Goal: Task Accomplishment & Management: Complete application form

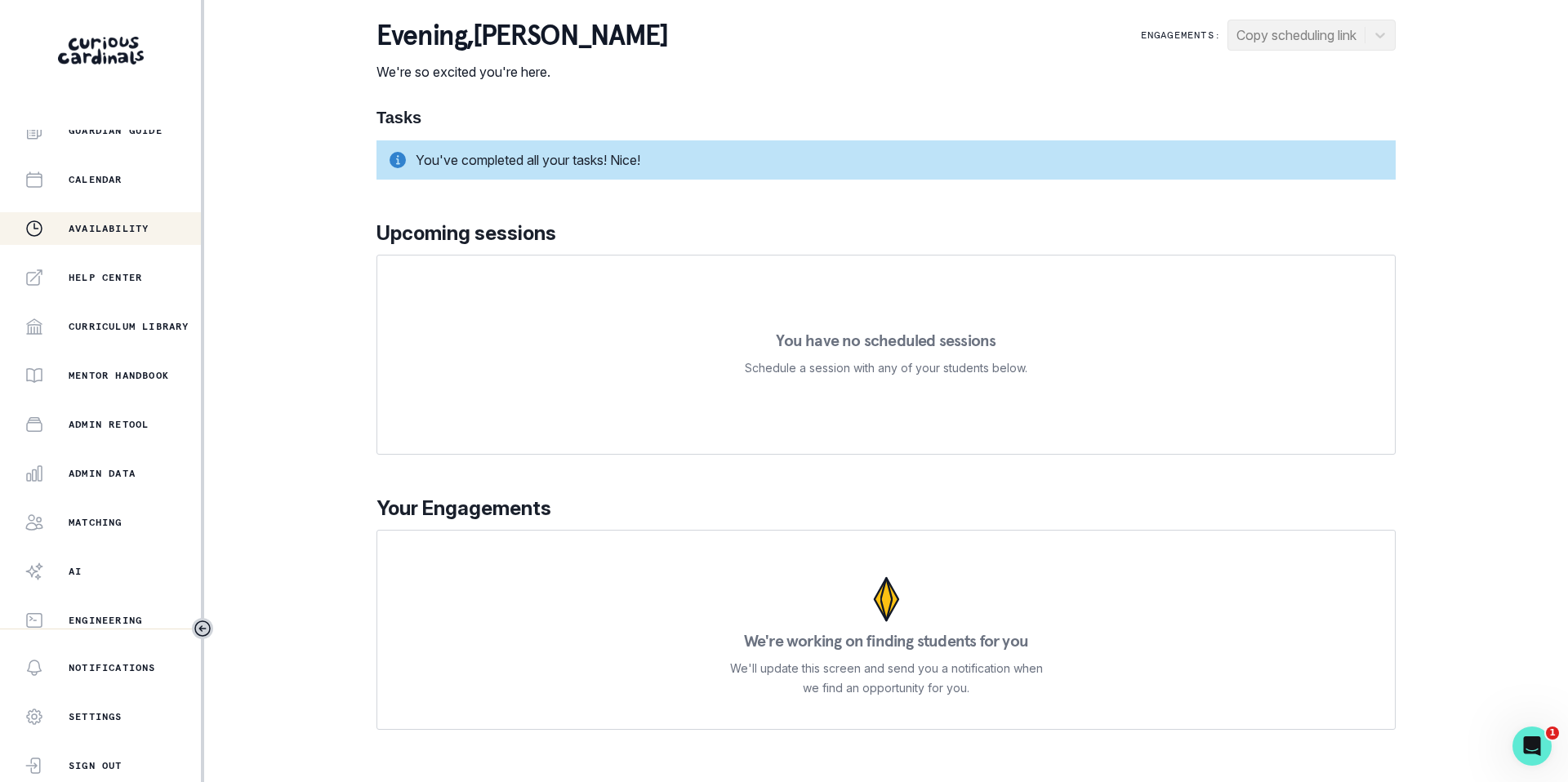
scroll to position [216, 0]
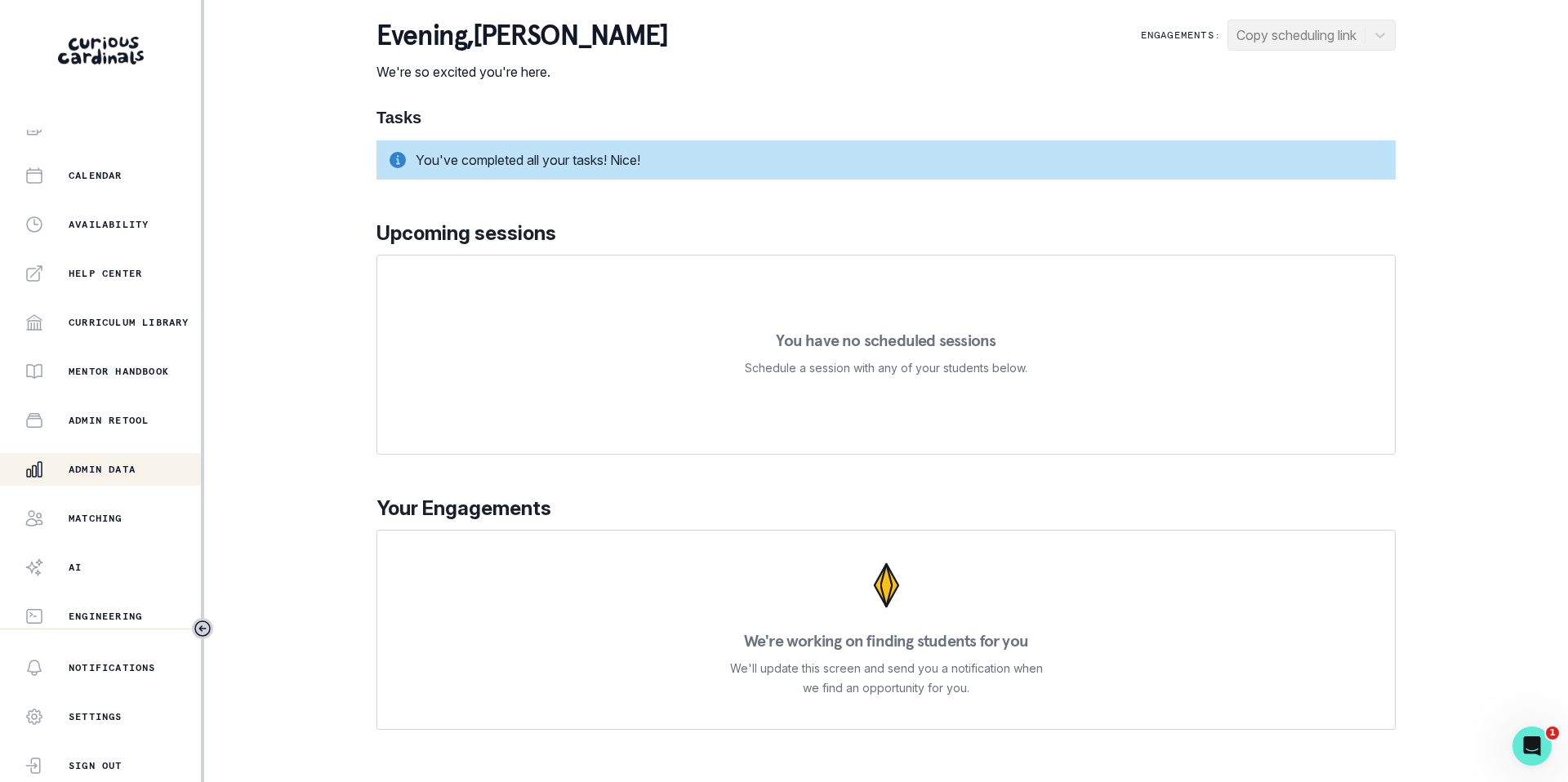
click at [107, 474] on p "Admin Data" at bounding box center [102, 469] width 67 height 13
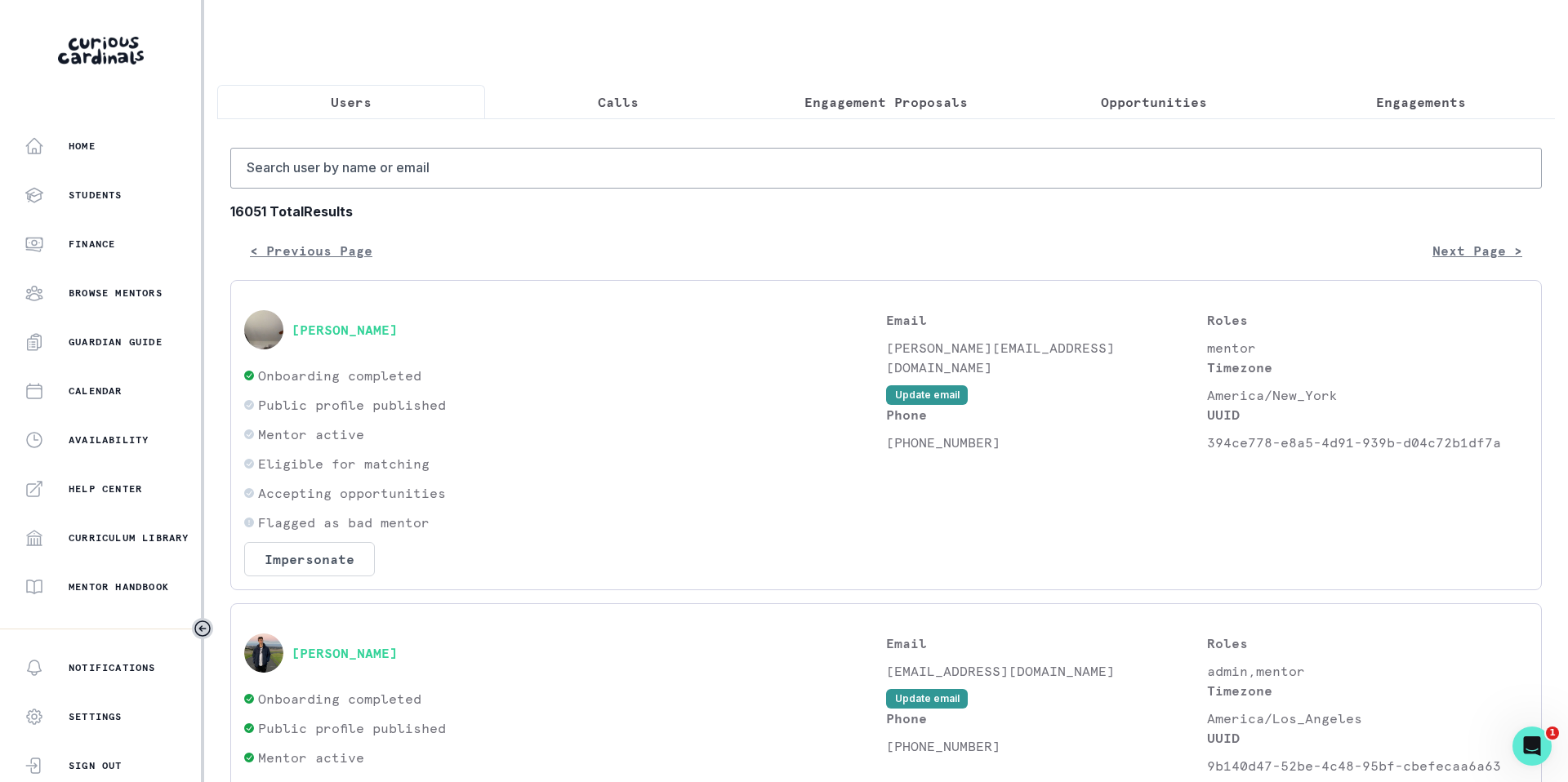
click at [898, 108] on p "Engagement Proposals" at bounding box center [885, 102] width 163 height 19
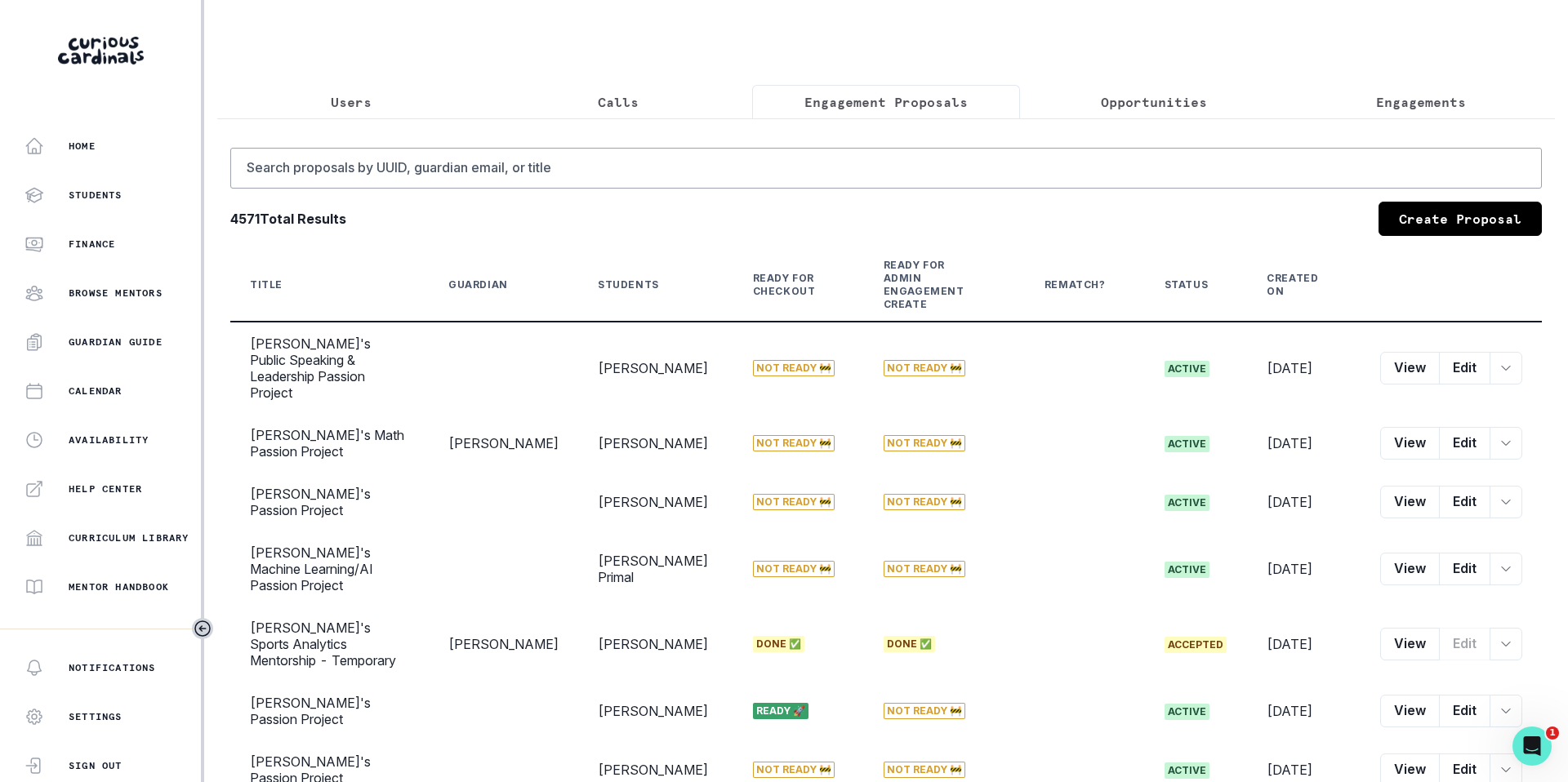
click at [602, 115] on button "Calls" at bounding box center [619, 101] width 268 height 34
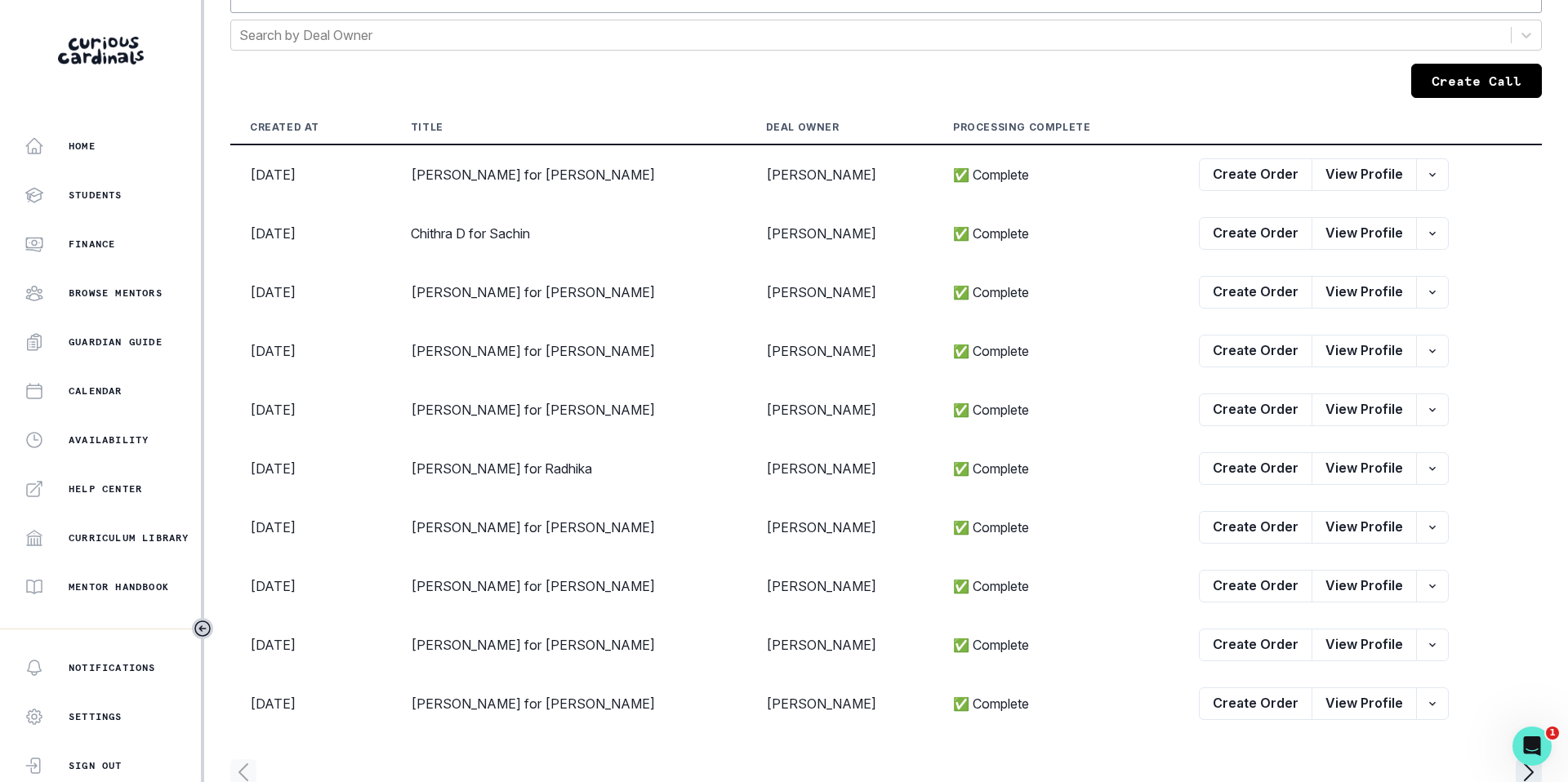
scroll to position [161, 0]
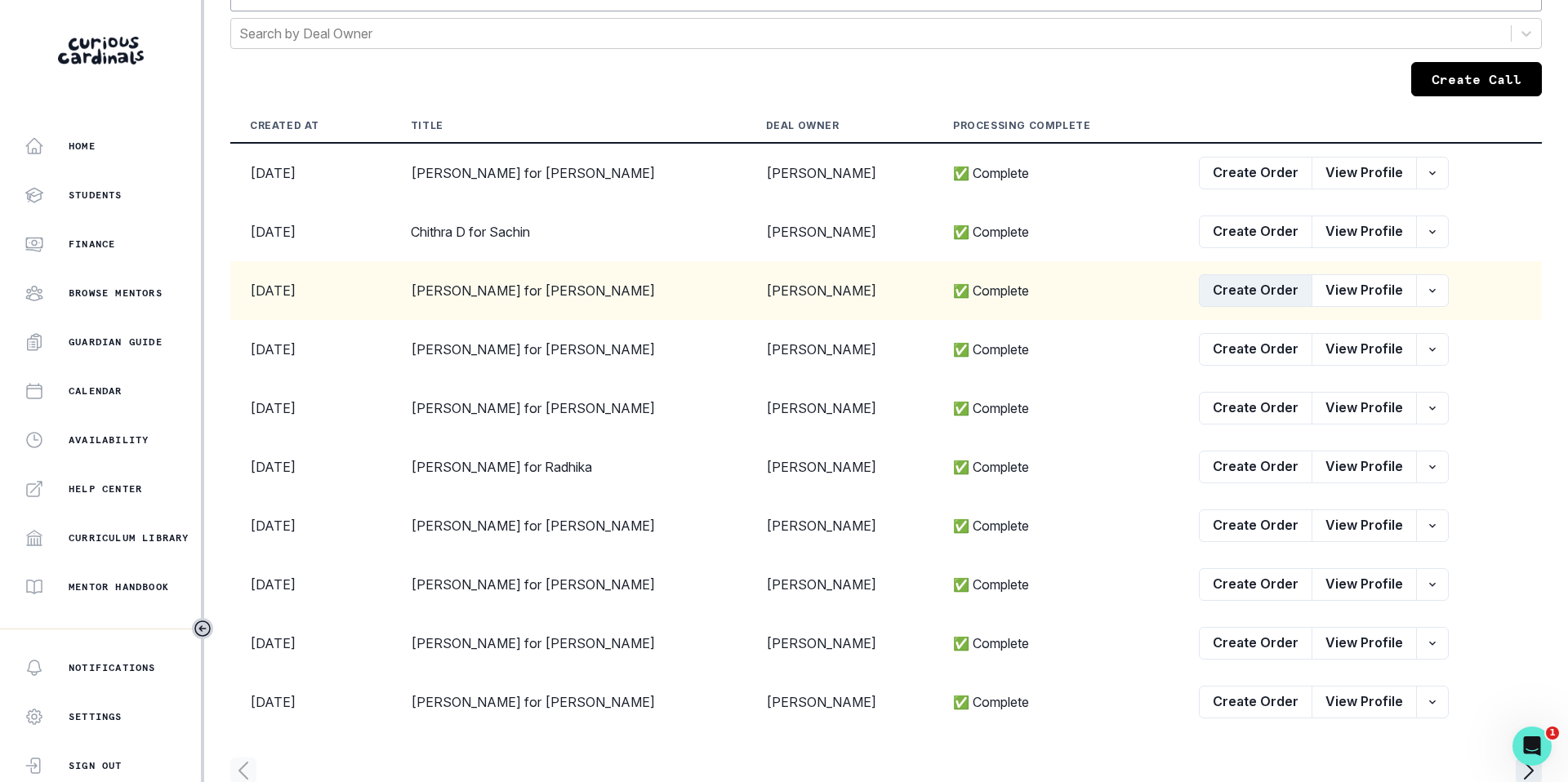
click at [1269, 298] on button "Create Order" at bounding box center [1255, 290] width 113 height 32
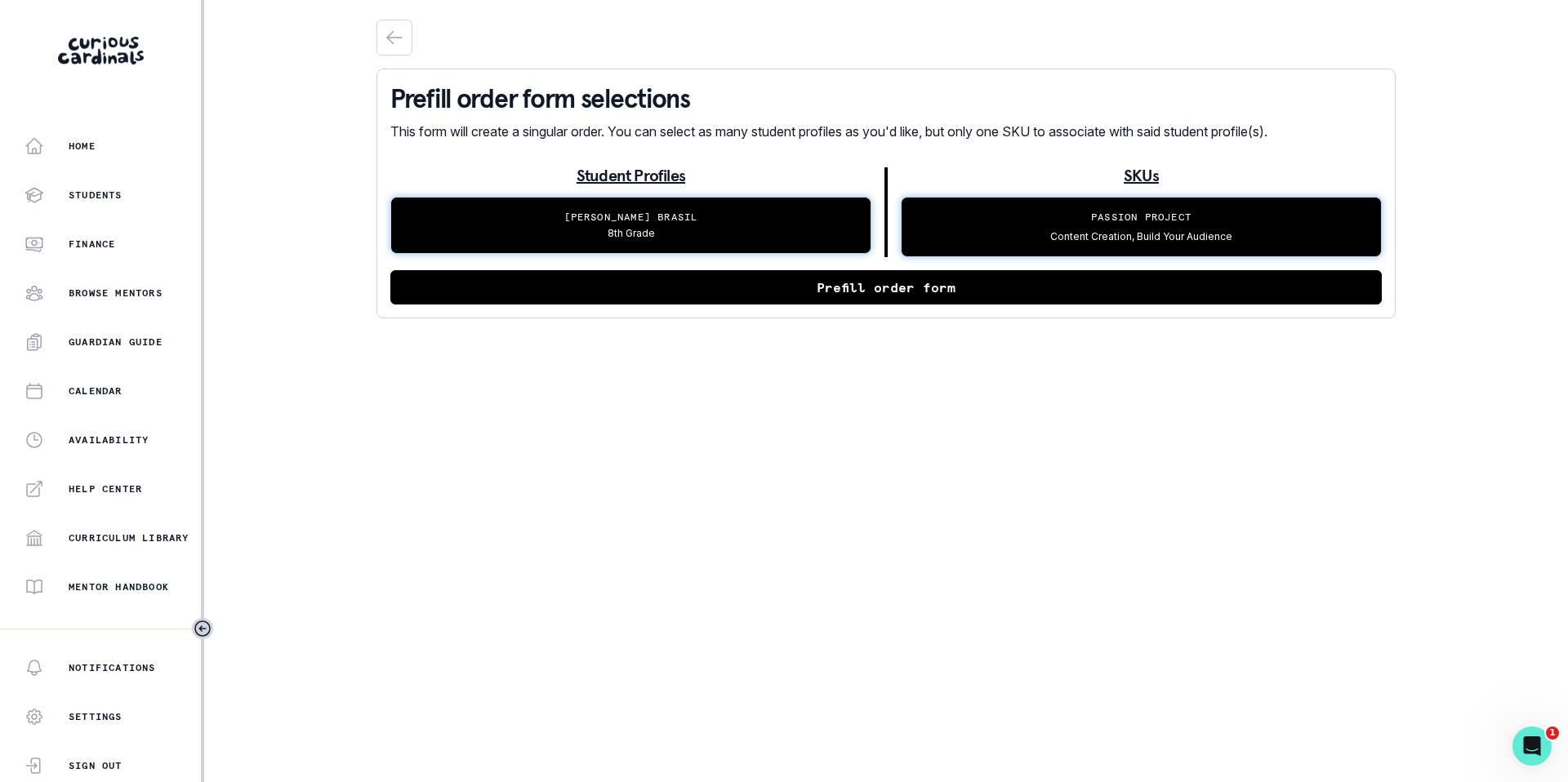
click at [1024, 293] on button "Prefill order form" at bounding box center [886, 287] width 992 height 34
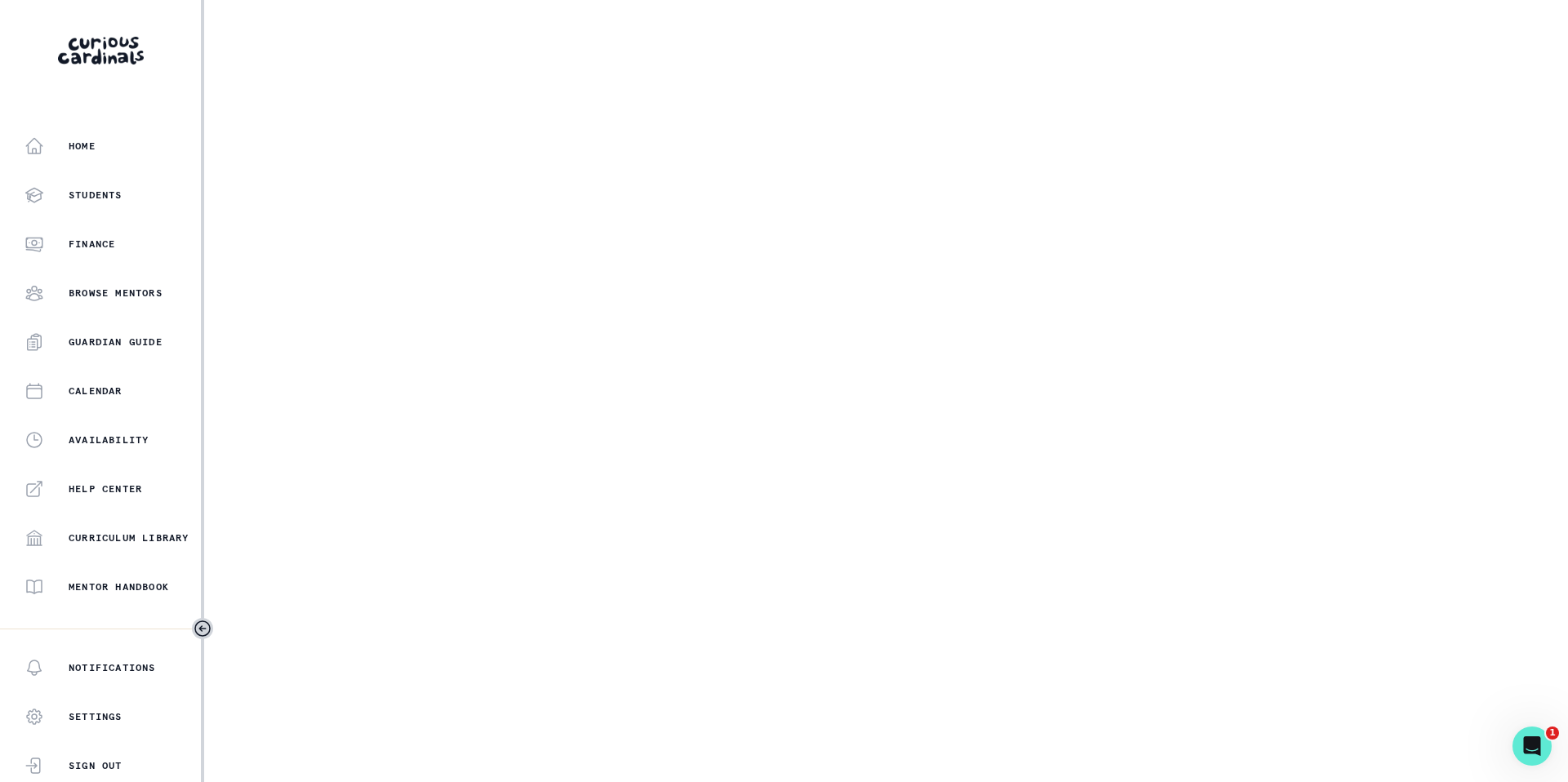
select select "17faa8e4-2b0e-4aee-abf5-4da8e9d87f5d"
select select "b3894ea1-1754-442e-aa32-72d8fac241db"
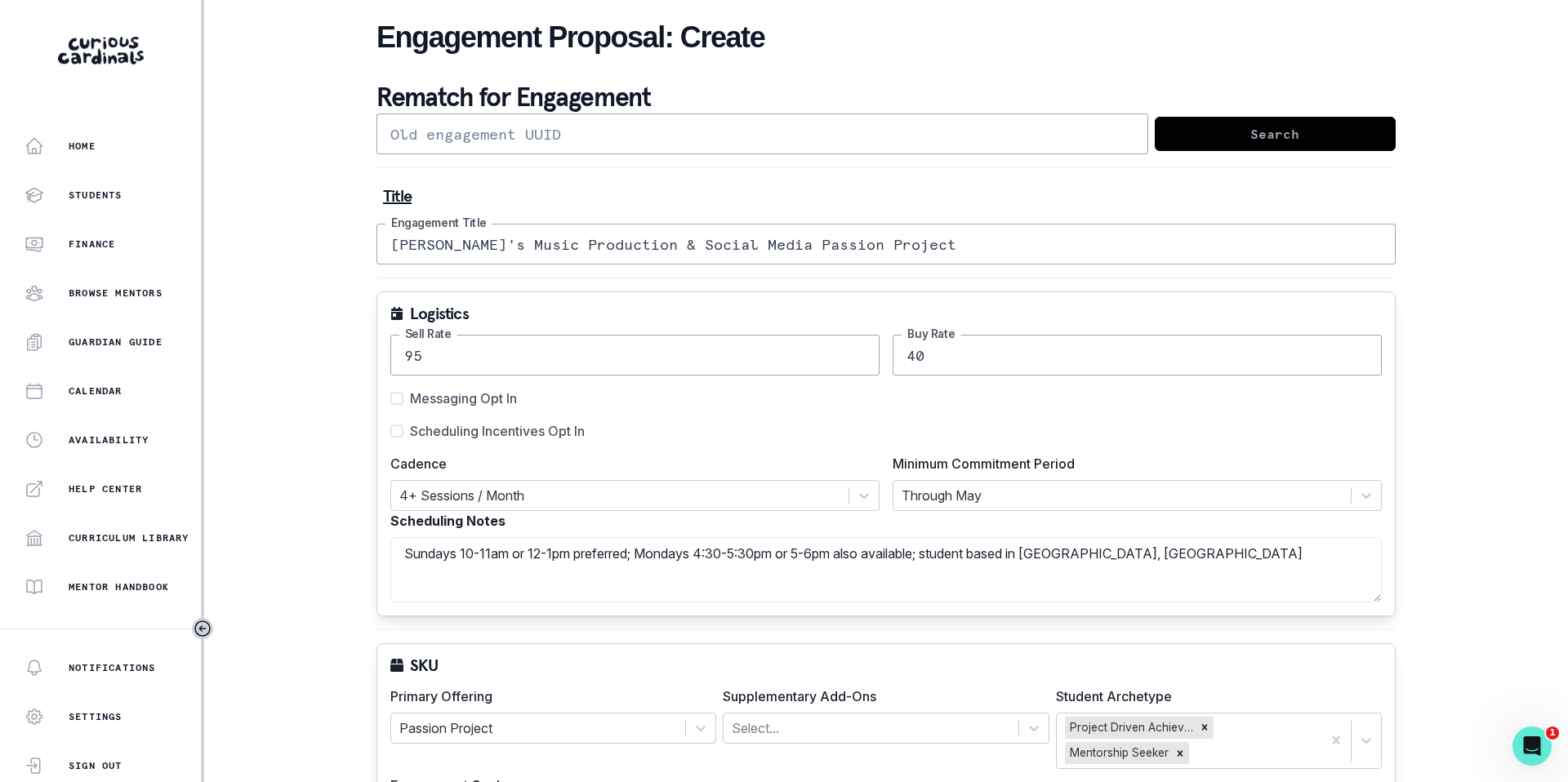
click at [398, 430] on span at bounding box center [396, 430] width 13 height 13
click at [390, 431] on input "Scheduling Incentives Opt In" at bounding box center [389, 431] width 1 height 1
checkbox input "true"
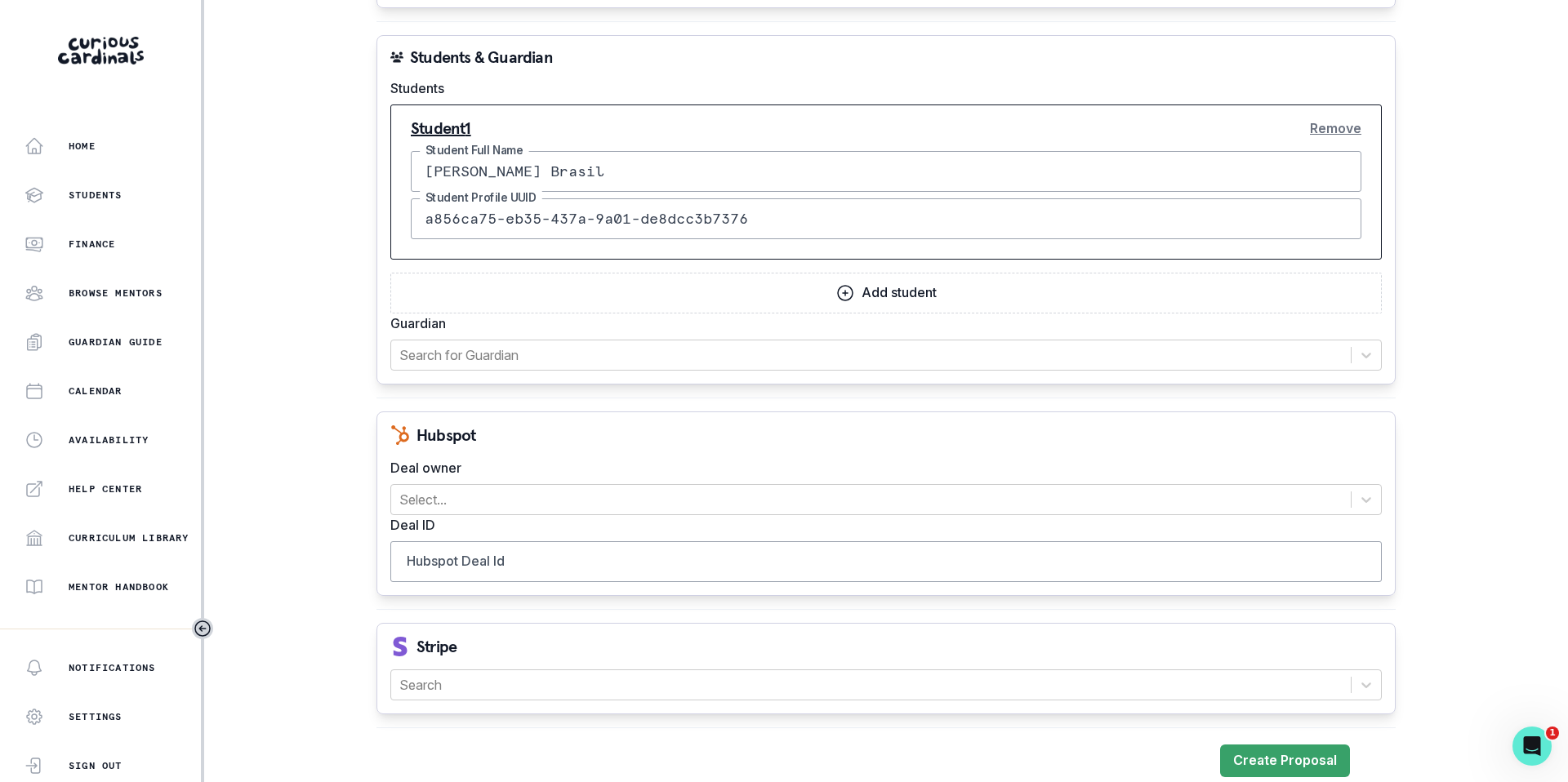
scroll to position [1566, 0]
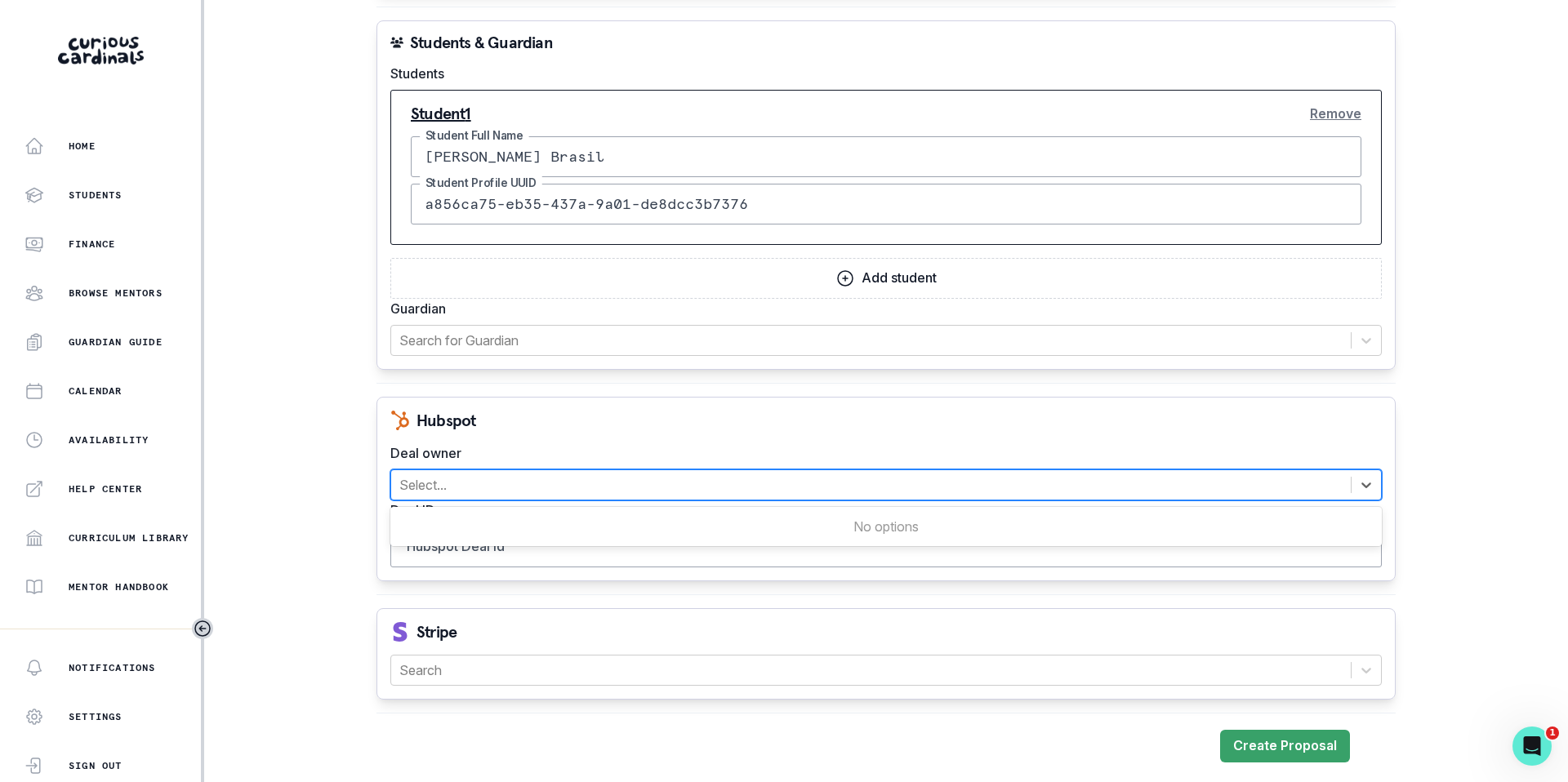
click at [433, 483] on div at bounding box center [870, 485] width 943 height 23
click at [442, 552] on input "Hubspot Deal Id" at bounding box center [886, 546] width 992 height 41
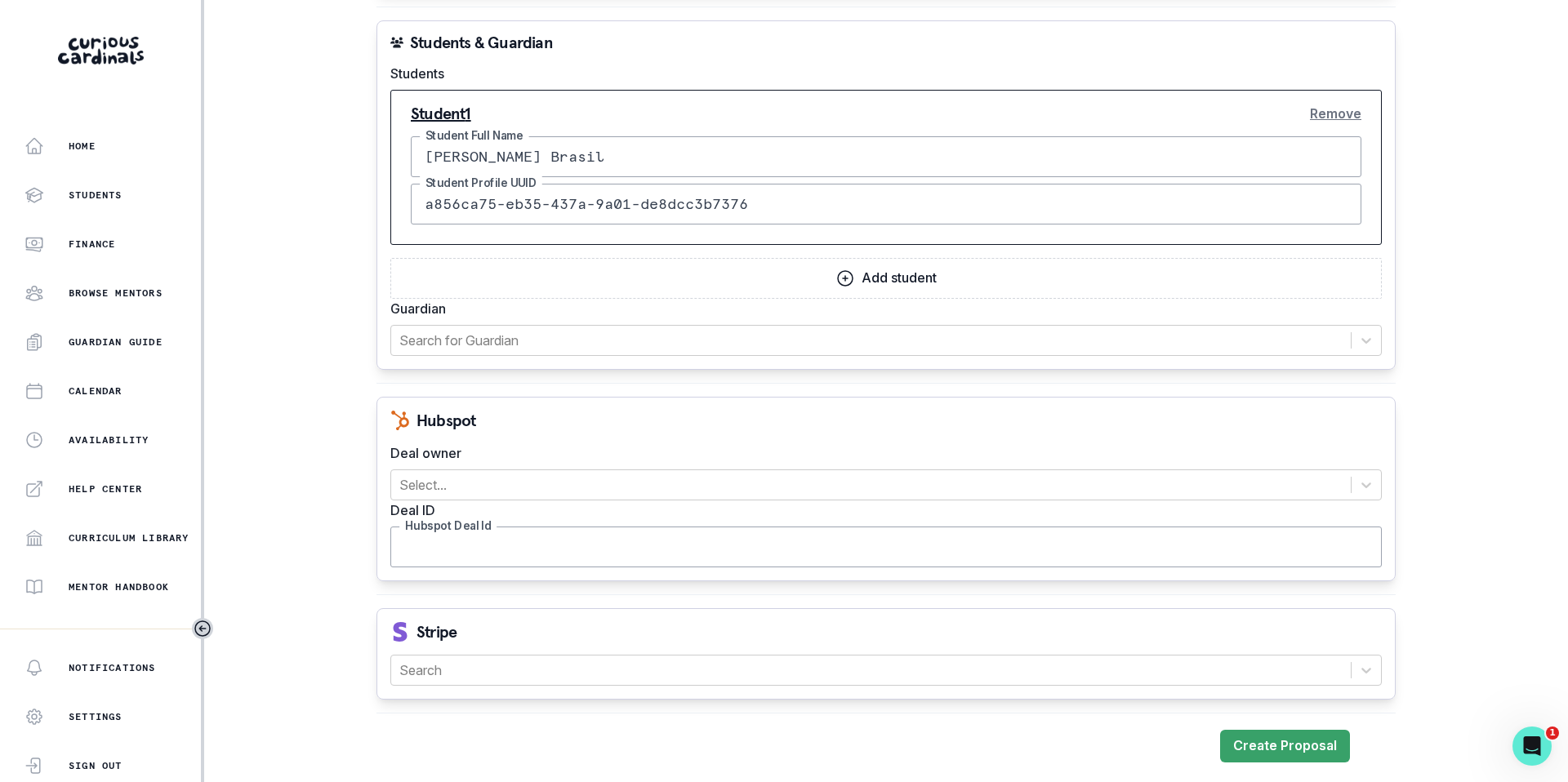
paste input "44754188205"
type input "44754188205"
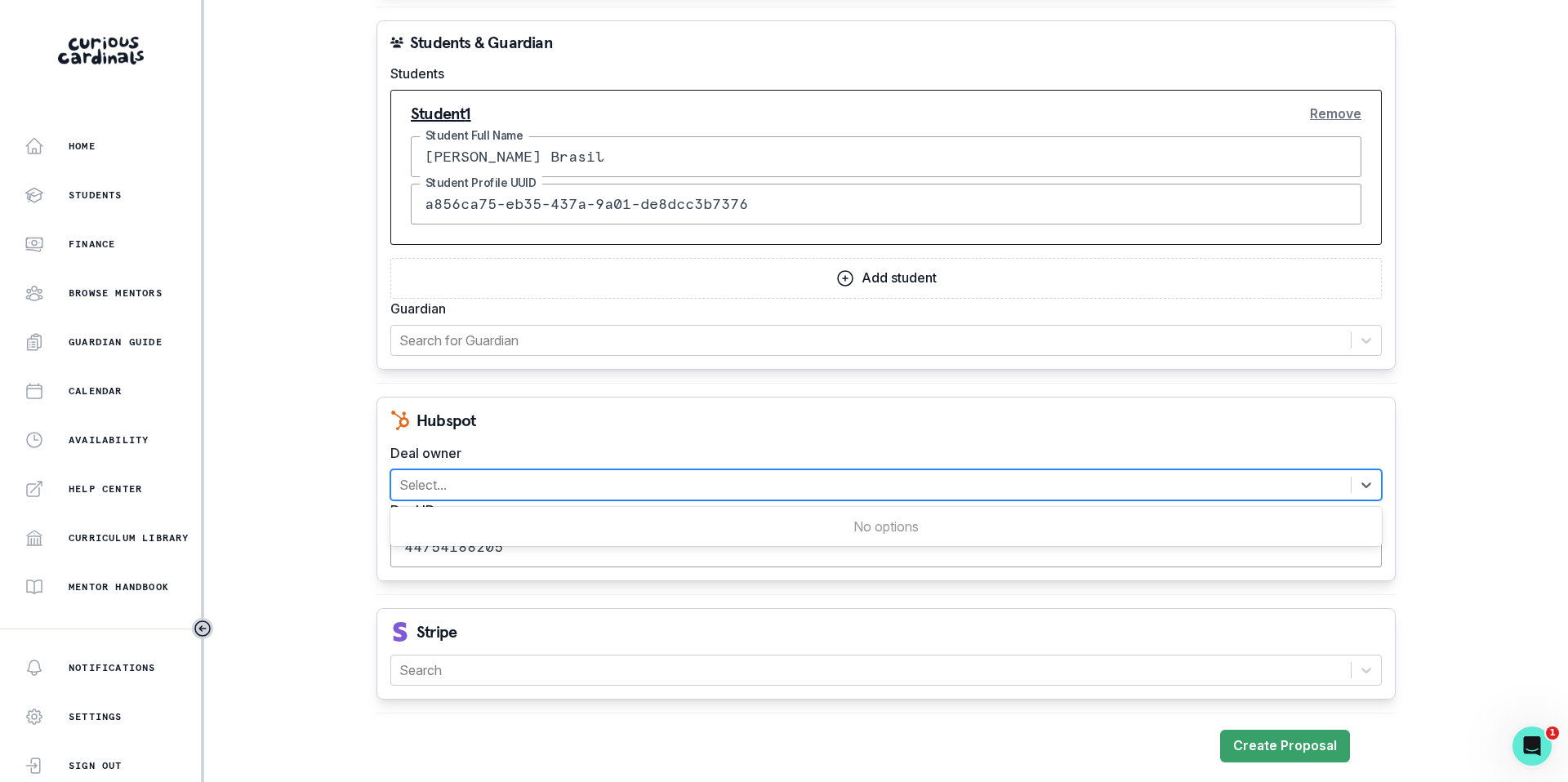
click at [448, 484] on div at bounding box center [870, 485] width 943 height 23
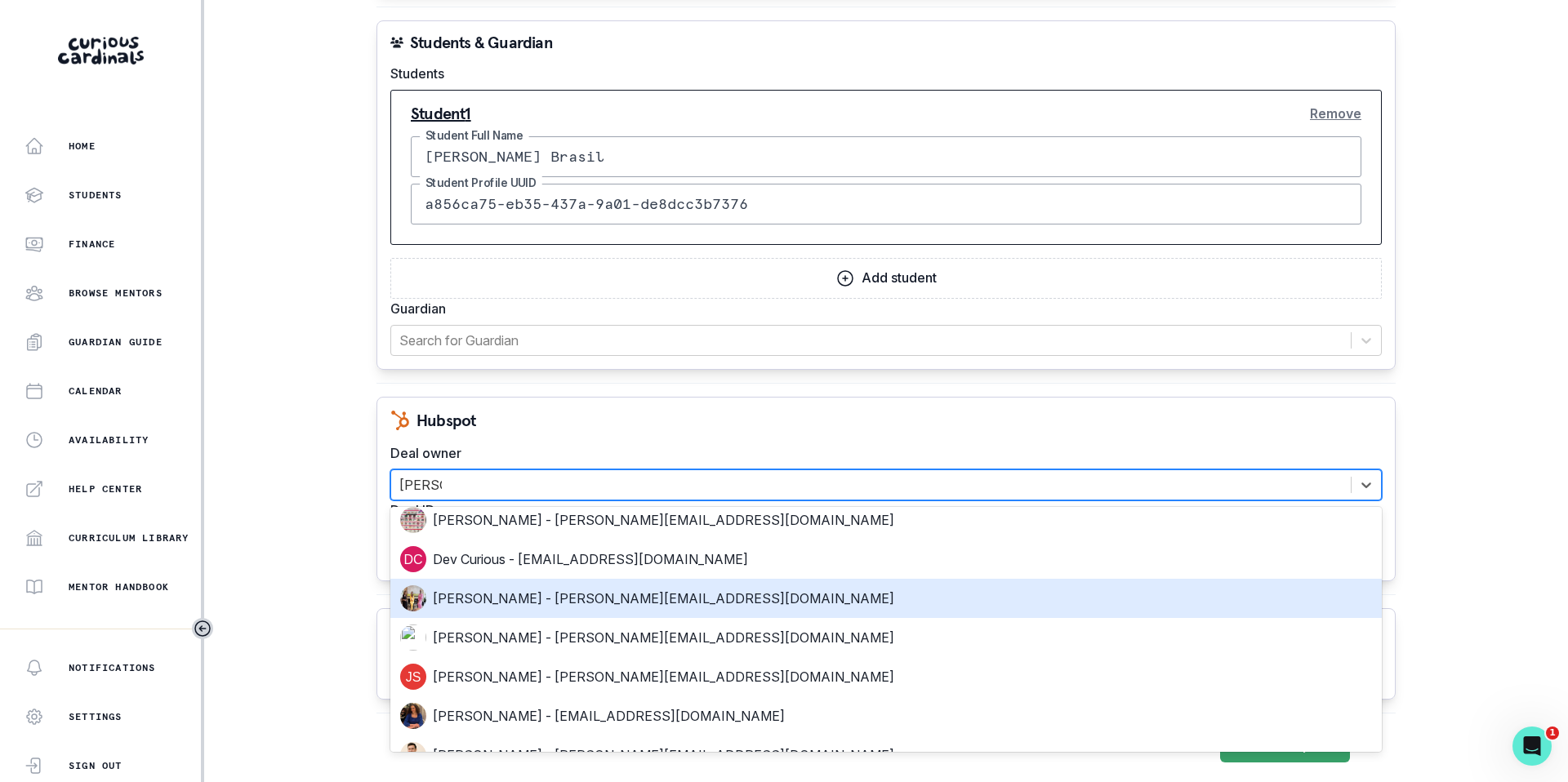
scroll to position [386, 0]
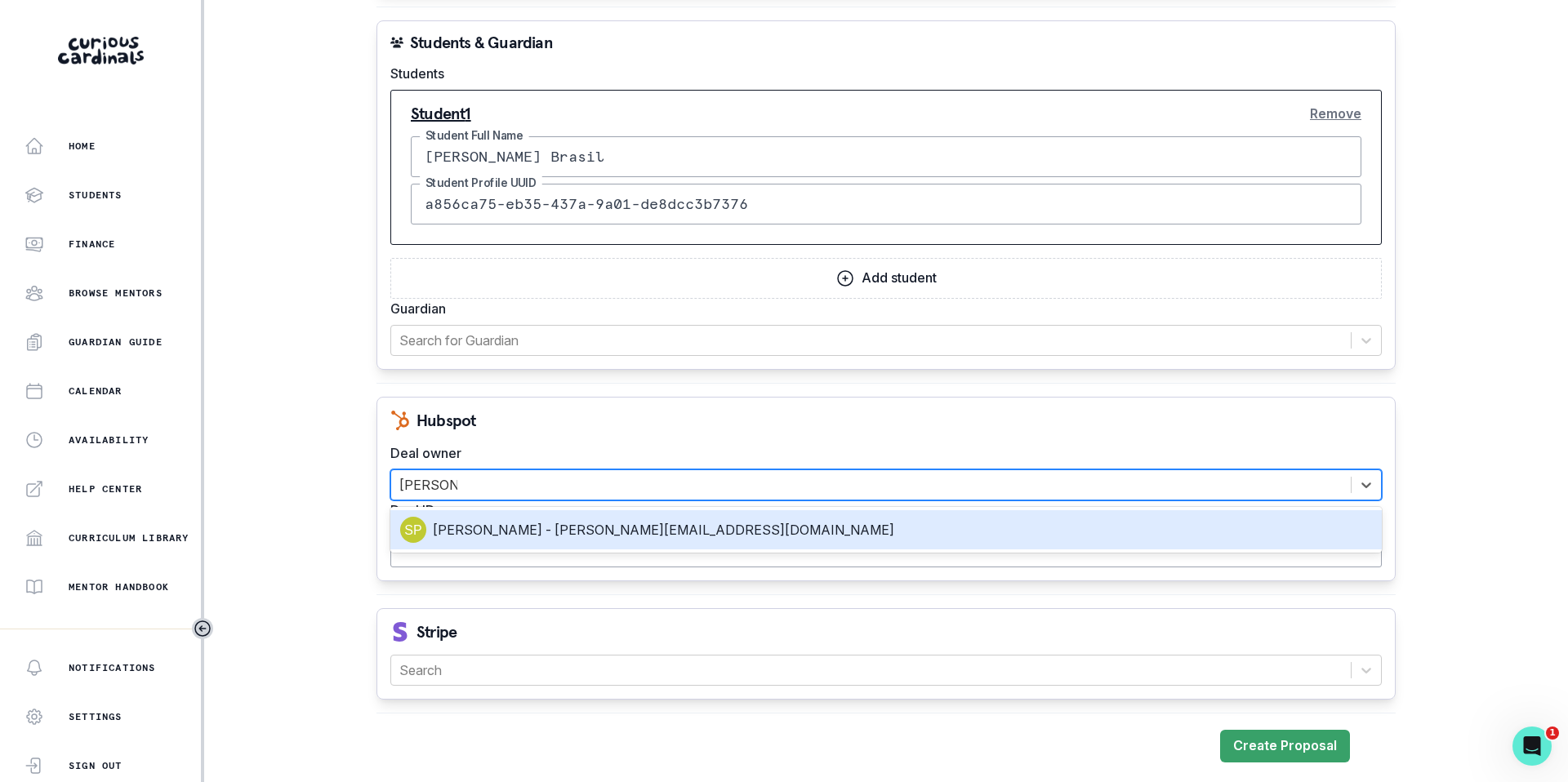
type input "[PERSON_NAME]!@"
click at [512, 522] on div "[PERSON_NAME] - [PERSON_NAME][EMAIL_ADDRESS][DOMAIN_NAME]" at bounding box center [885, 530] width 972 height 26
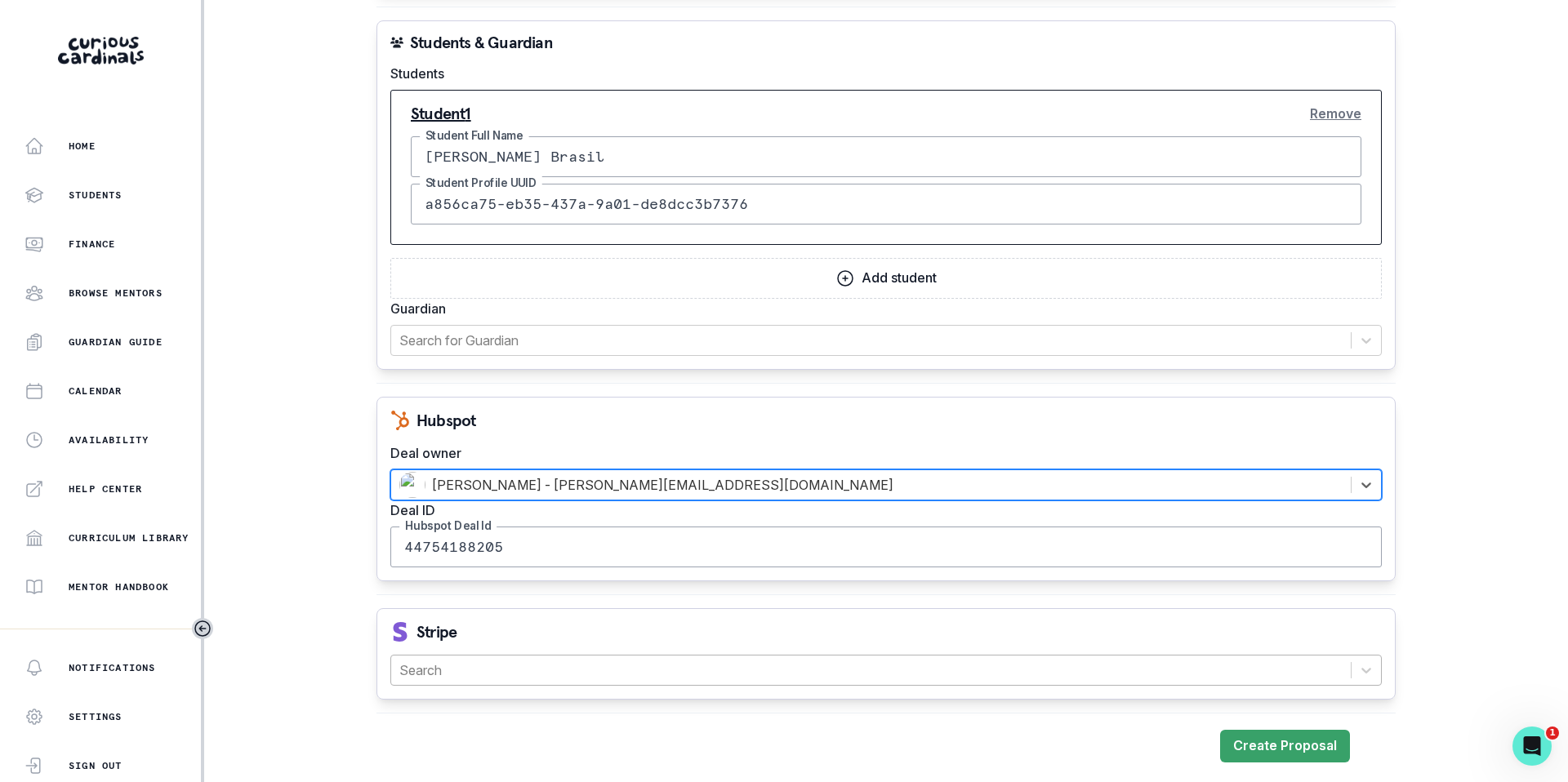
click at [446, 670] on div at bounding box center [870, 670] width 943 height 23
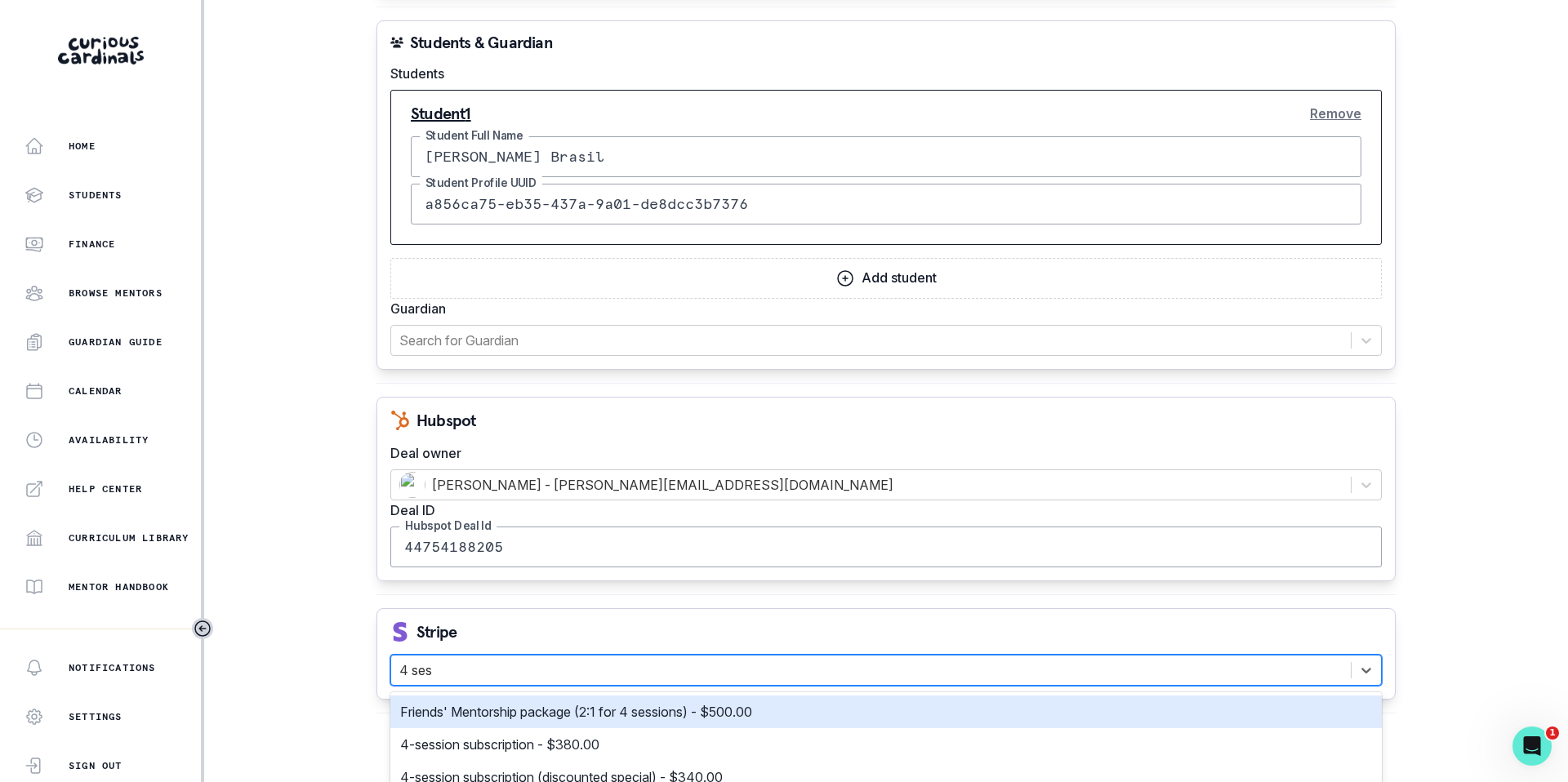
type input "4 sess"
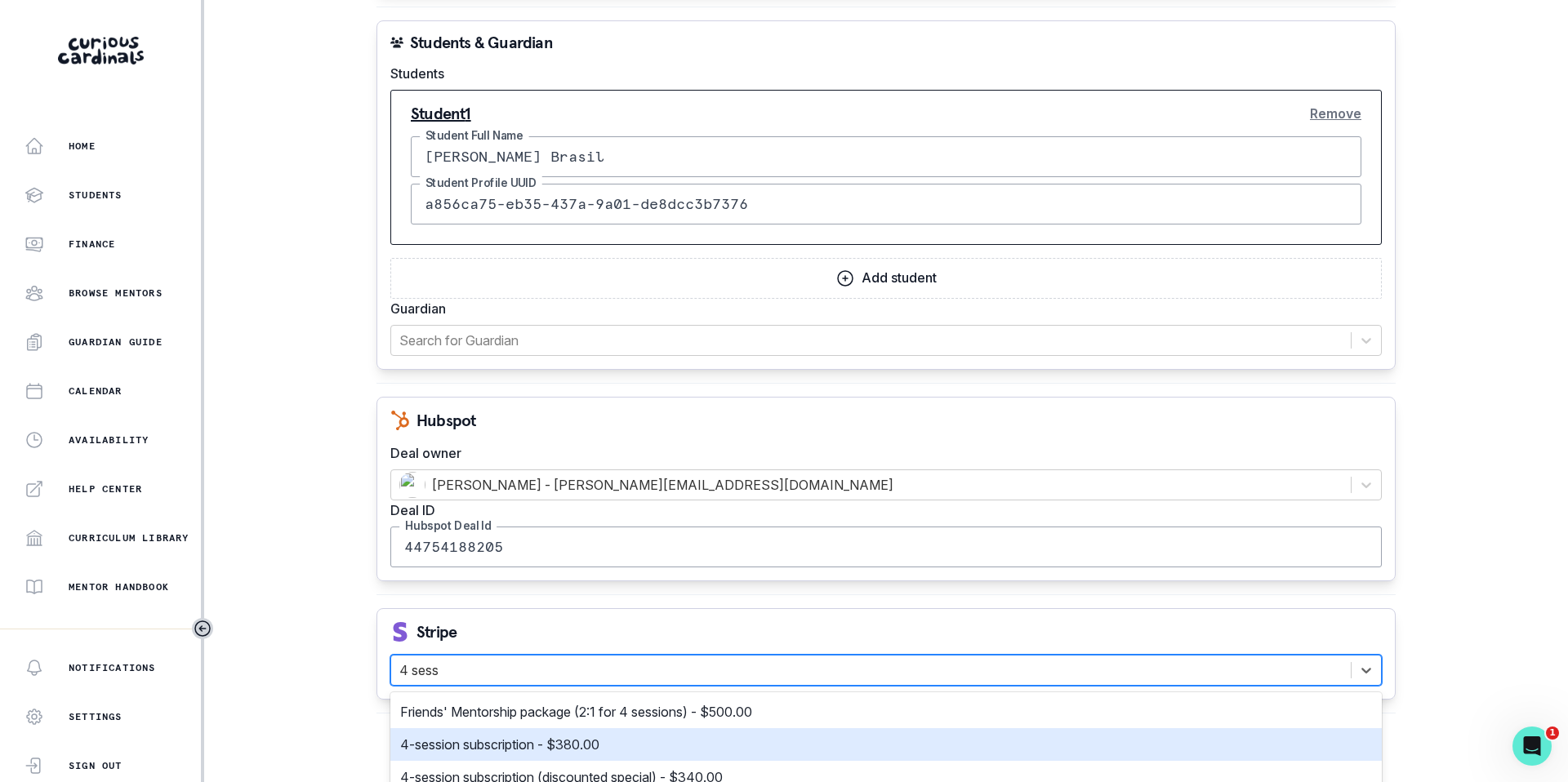
click at [468, 741] on p "4-session subscription - $380.00" at bounding box center [499, 744] width 199 height 19
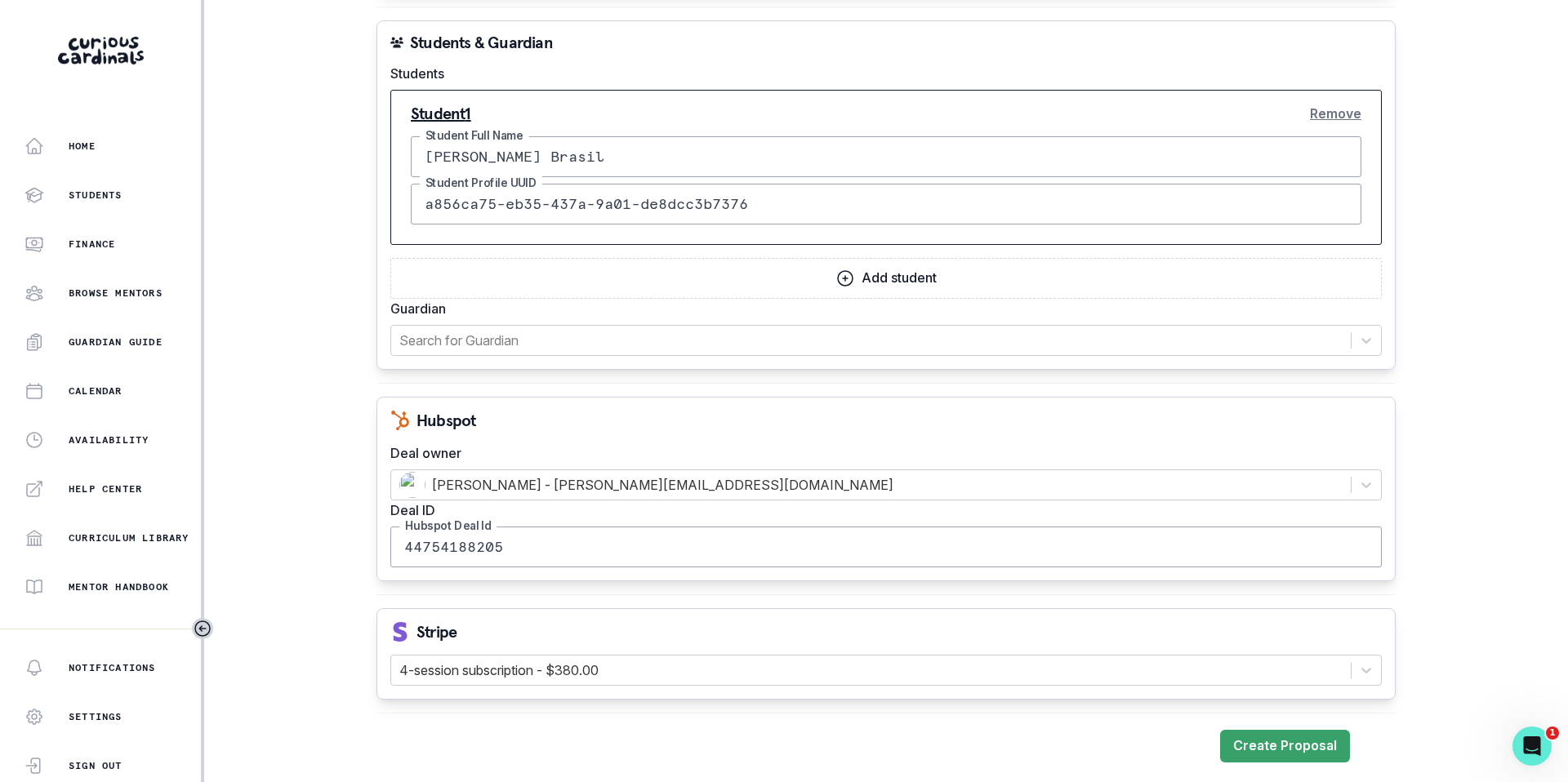
click at [492, 627] on div "Stripe" at bounding box center [886, 632] width 992 height 19
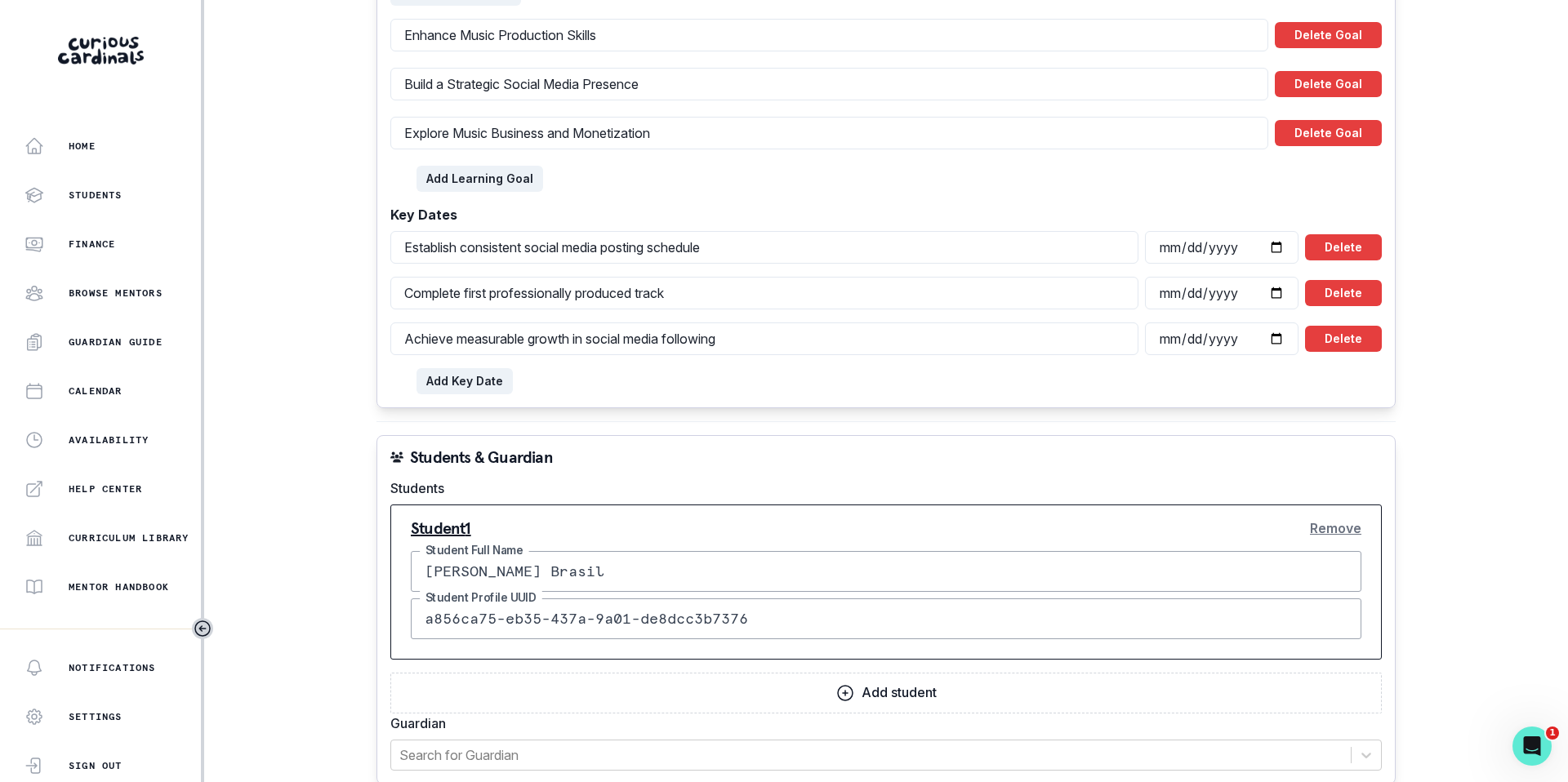
scroll to position [1566, 0]
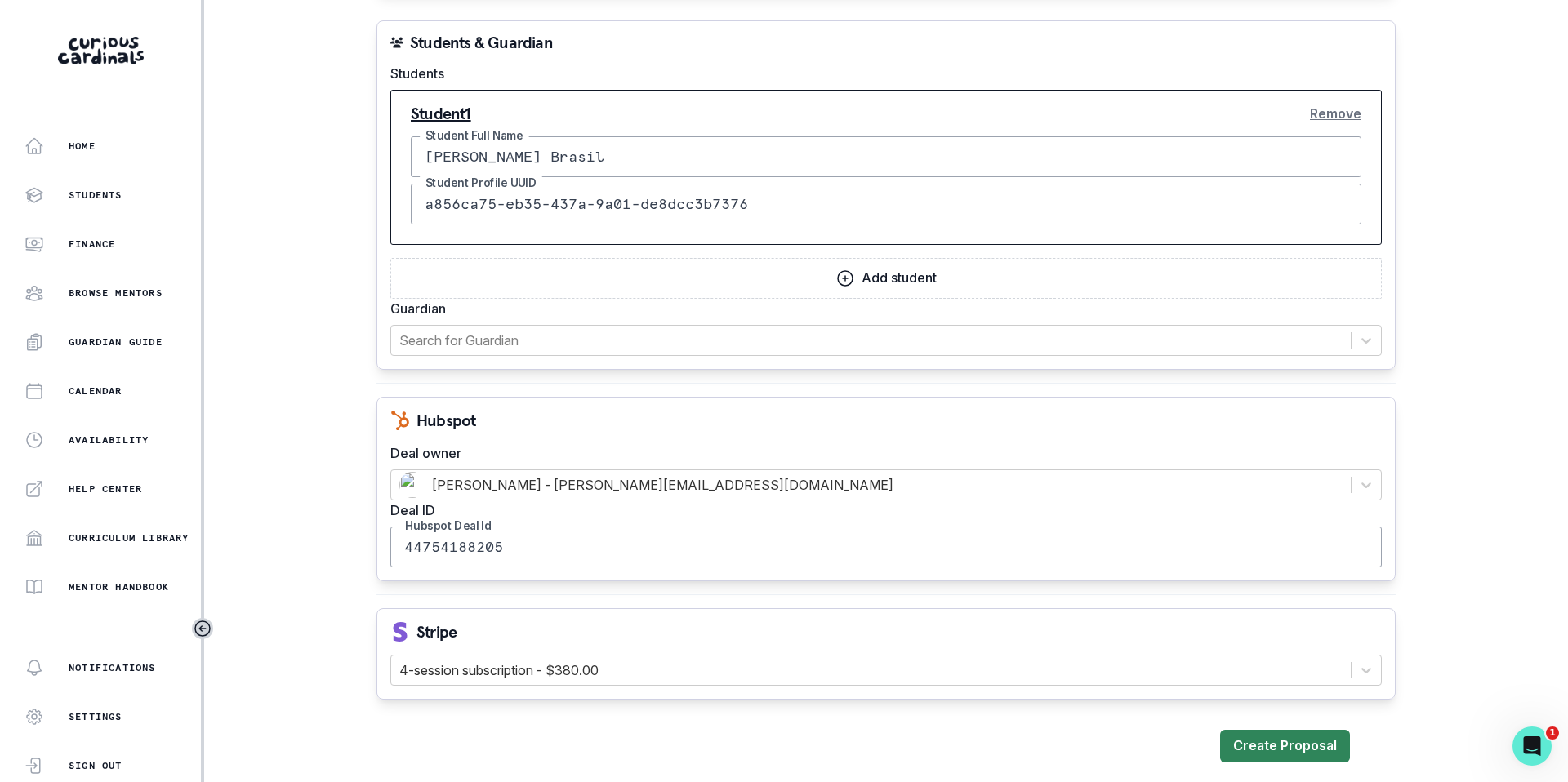
click at [1272, 746] on button "Create Proposal" at bounding box center [1285, 745] width 130 height 32
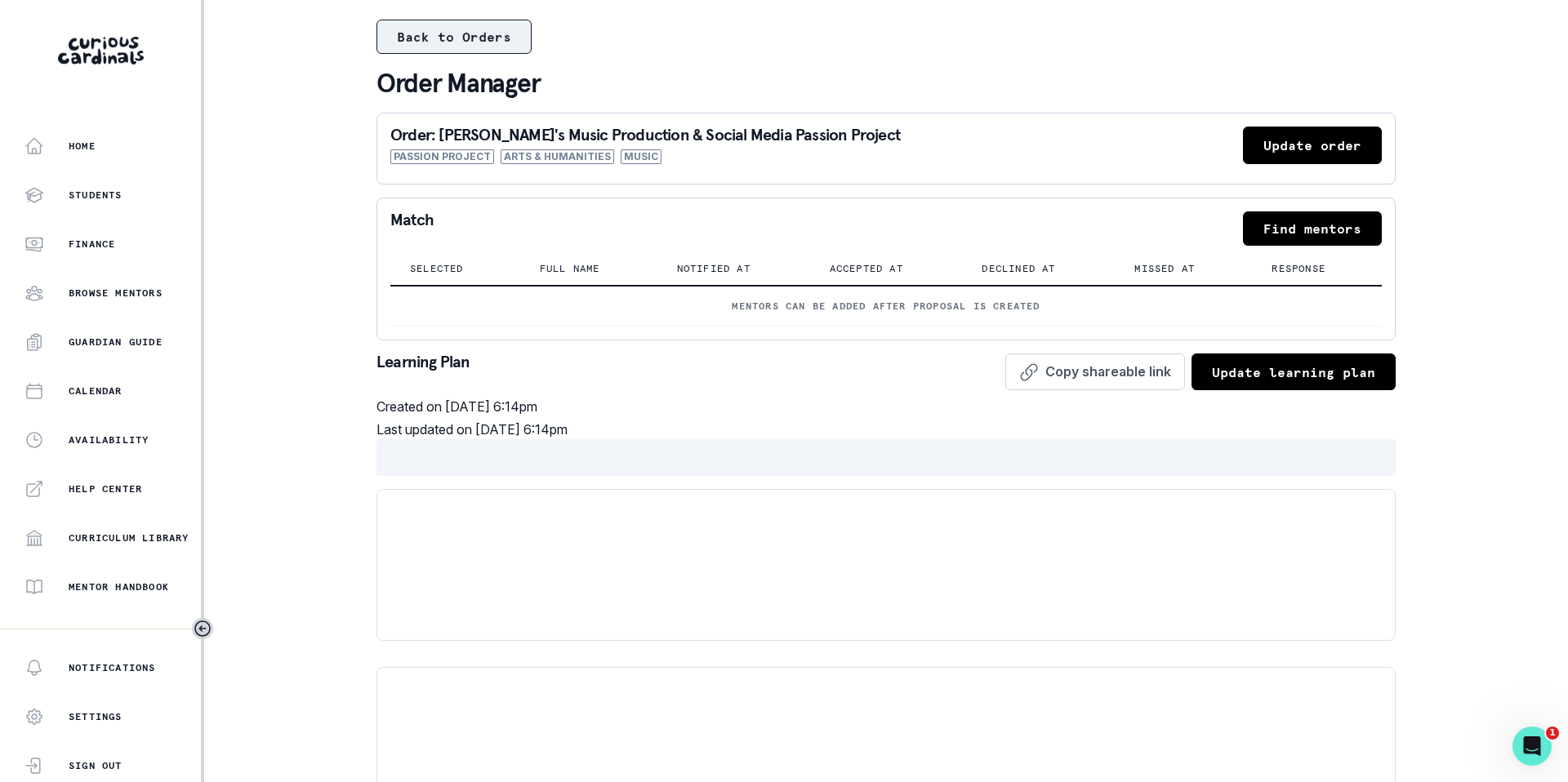
click at [474, 31] on button "Back to Orders" at bounding box center [454, 36] width 155 height 34
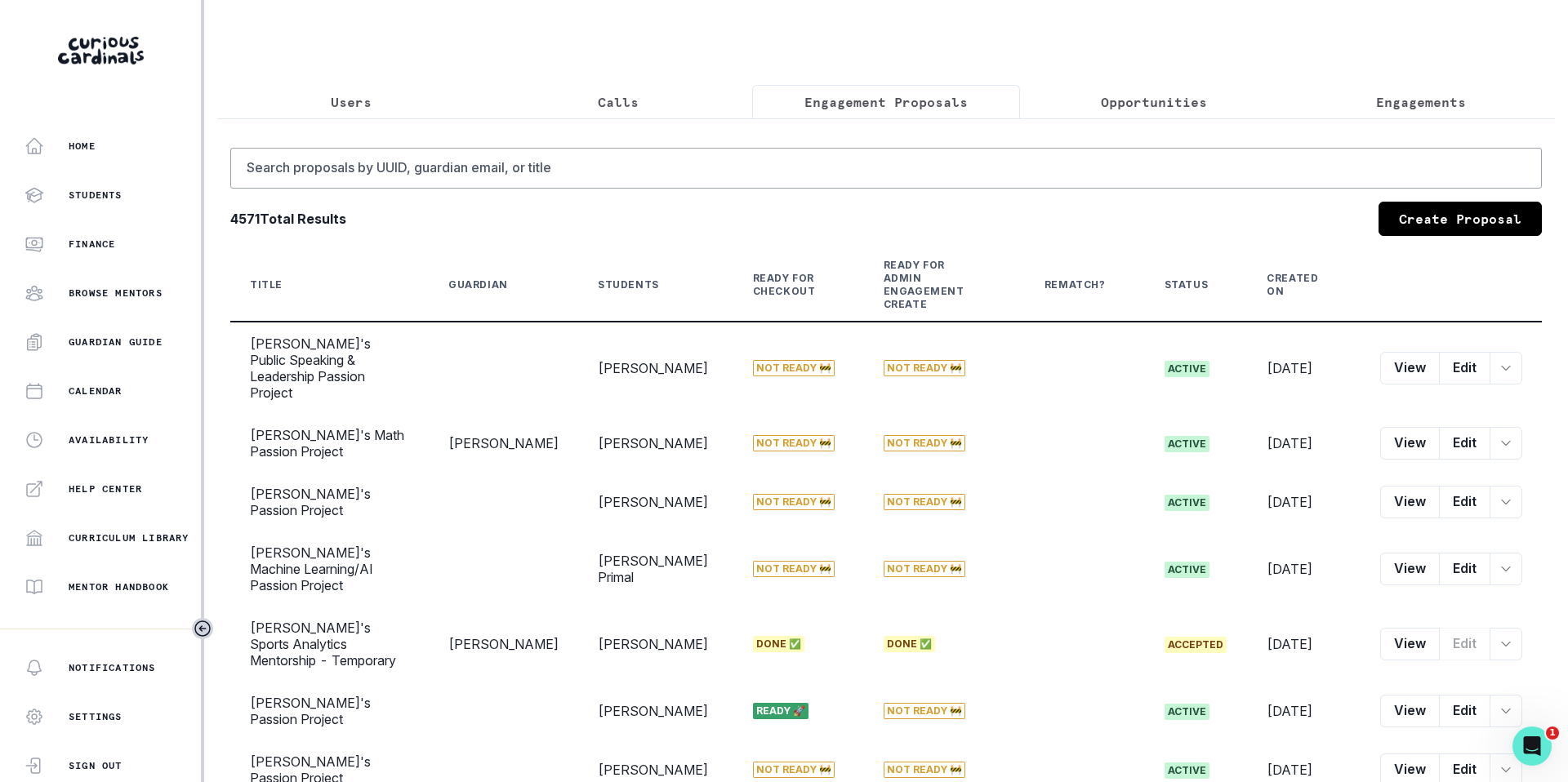
click at [647, 106] on button "Calls" at bounding box center [619, 101] width 268 height 34
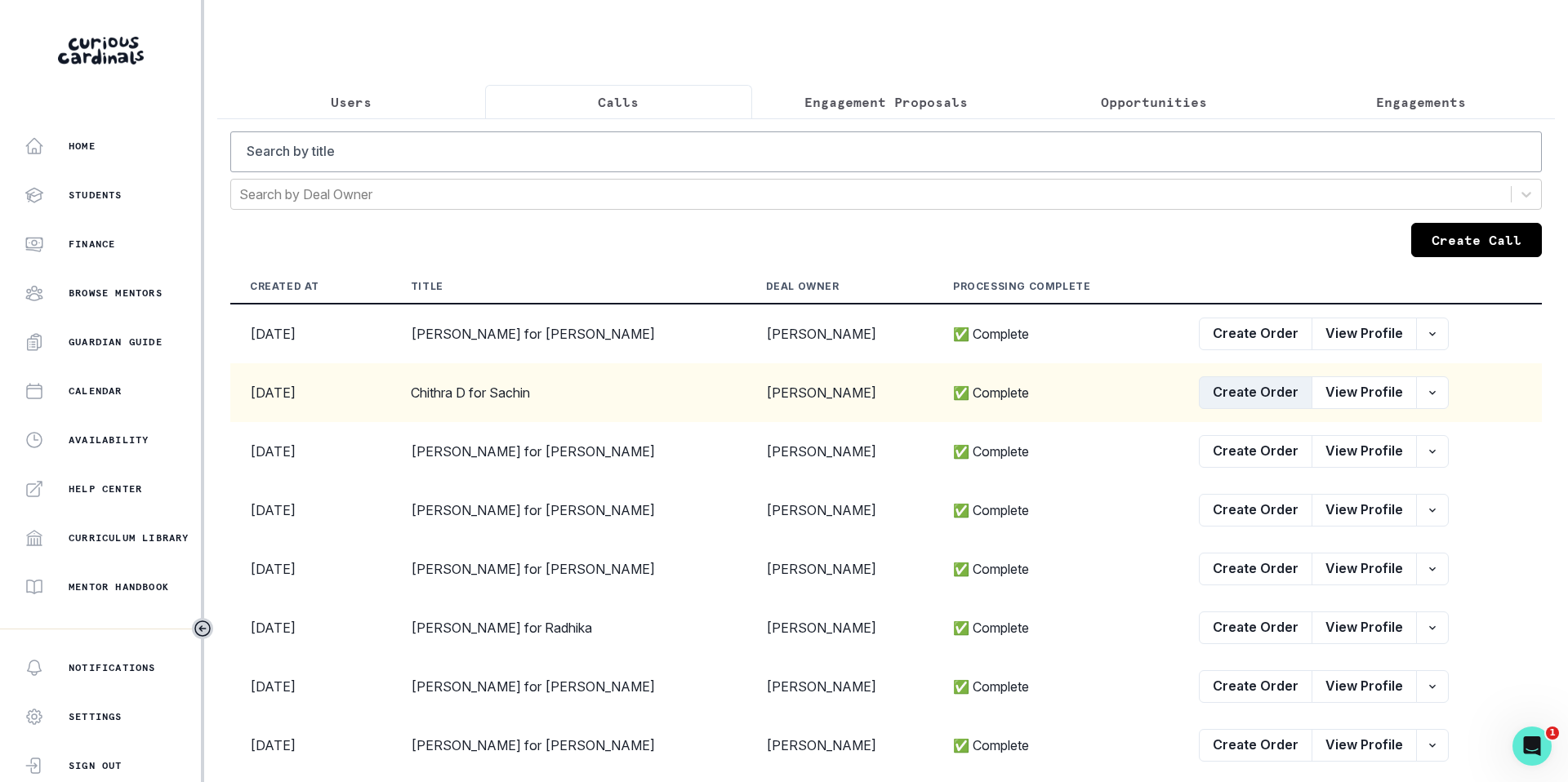
click at [1255, 398] on button "Create Order" at bounding box center [1255, 392] width 113 height 32
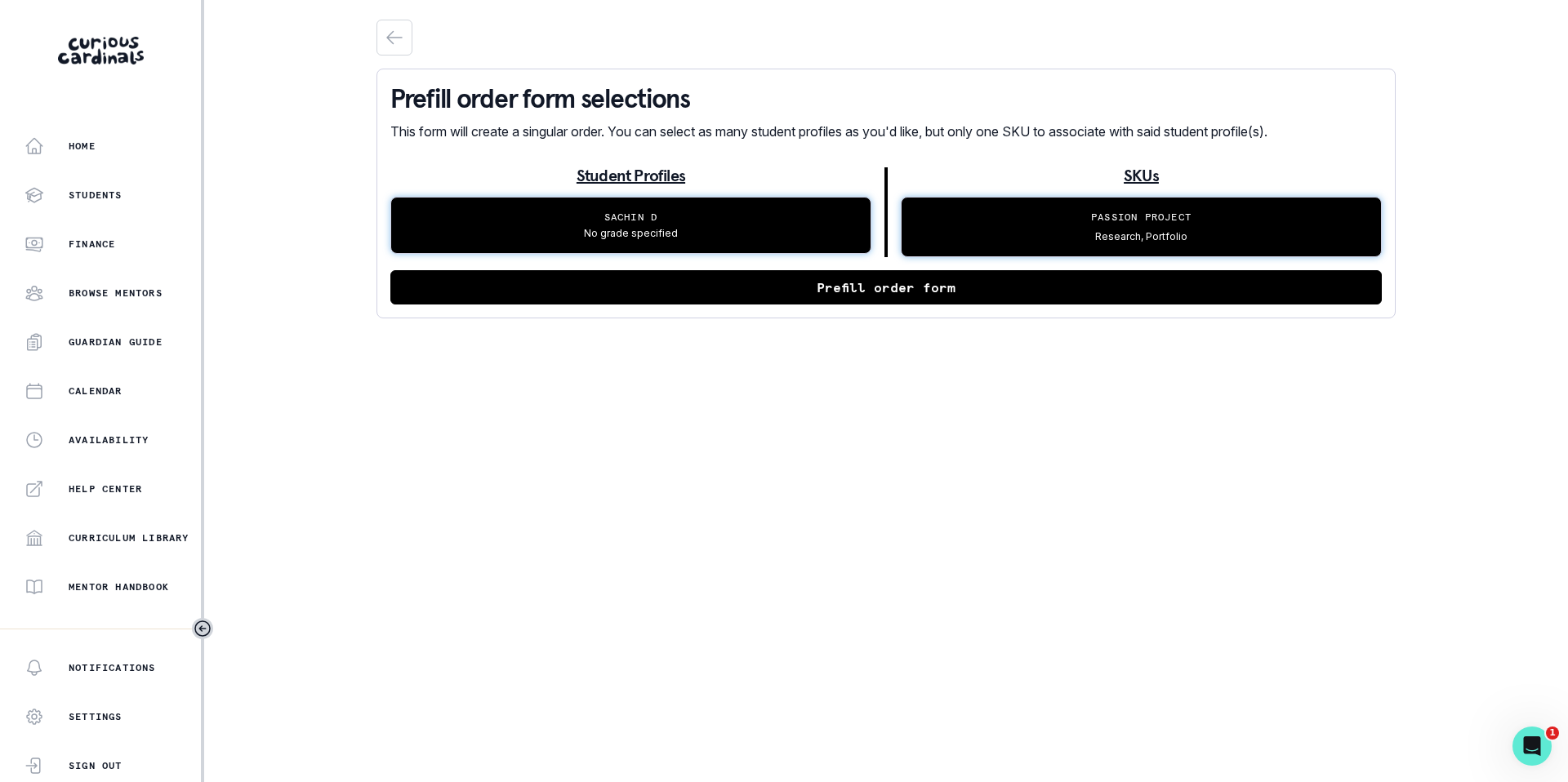
click at [815, 293] on button "Prefill order form" at bounding box center [886, 287] width 992 height 34
select select "2e0e0867-17d0-41a8-92b9-7b446b3bc83e"
select select "519877f8-d88f-48d5-b35a-d9ce14346d72"
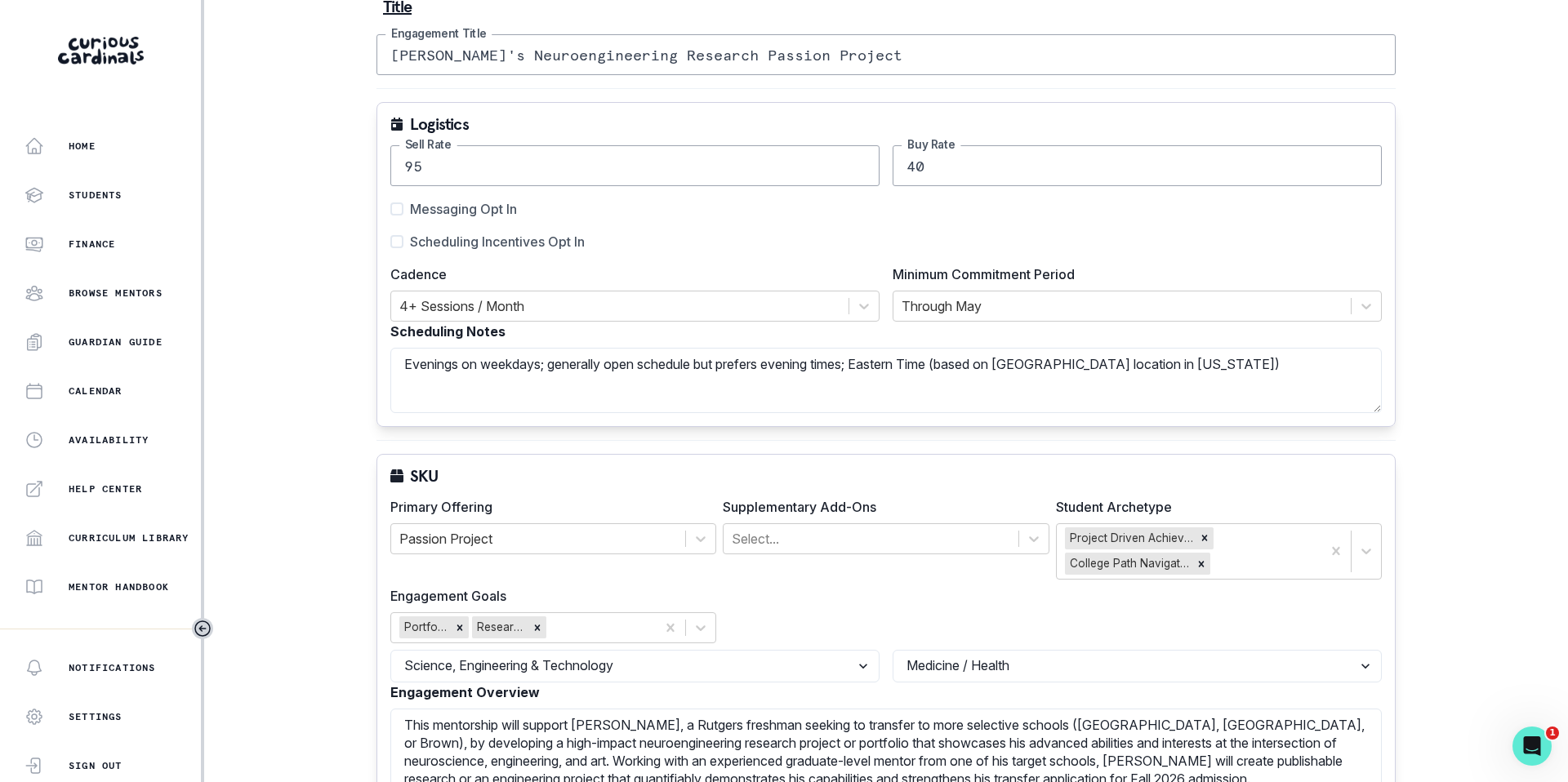
scroll to position [179, 0]
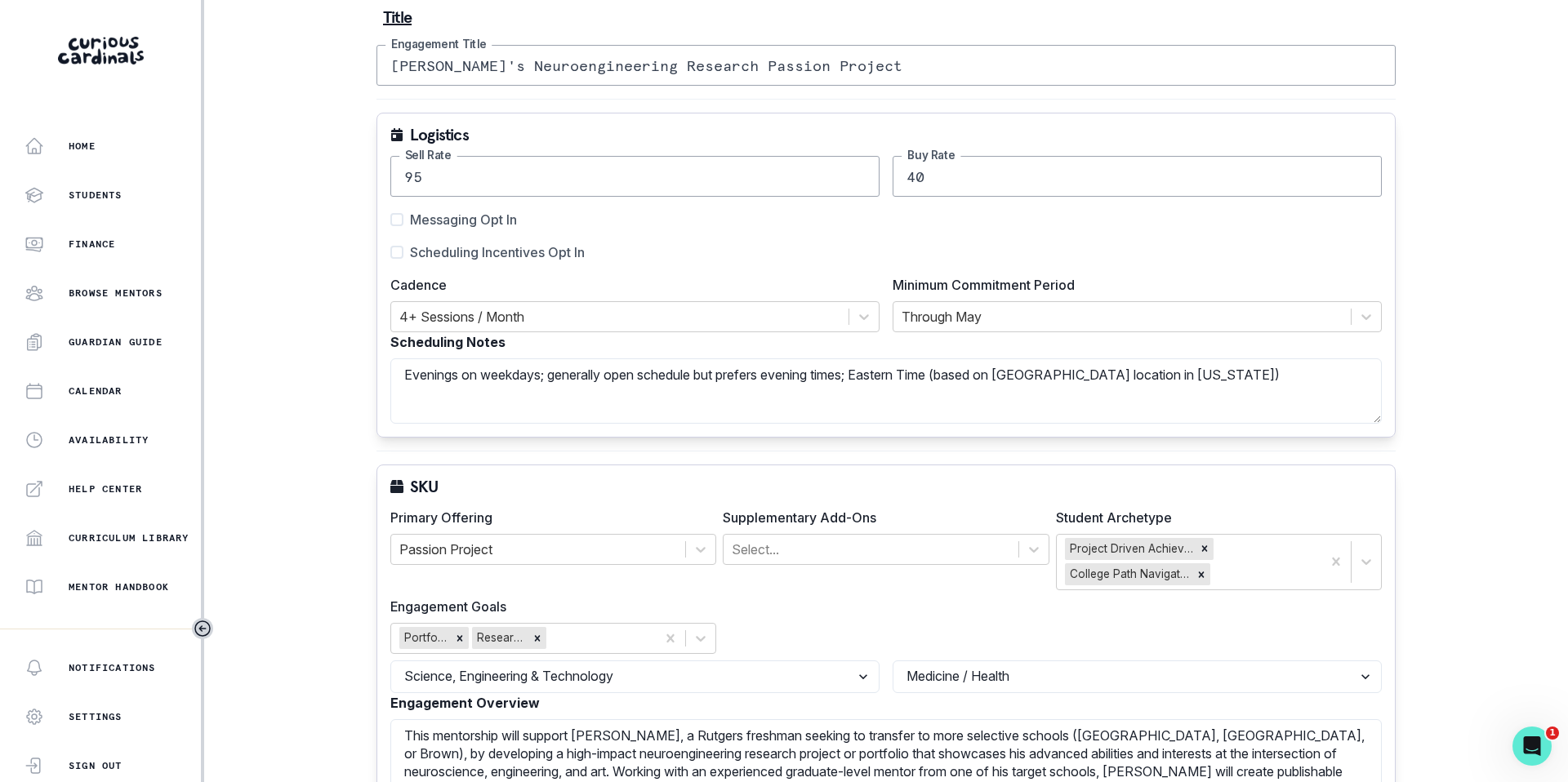
click at [401, 250] on span at bounding box center [396, 252] width 13 height 13
click at [390, 252] on input "Scheduling Incentives Opt In" at bounding box center [389, 252] width 1 height 1
checkbox input "true"
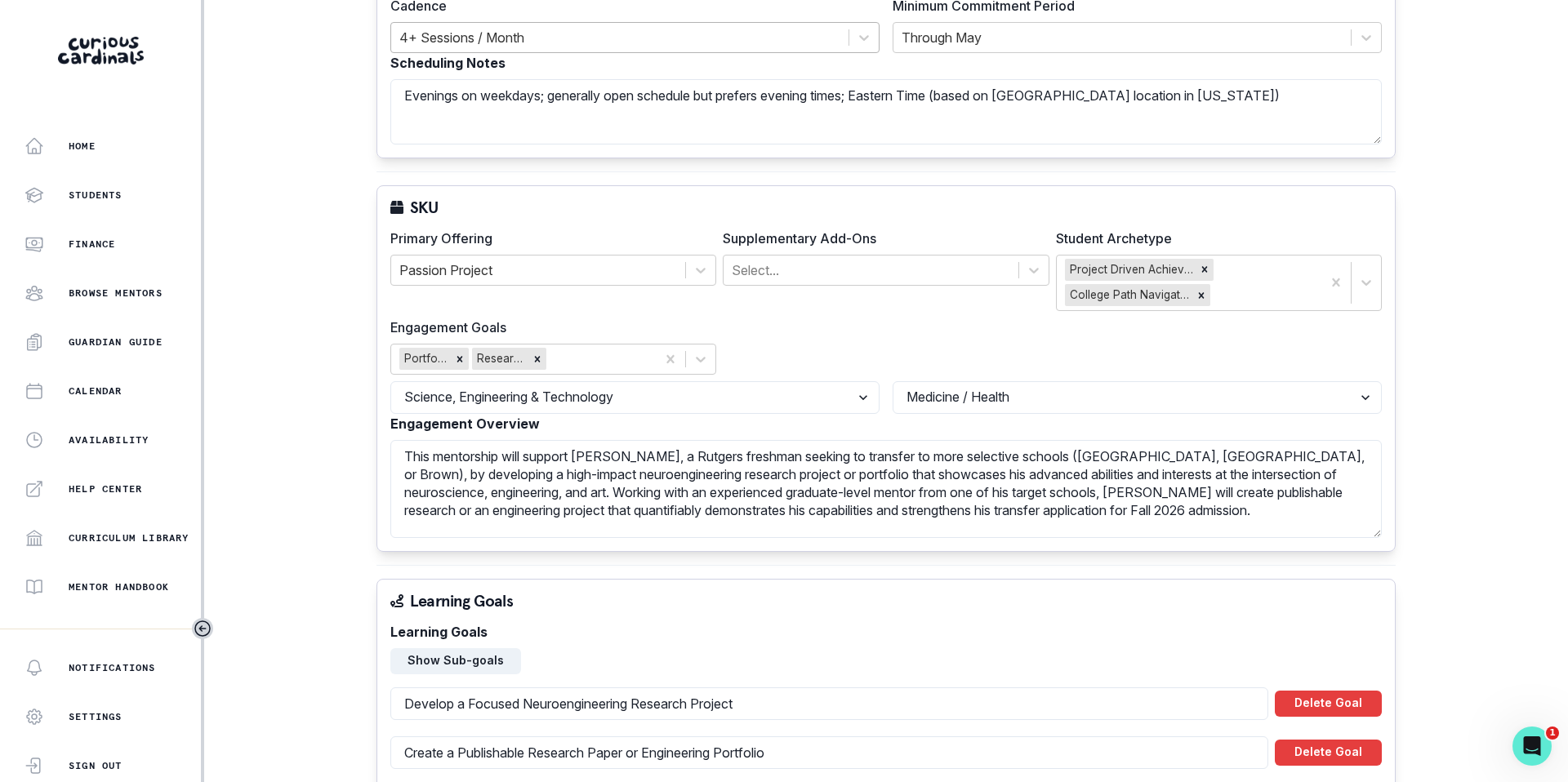
scroll to position [468, 0]
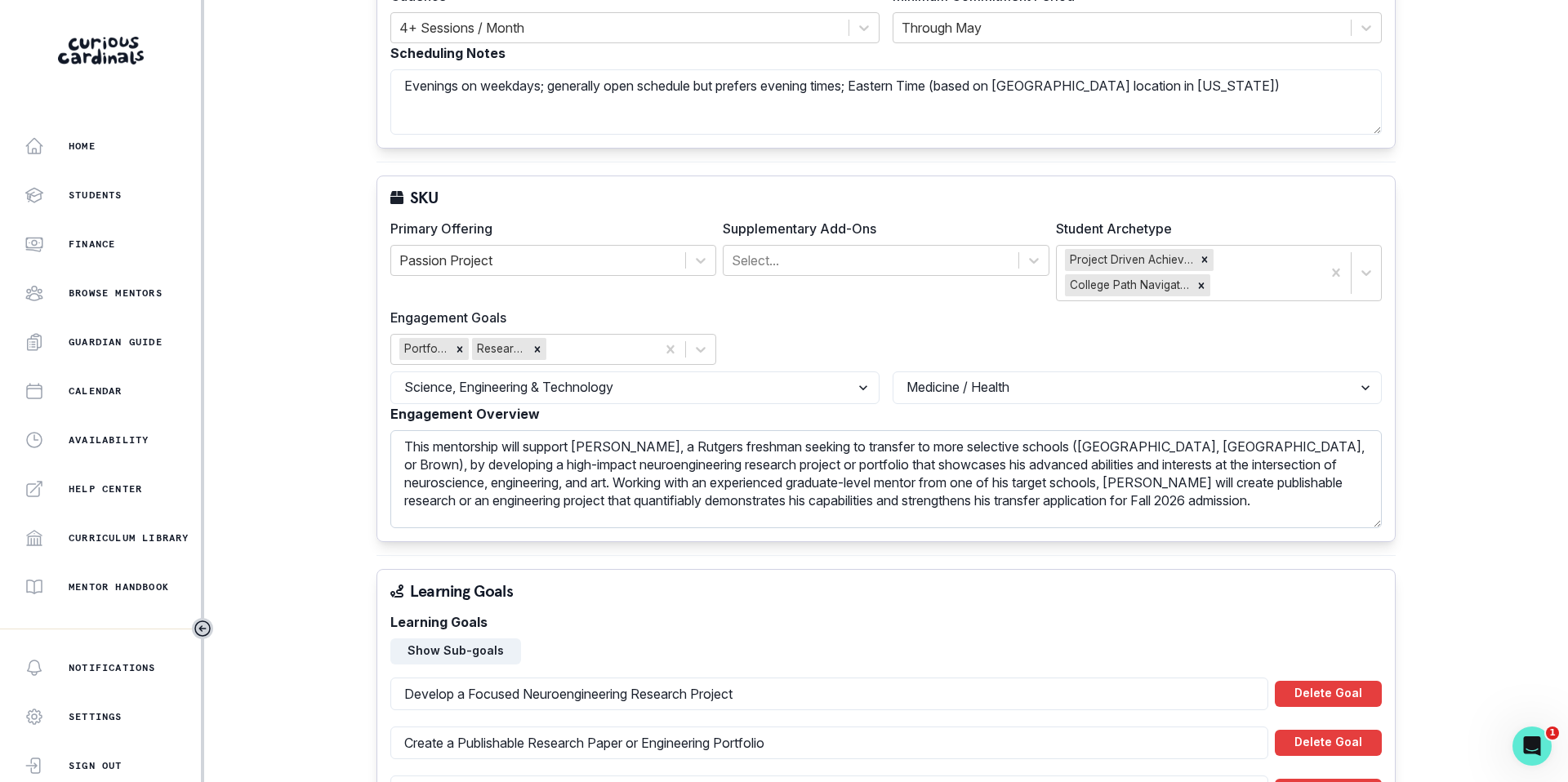
click at [577, 456] on textarea "This mentorship will support [PERSON_NAME], a Rutgers freshman seeking to trans…" at bounding box center [886, 479] width 992 height 98
click at [687, 442] on textarea "This mentorship will support [PERSON_NAME], a Rutgers freshman seeking to trans…" at bounding box center [886, 479] width 992 height 98
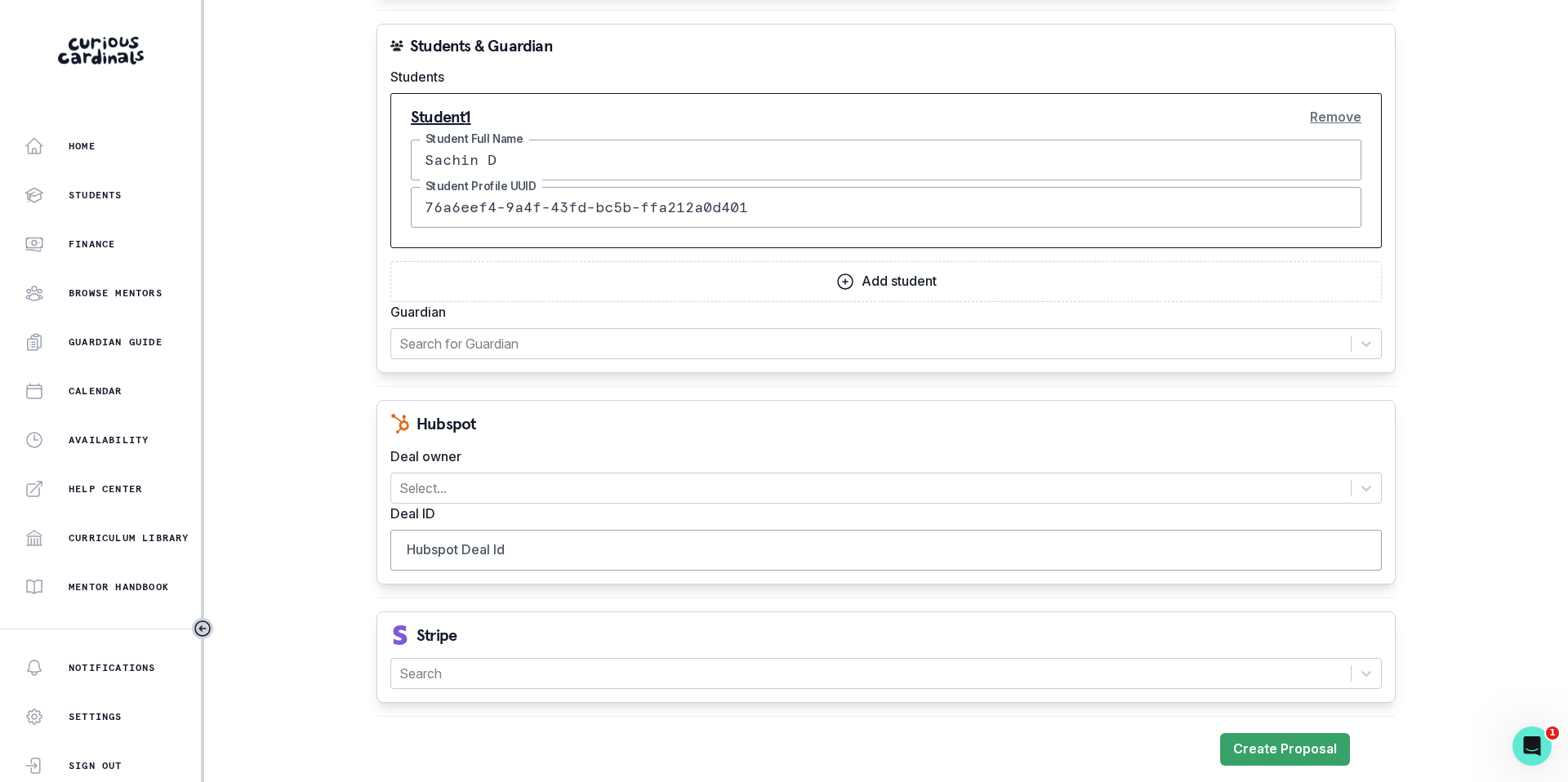
scroll to position [1681, 0]
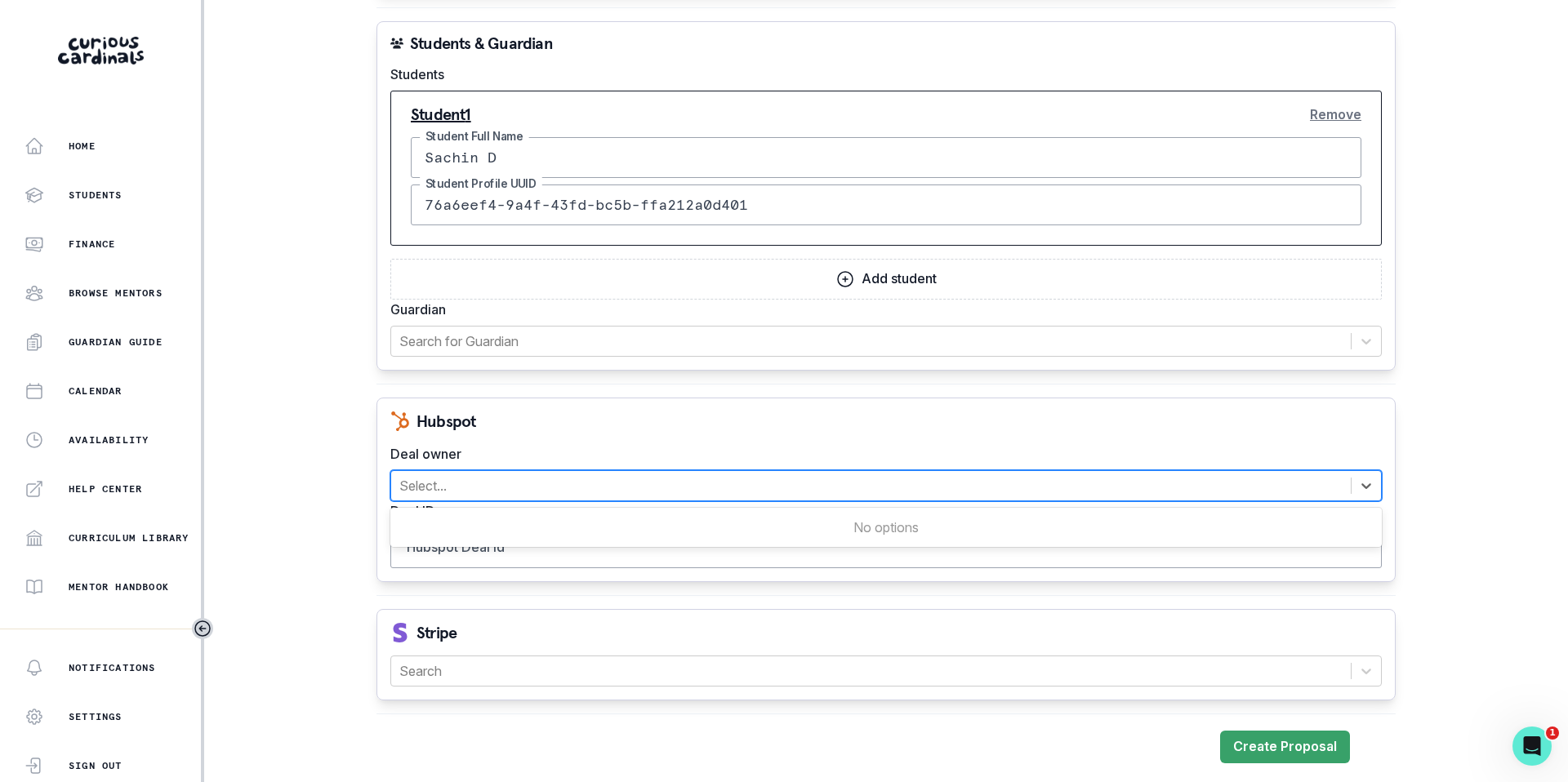
click at [490, 478] on div at bounding box center [870, 486] width 943 height 23
type input "o"
type input "[PERSON_NAME]"
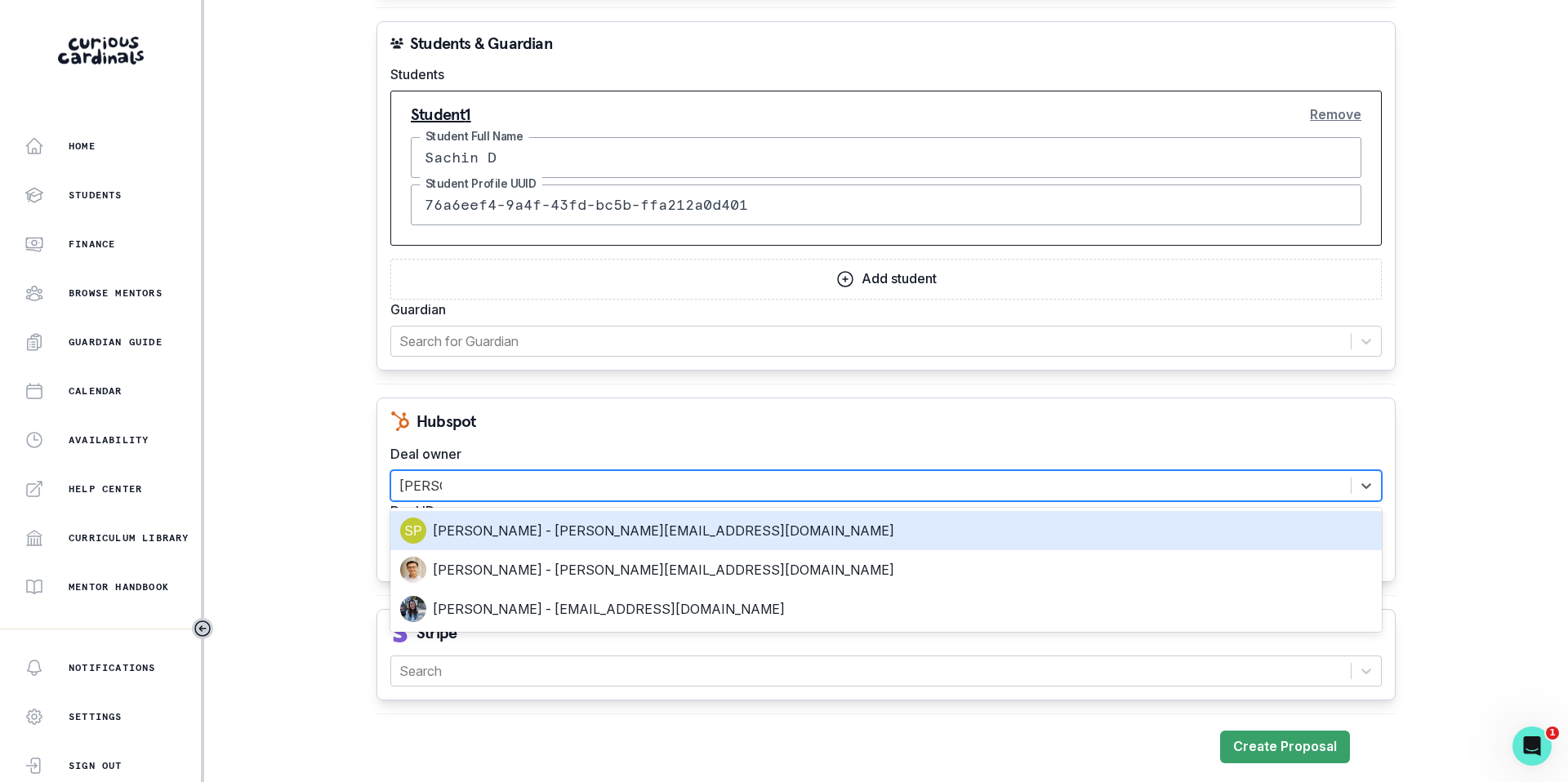
click at [491, 531] on div "[PERSON_NAME] - [PERSON_NAME][EMAIL_ADDRESS][DOMAIN_NAME]" at bounding box center [885, 531] width 972 height 26
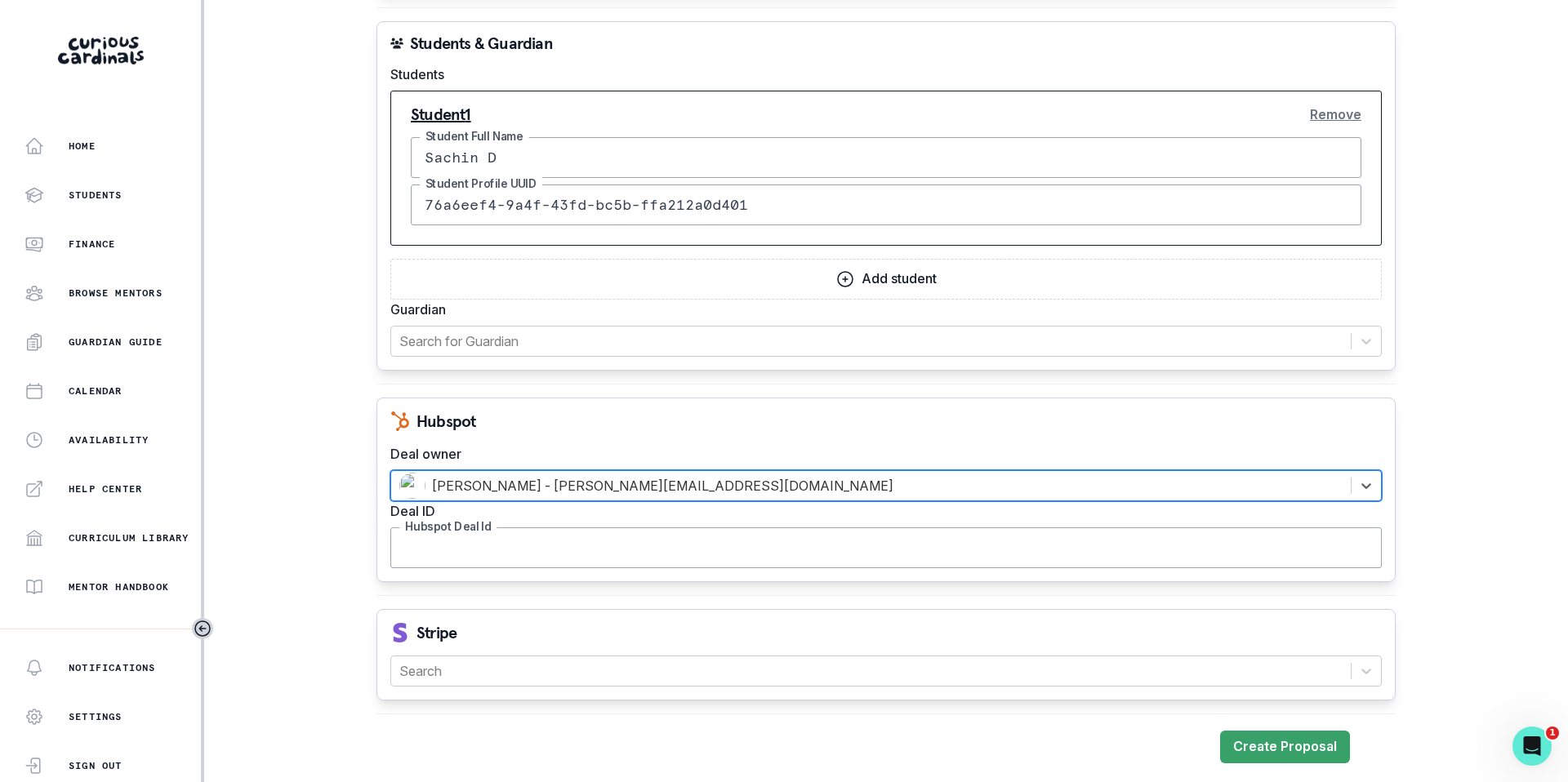
click at [438, 552] on input "Hubspot Deal Id" at bounding box center [886, 547] width 992 height 41
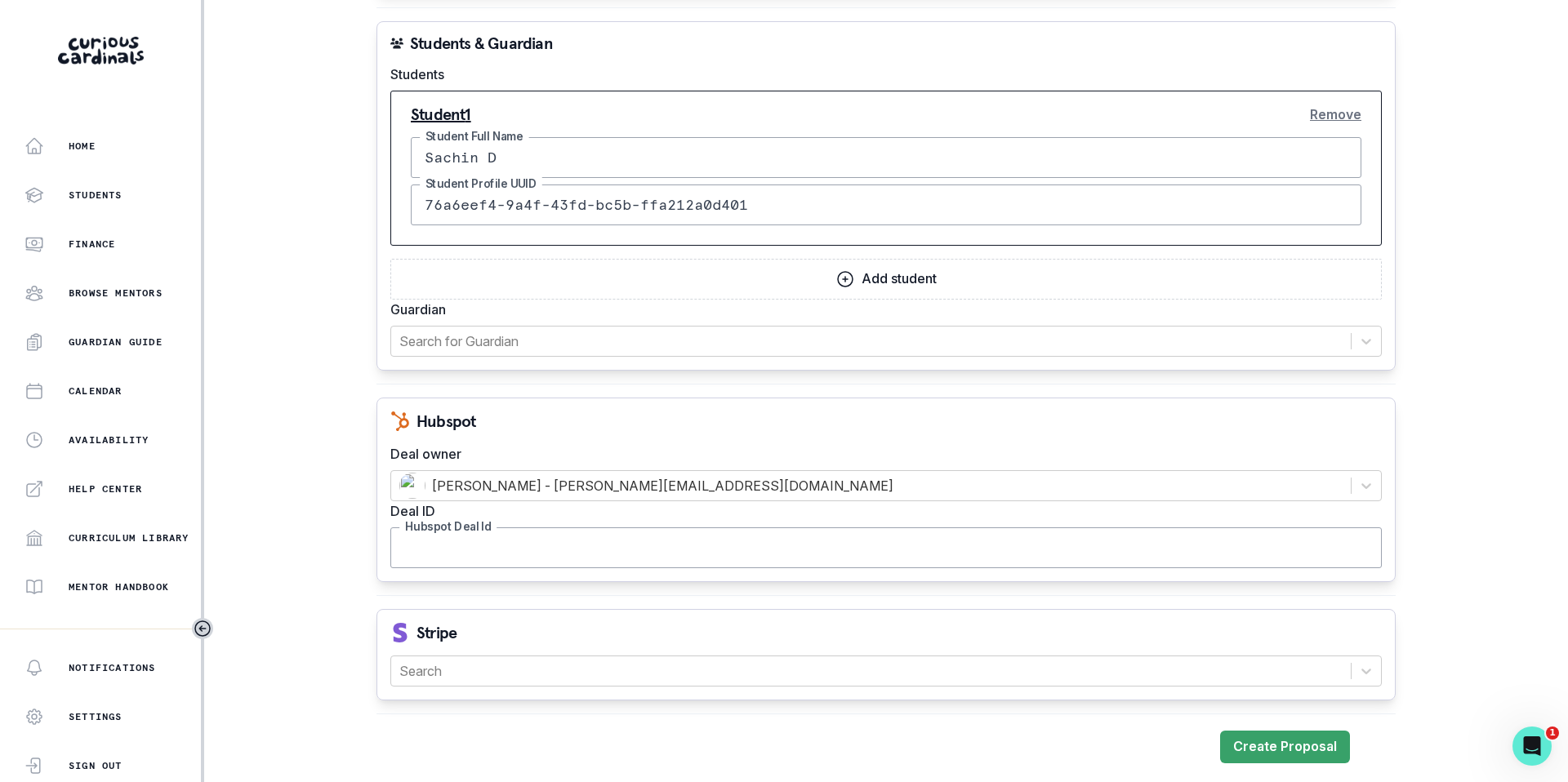
paste input "44664572786"
type input "44664572786"
click at [444, 668] on div at bounding box center [870, 671] width 943 height 23
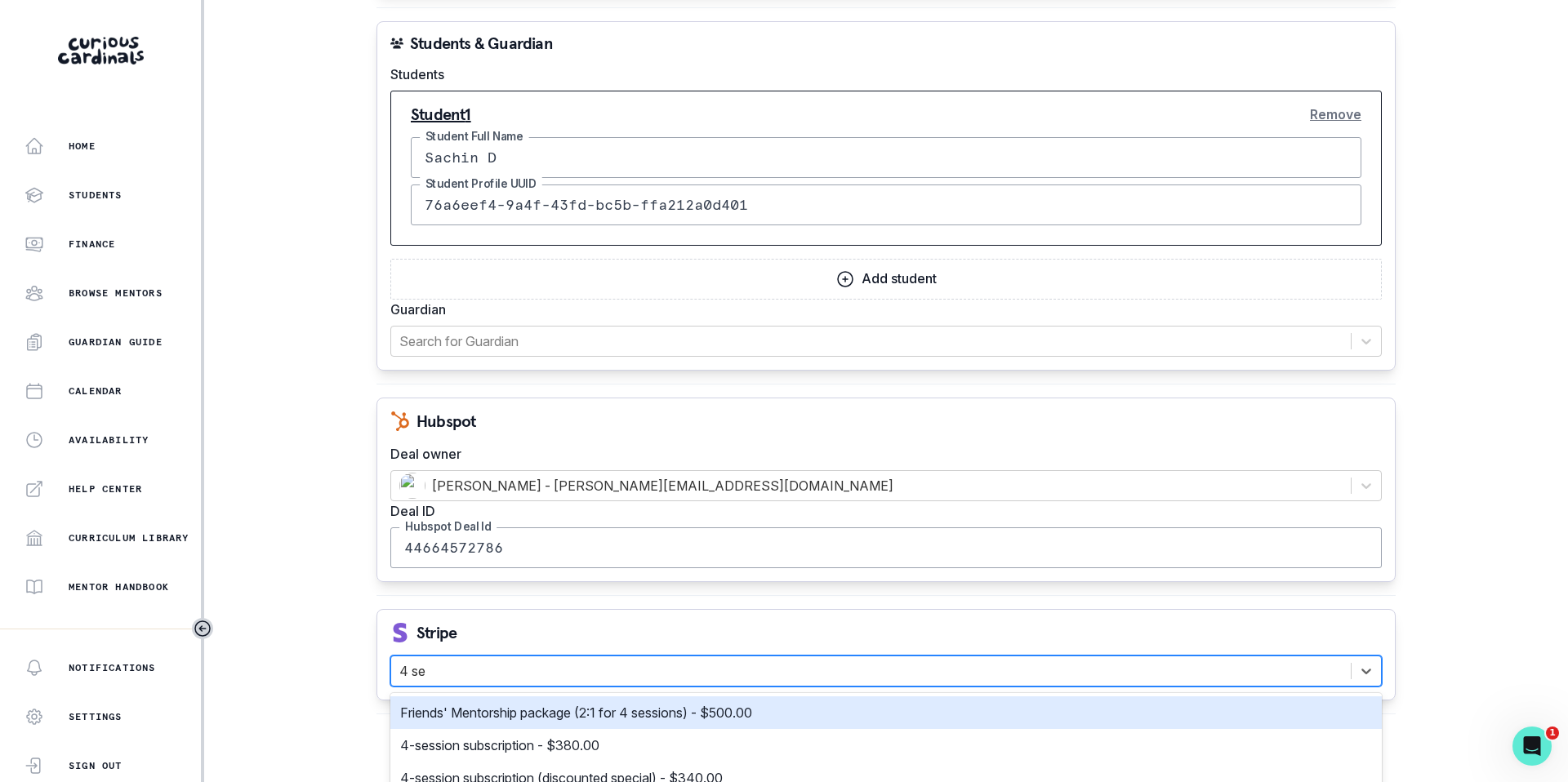
type input "4 ses"
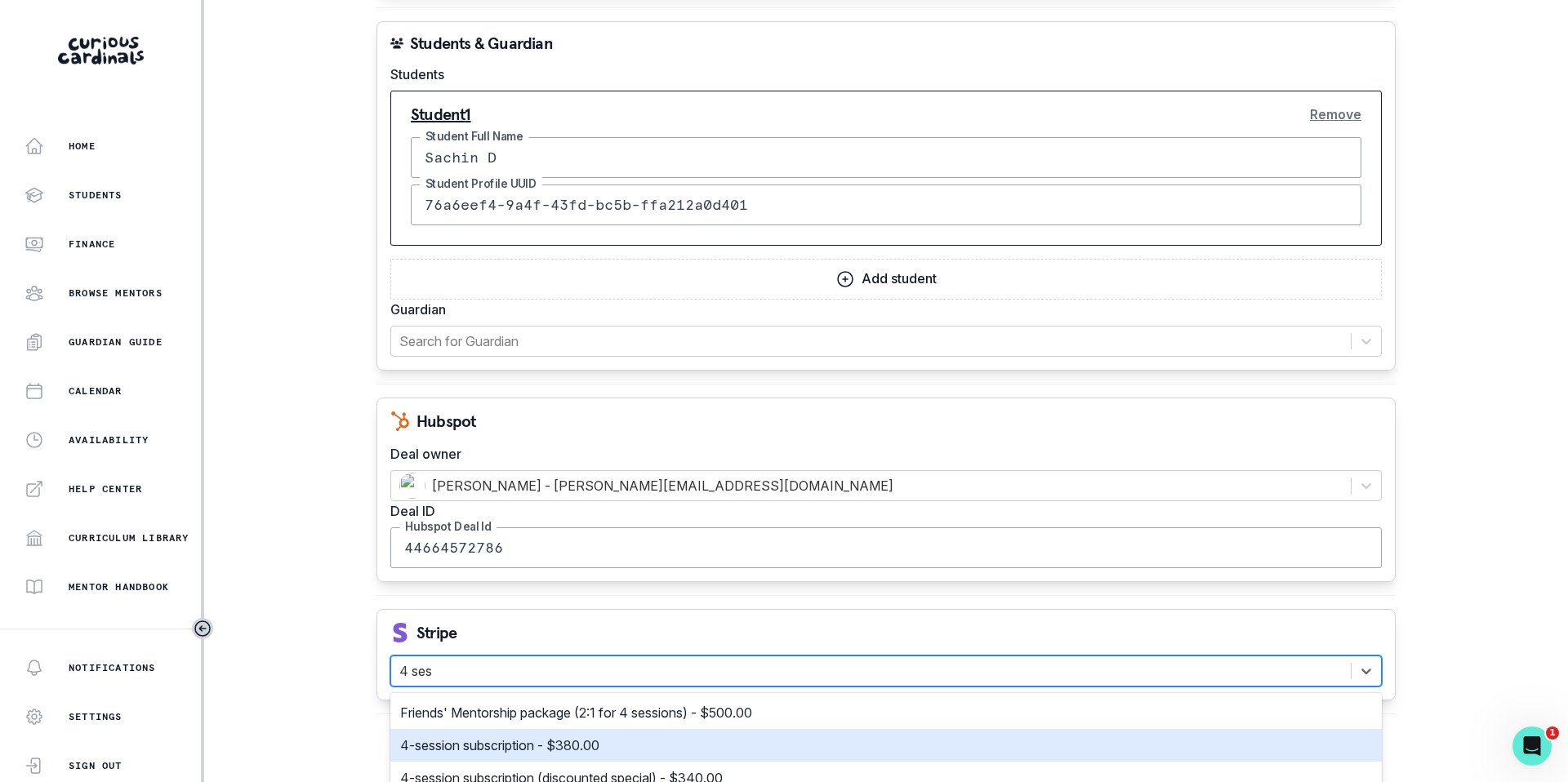
click at [457, 749] on p "4-session subscription - $380.00" at bounding box center [499, 745] width 199 height 19
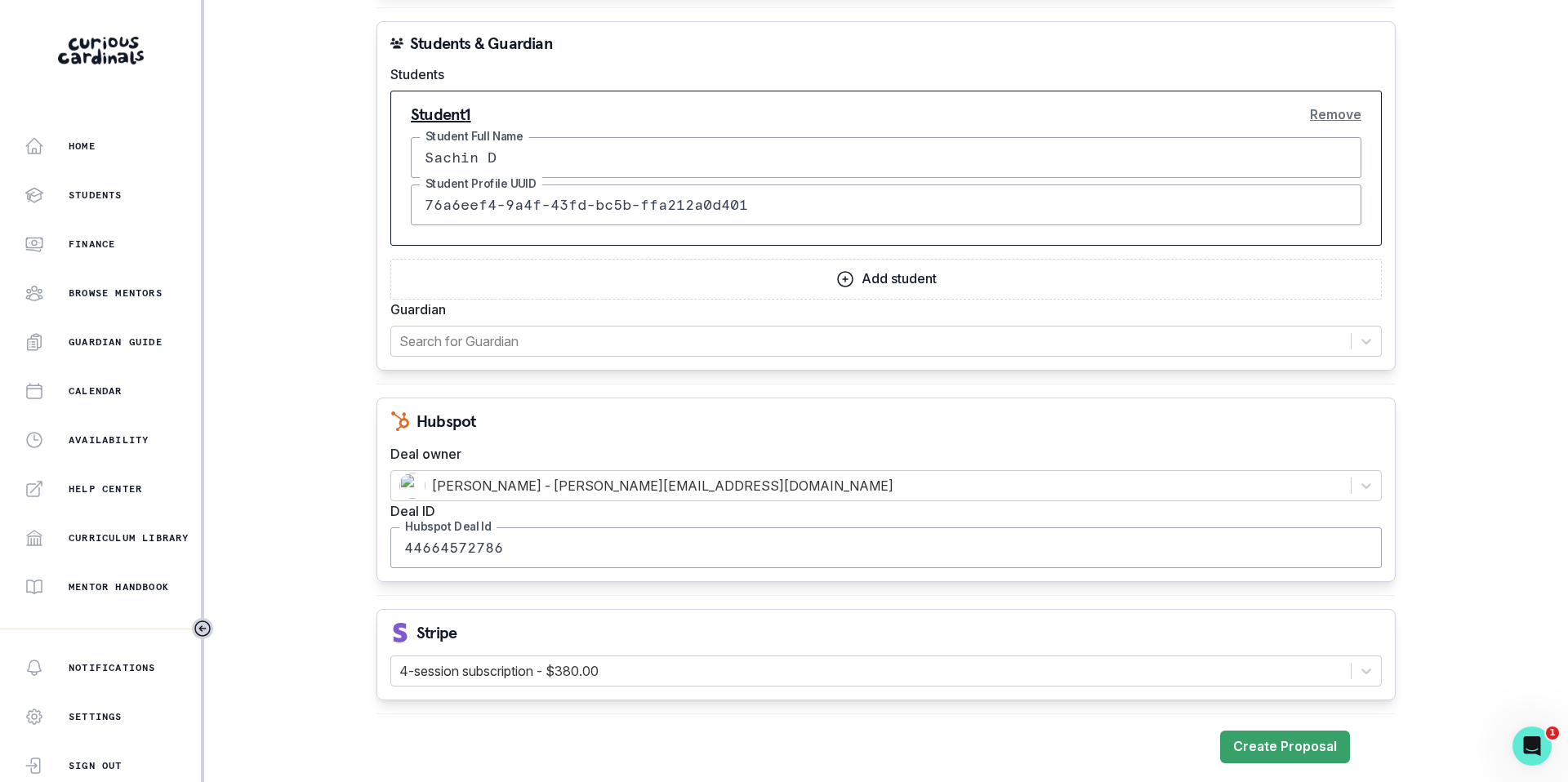
click at [506, 619] on div "Stripe 4-session subscription - $380.00" at bounding box center [885, 655] width 1019 height 92
click at [1291, 752] on button "Create Proposal" at bounding box center [1285, 746] width 130 height 32
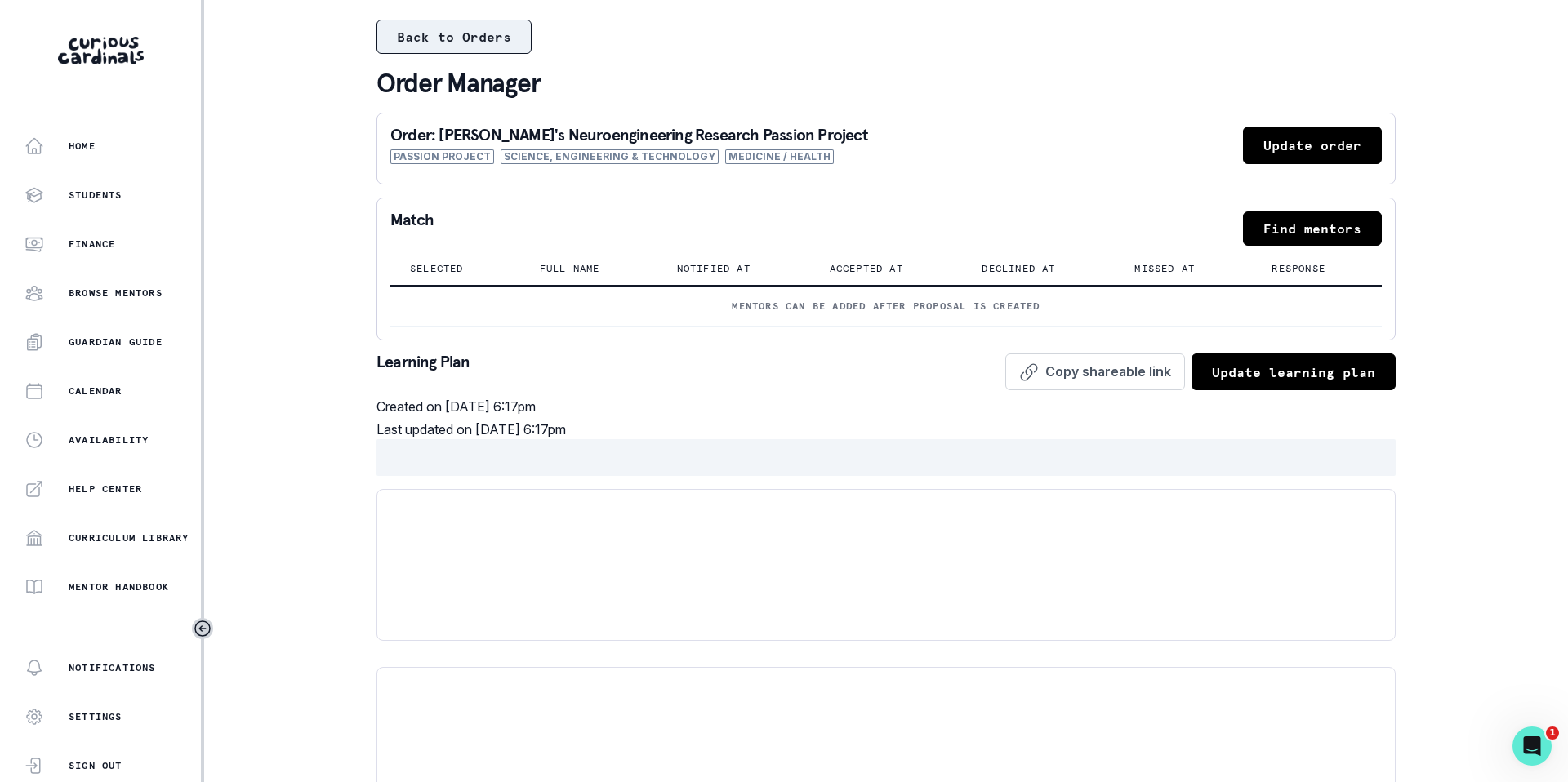
click at [497, 38] on button "Back to Orders" at bounding box center [454, 36] width 155 height 34
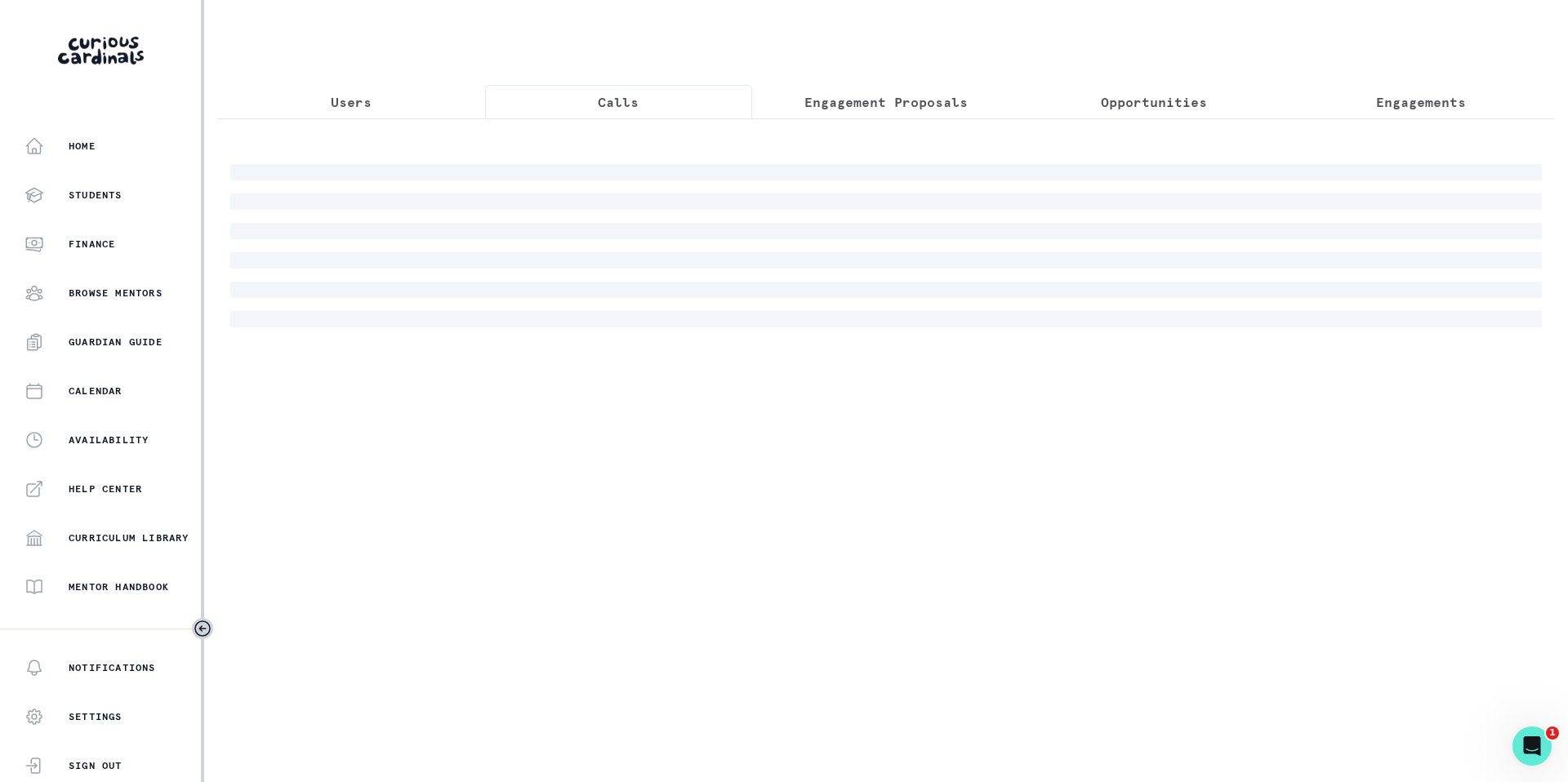
click at [611, 91] on button "Calls" at bounding box center [619, 101] width 268 height 34
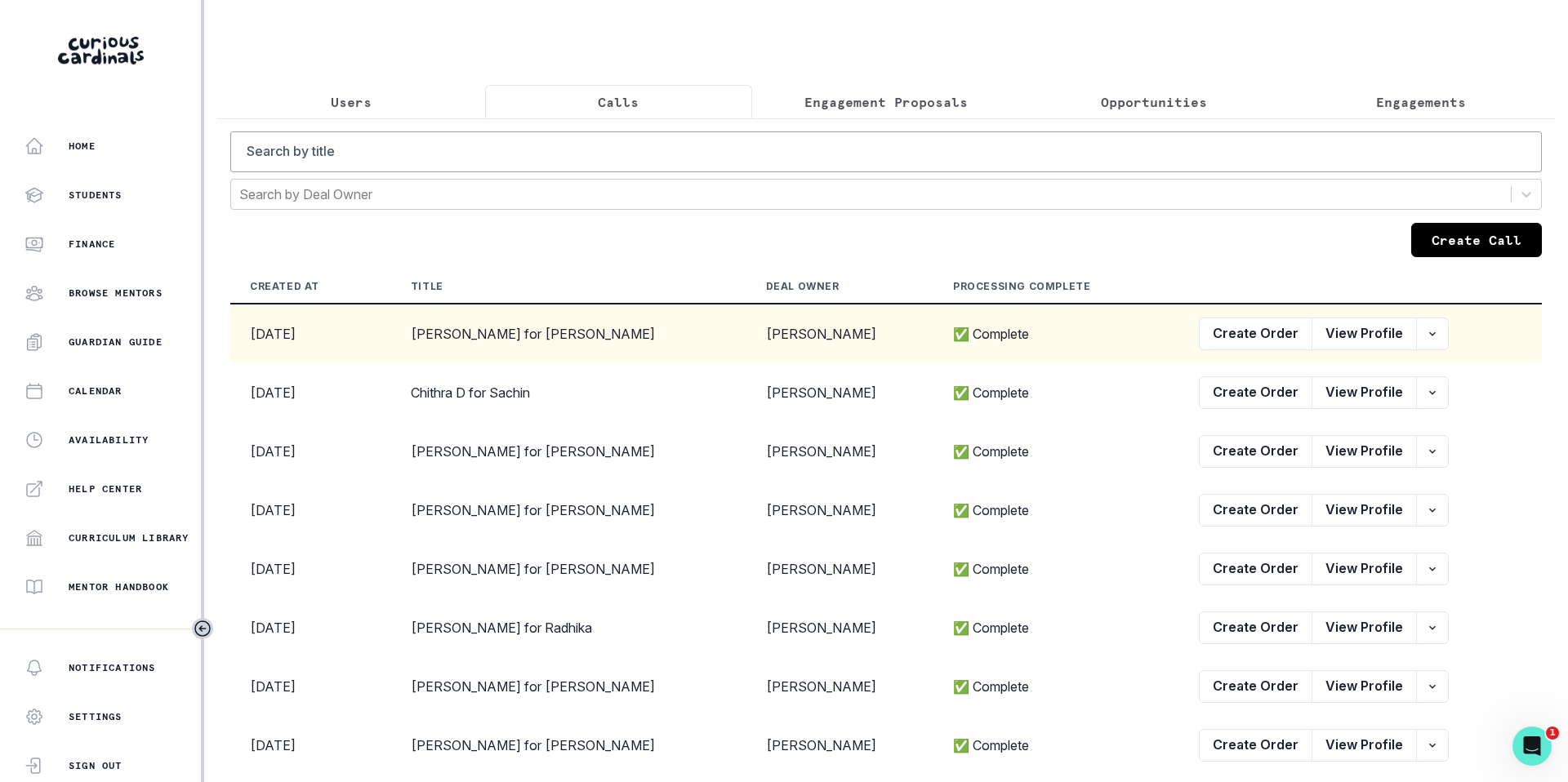
scroll to position [25, 0]
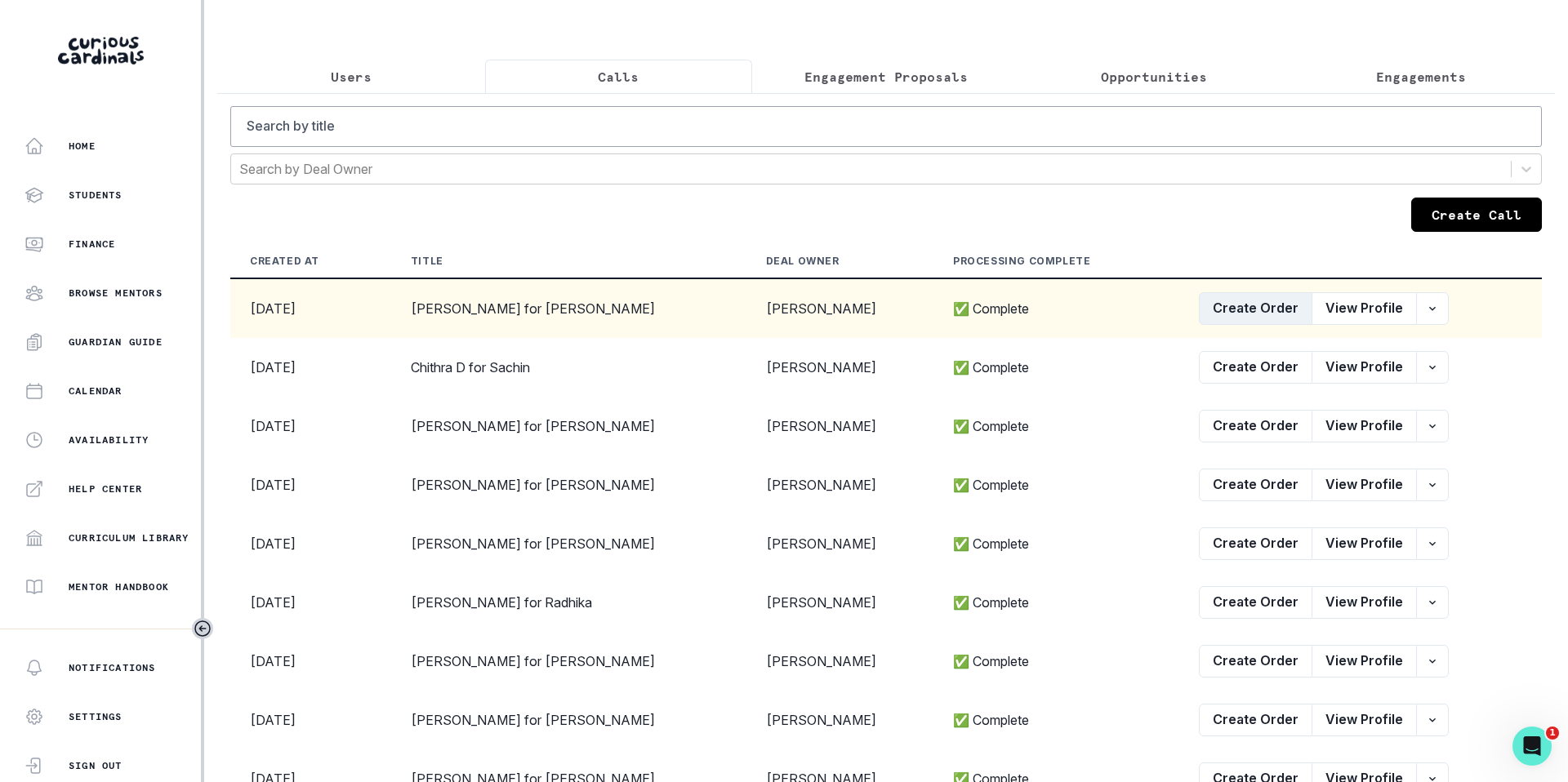
click at [1252, 309] on button "Create Order" at bounding box center [1255, 308] width 113 height 32
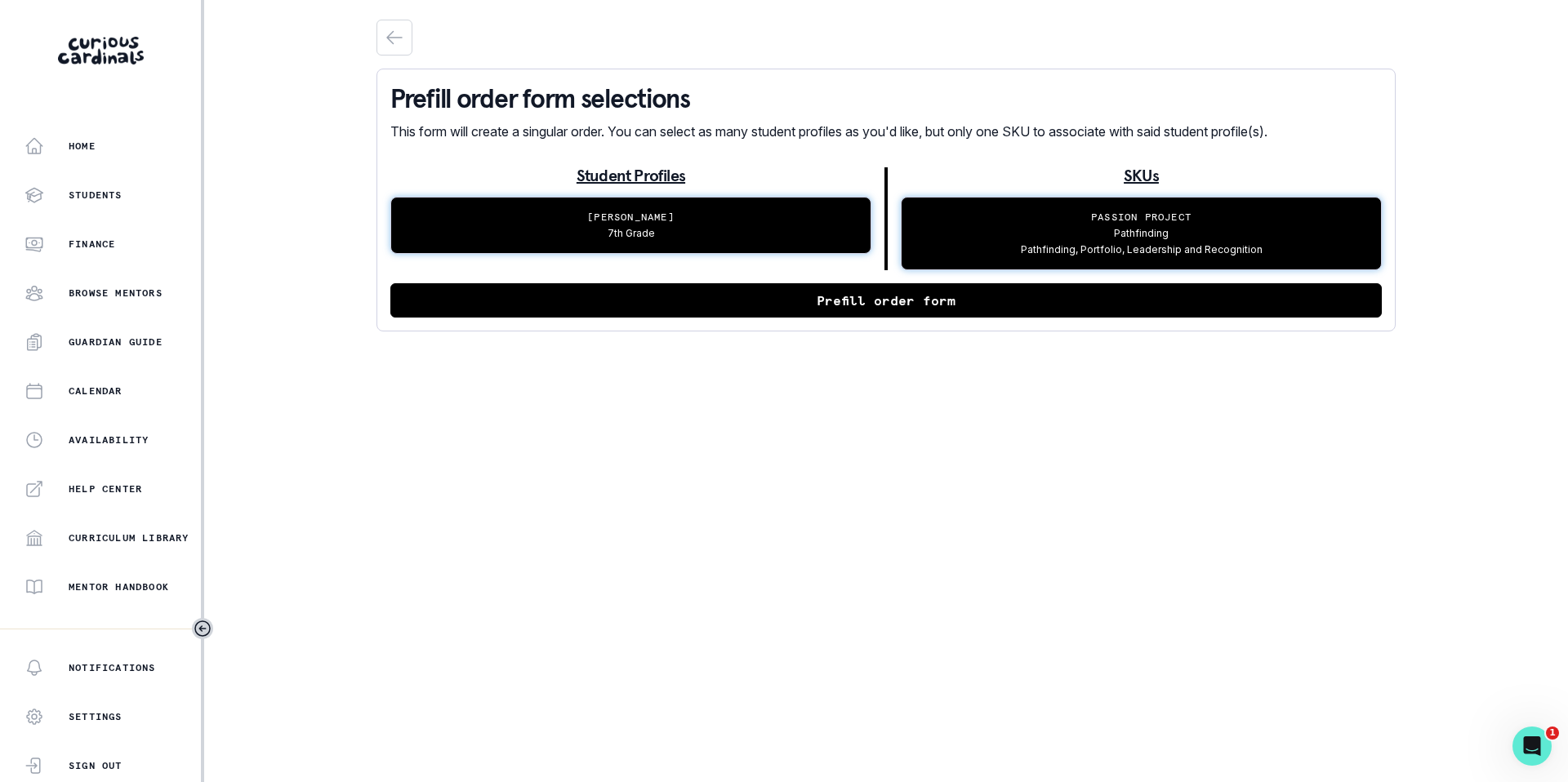
click at [915, 301] on button "Prefill order form" at bounding box center [886, 300] width 992 height 34
select select "2e0e0867-17d0-41a8-92b9-7b446b3bc83e"
select select "519877f8-d88f-48d5-b35a-d9ce14346d72"
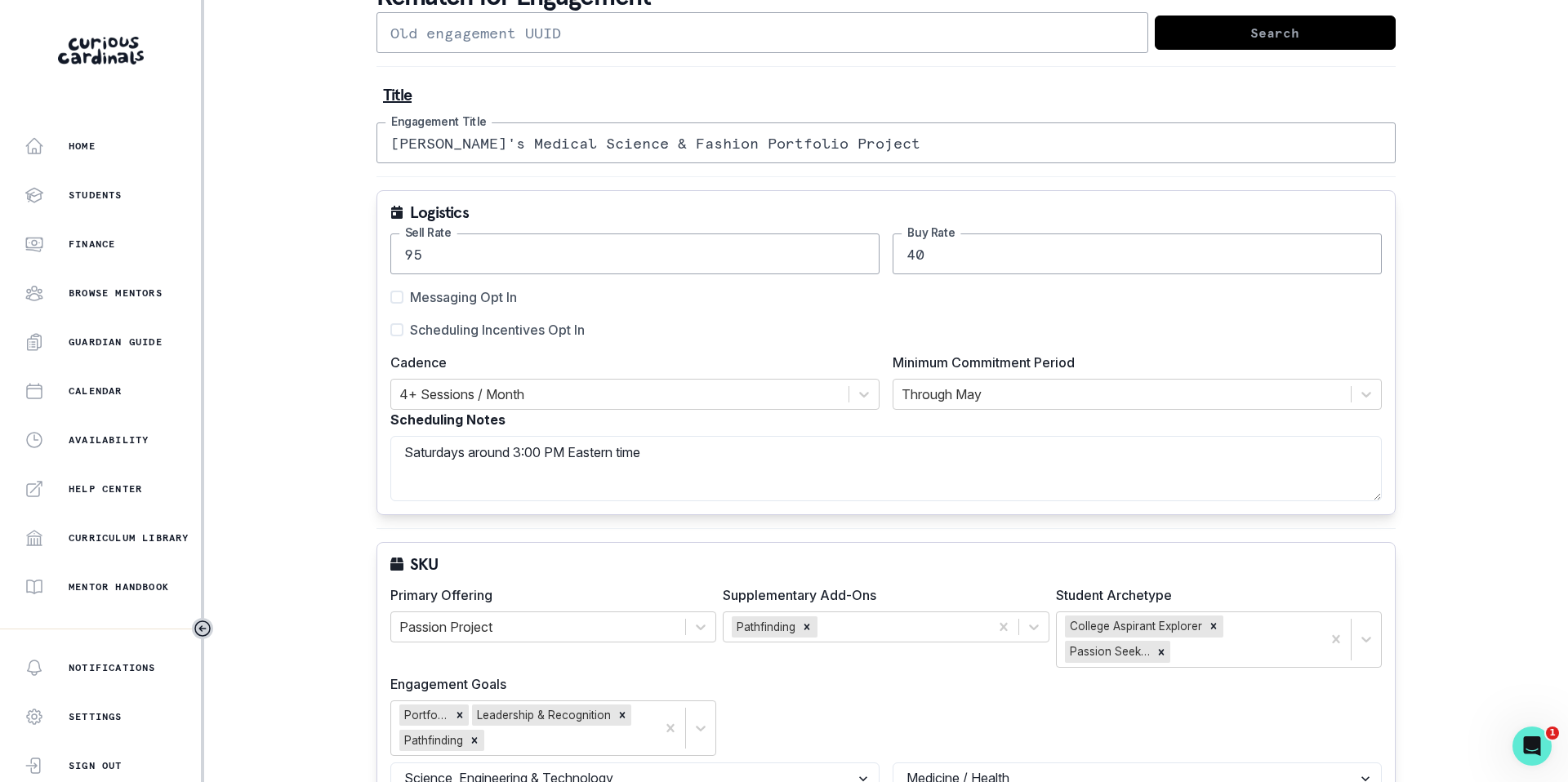
scroll to position [103, 0]
click at [397, 327] on span at bounding box center [396, 328] width 13 height 13
click at [390, 328] on input "Scheduling Incentives Opt In" at bounding box center [389, 328] width 1 height 1
checkbox input "true"
drag, startPoint x: 692, startPoint y: 140, endPoint x: 468, endPoint y: 139, distance: 224.0
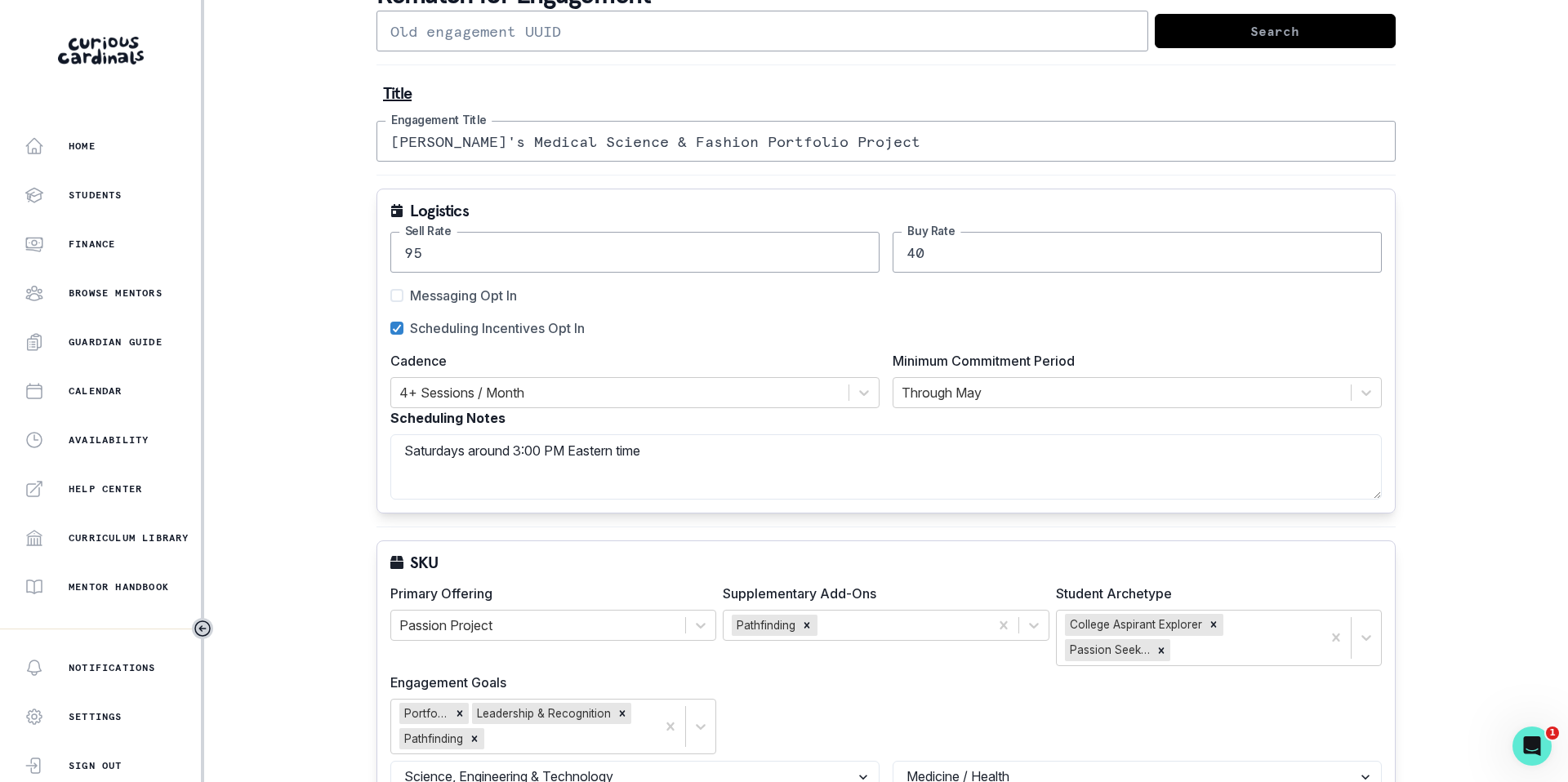
click at [468, 139] on input "[PERSON_NAME]'s Medical Science & Fashion Portfolio Project" at bounding box center [885, 141] width 1019 height 41
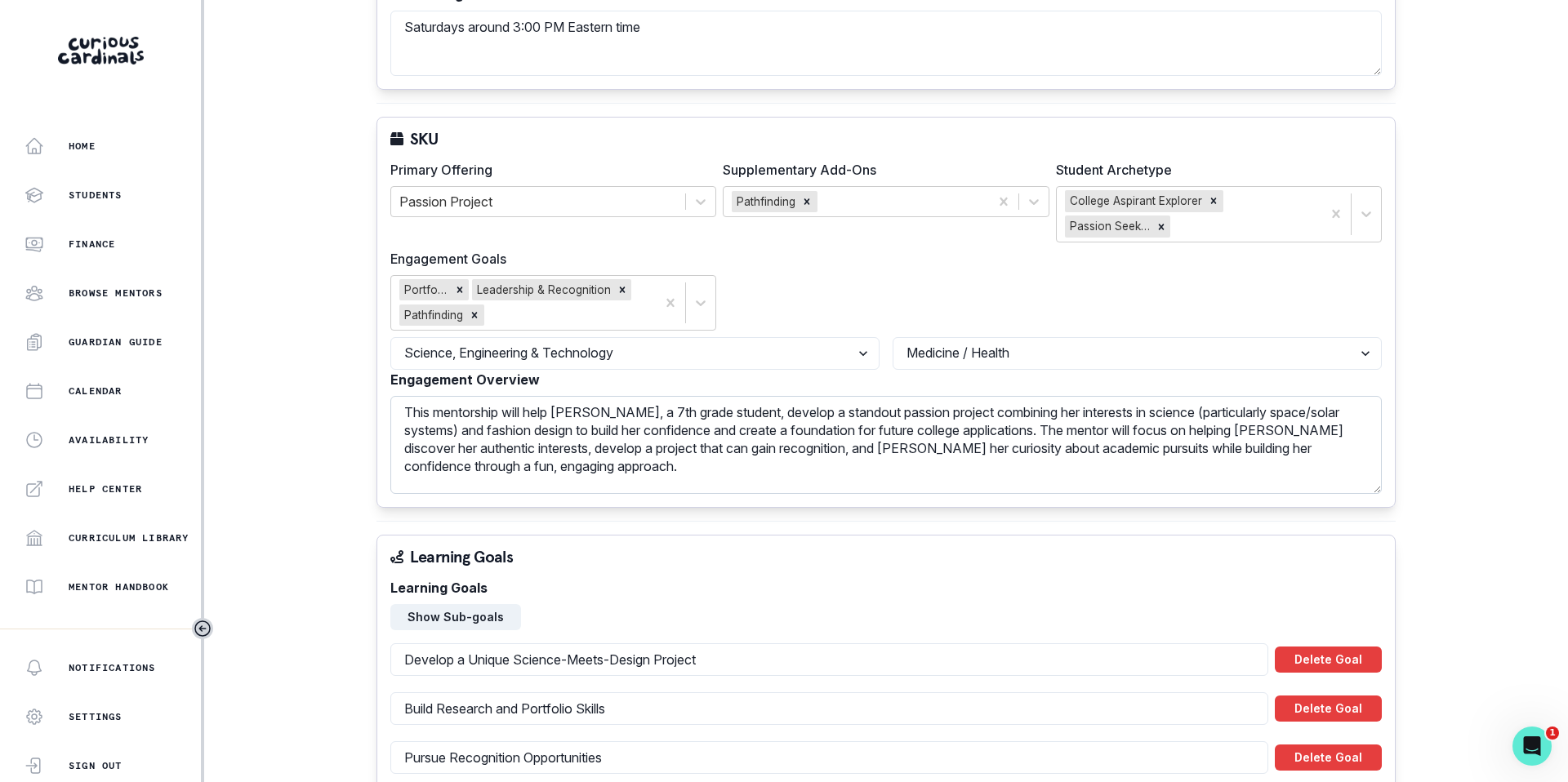
scroll to position [534, 0]
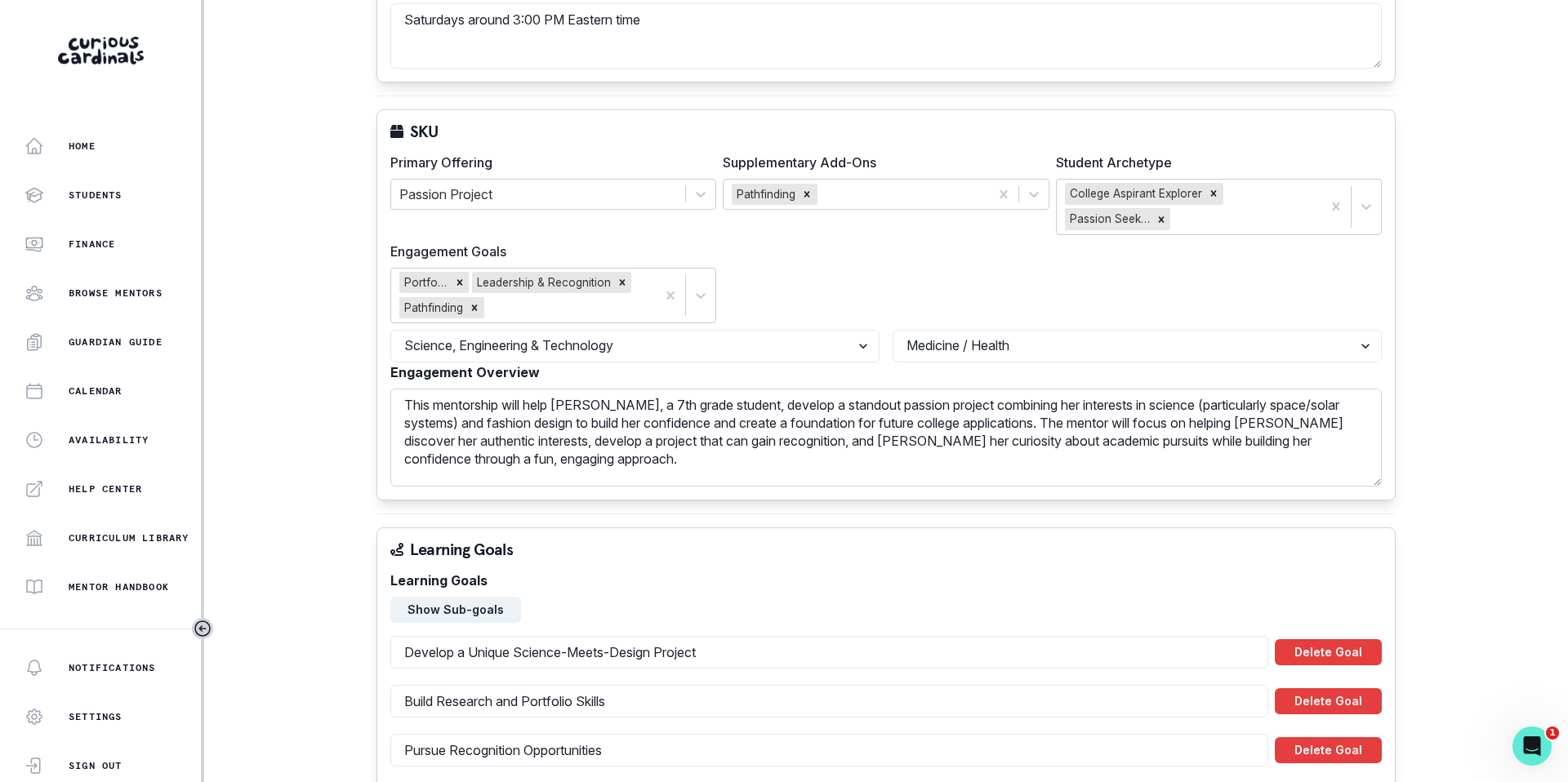
type input "[PERSON_NAME]'s Portfolio Project"
click at [966, 401] on textarea "This mentorship will help [PERSON_NAME], a 7th grade student, develop a standou…" at bounding box center [886, 437] width 992 height 98
click at [472, 422] on textarea "This mentorship will help [PERSON_NAME], a 7th grade student, develop a standou…" at bounding box center [886, 437] width 992 height 98
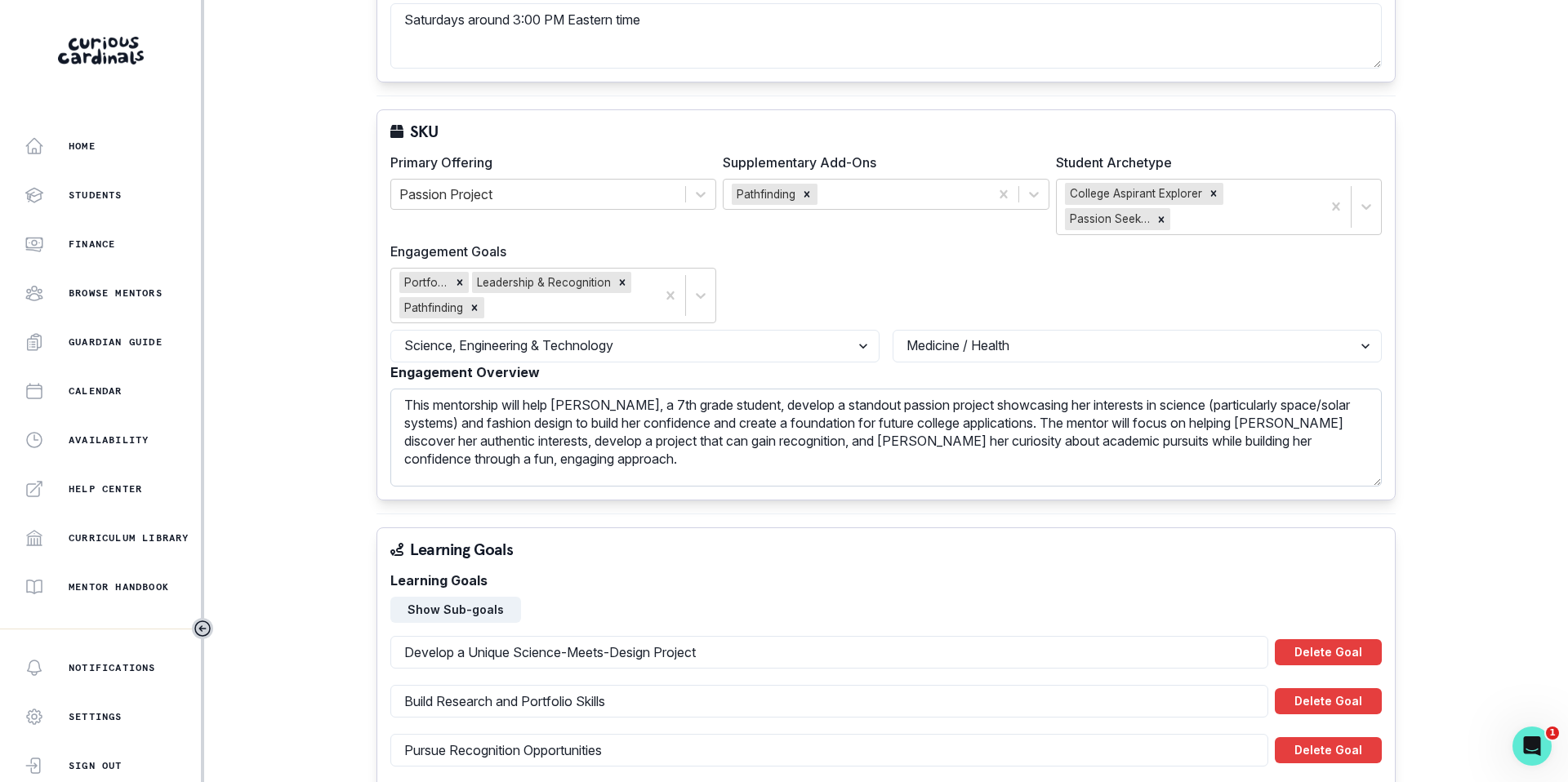
click at [472, 424] on textarea "This mentorship will help [PERSON_NAME], a 7th grade student, develop a standou…" at bounding box center [886, 437] width 992 height 98
click at [473, 421] on textarea "This mentorship will help [PERSON_NAME], a 7th grade student, develop a standou…" at bounding box center [886, 437] width 992 height 98
click at [849, 432] on textarea "This mentorship will help [PERSON_NAME], a 7th grade student, develop a standou…" at bounding box center [886, 437] width 992 height 98
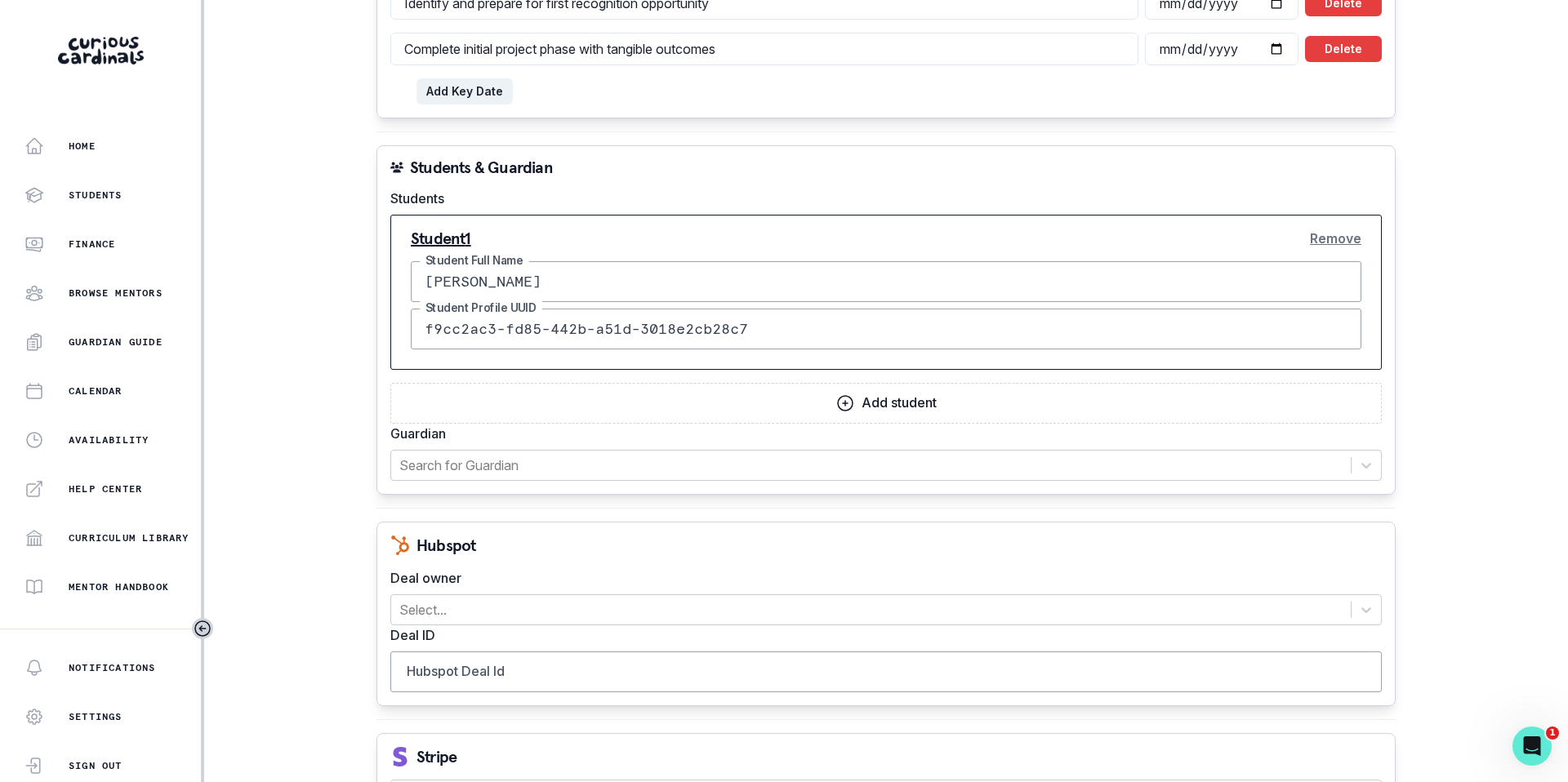
scroll to position [1582, 0]
type textarea "This mentorship will help [PERSON_NAME], a 7th grade student, develop a standou…"
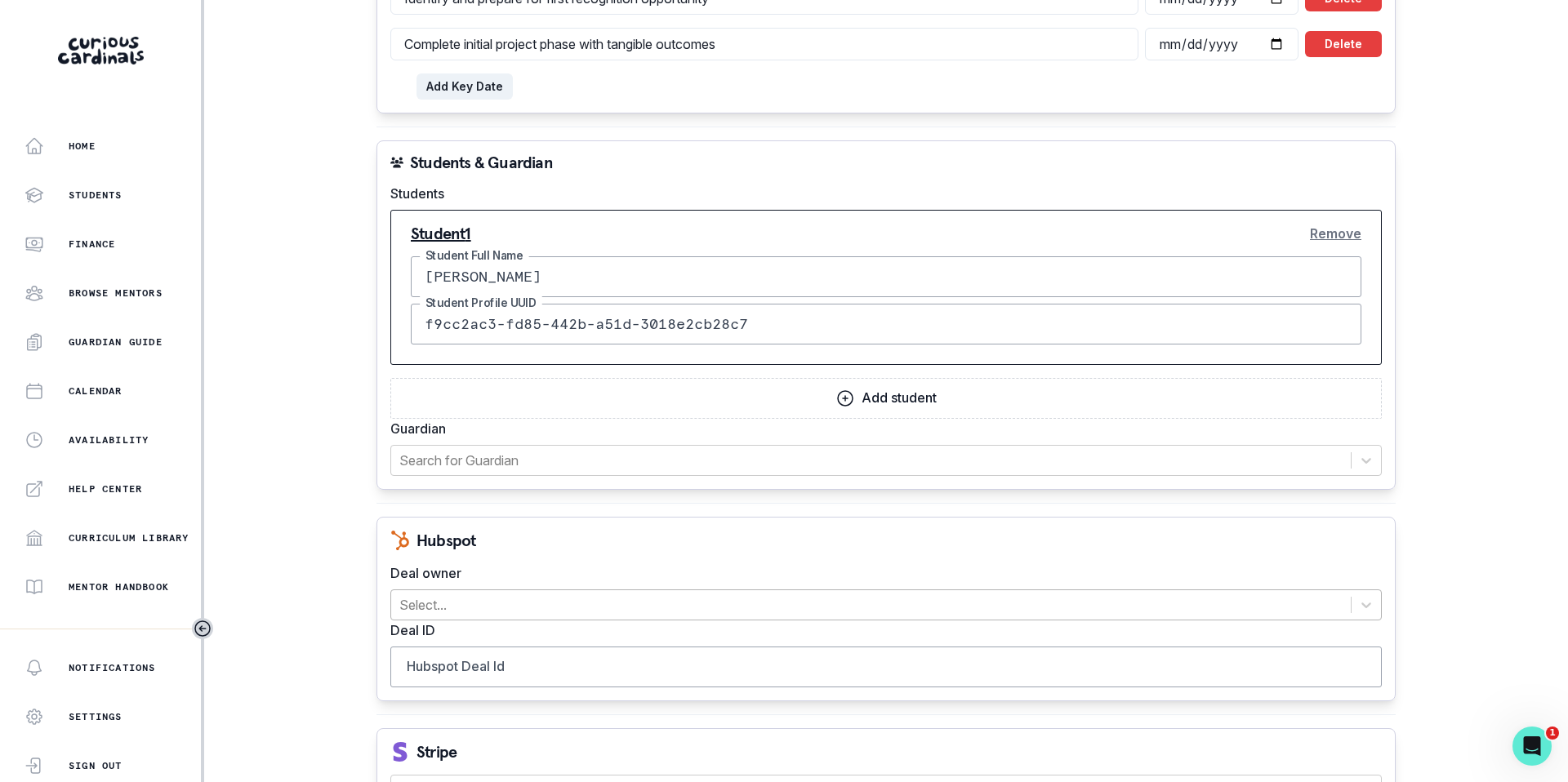
click at [437, 605] on div at bounding box center [870, 605] width 943 height 23
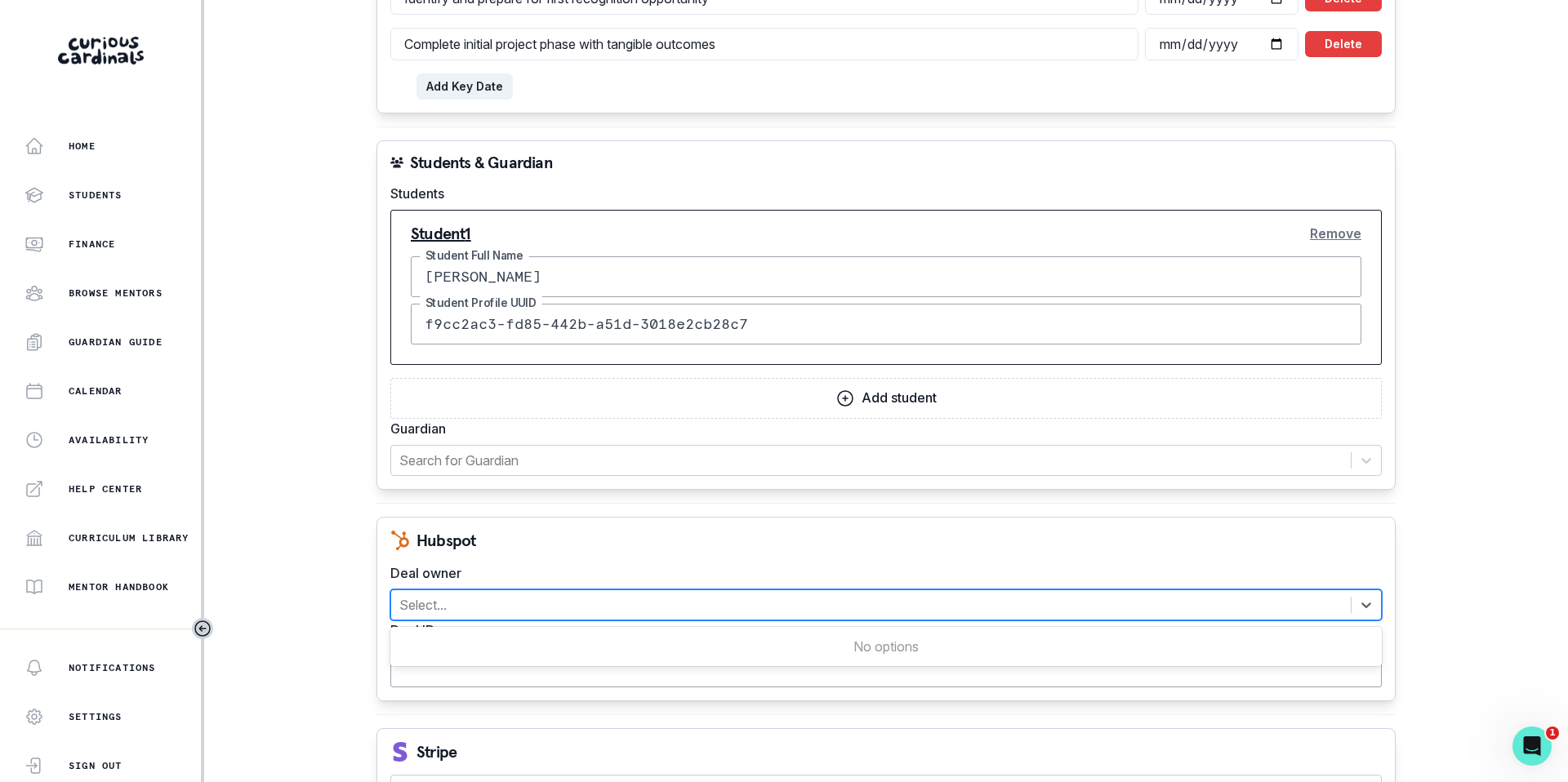
click at [437, 669] on input "Hubspot Deal Id" at bounding box center [886, 667] width 992 height 41
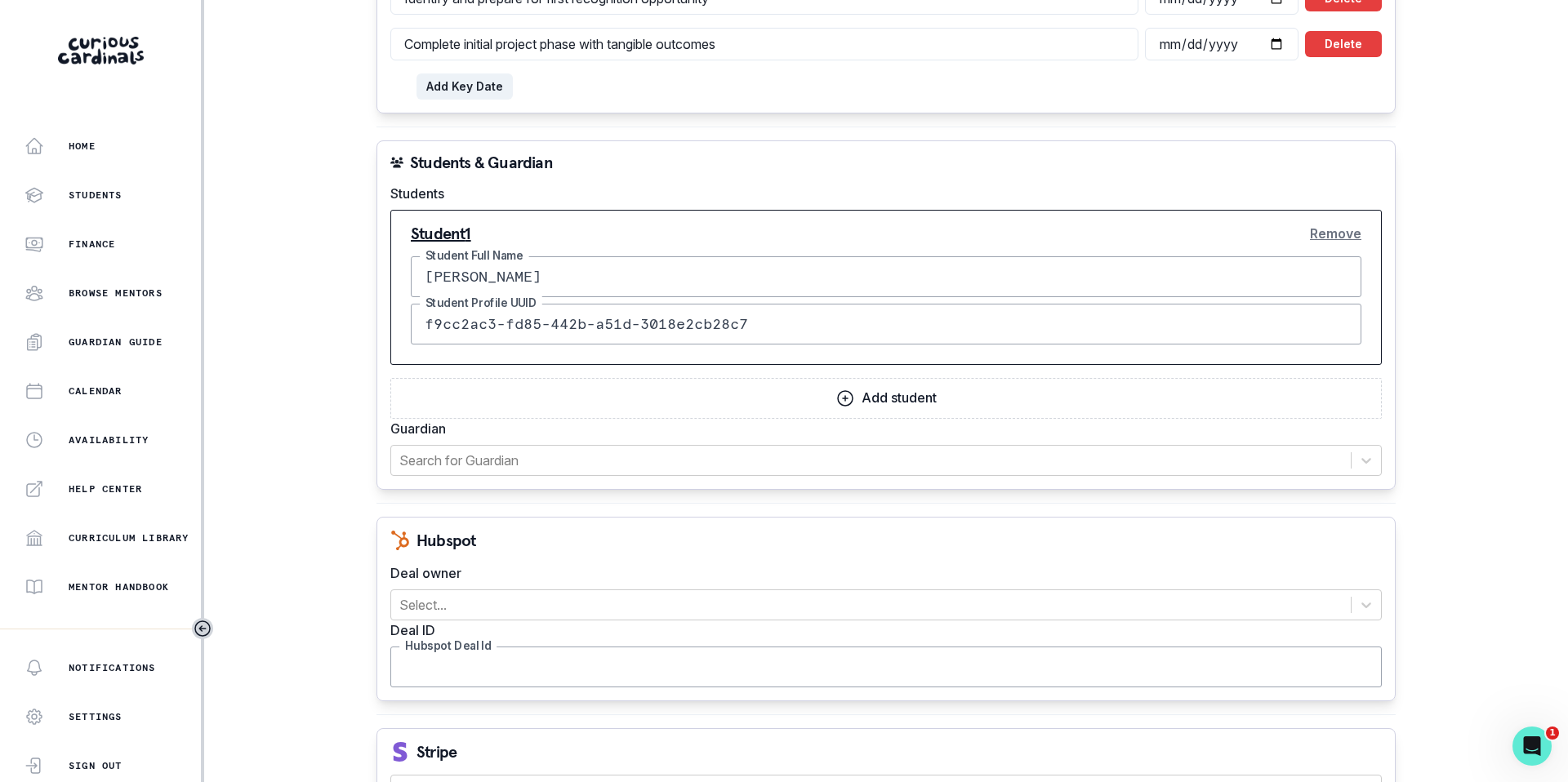
paste input "44668348237"
type input "44668348237"
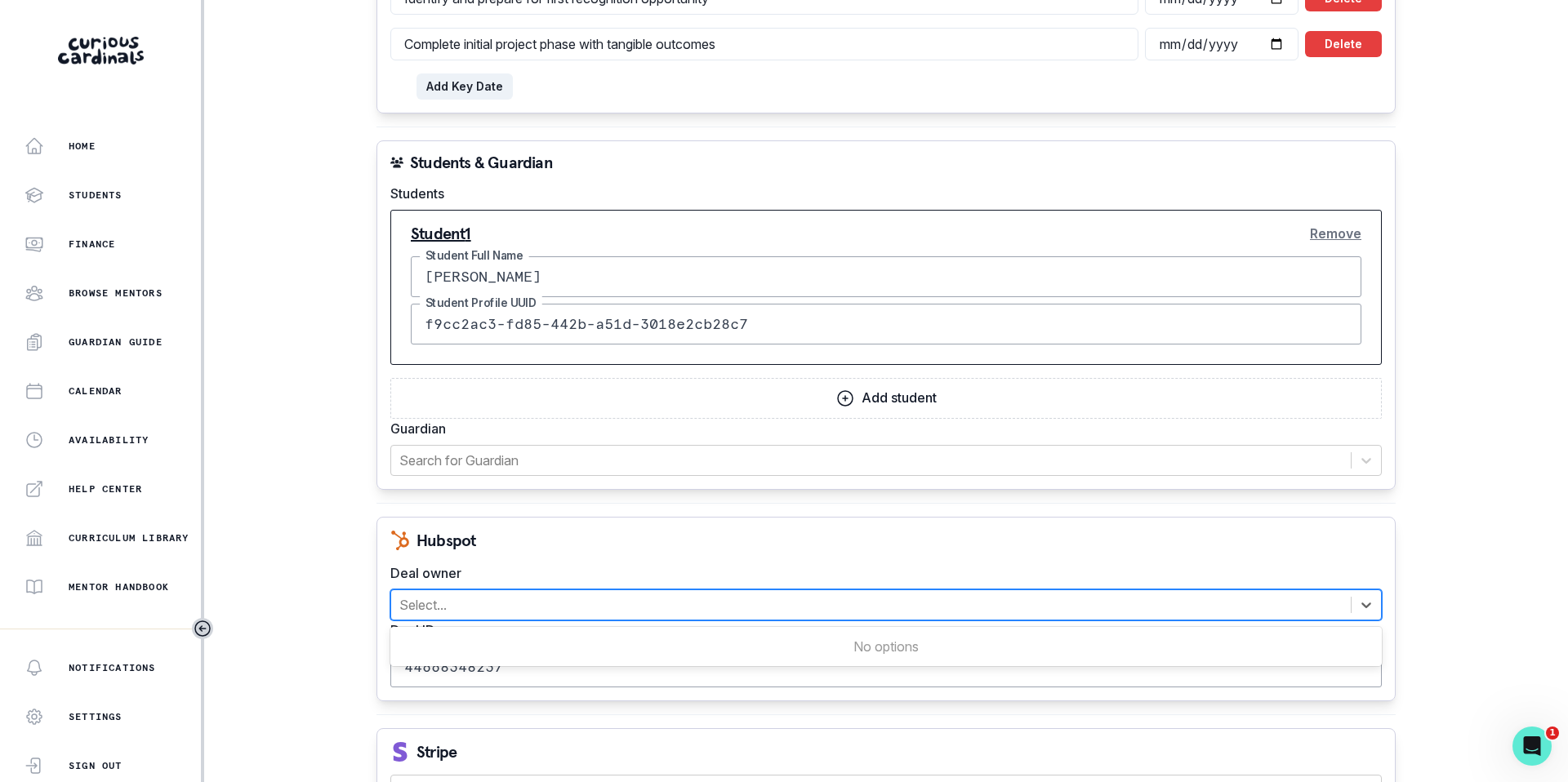
click at [437, 607] on div at bounding box center [870, 605] width 943 height 23
type input "d"
type input "[PERSON_NAME]"
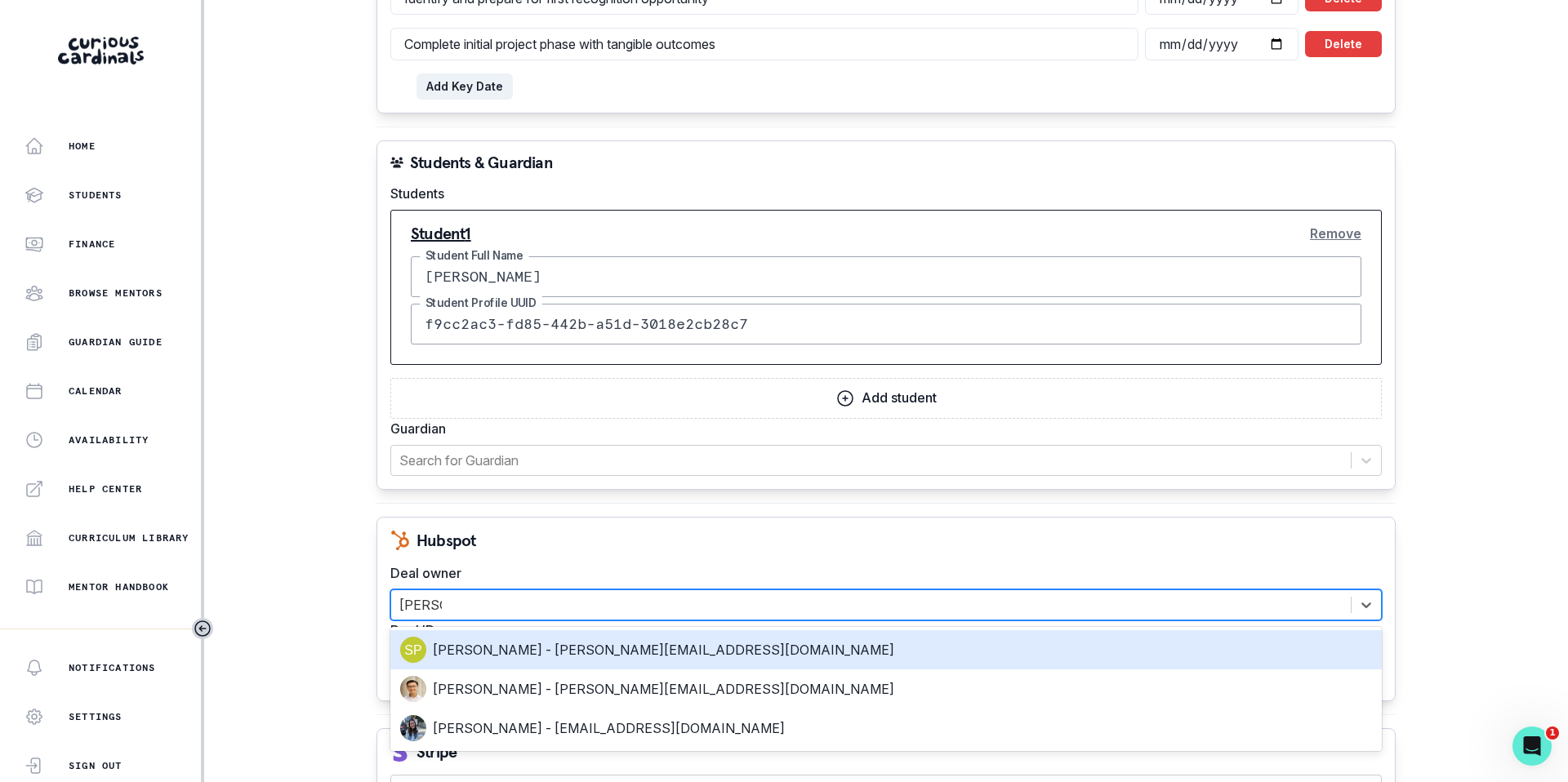
click at [464, 642] on div "[PERSON_NAME] - [PERSON_NAME][EMAIL_ADDRESS][DOMAIN_NAME]" at bounding box center [885, 650] width 972 height 26
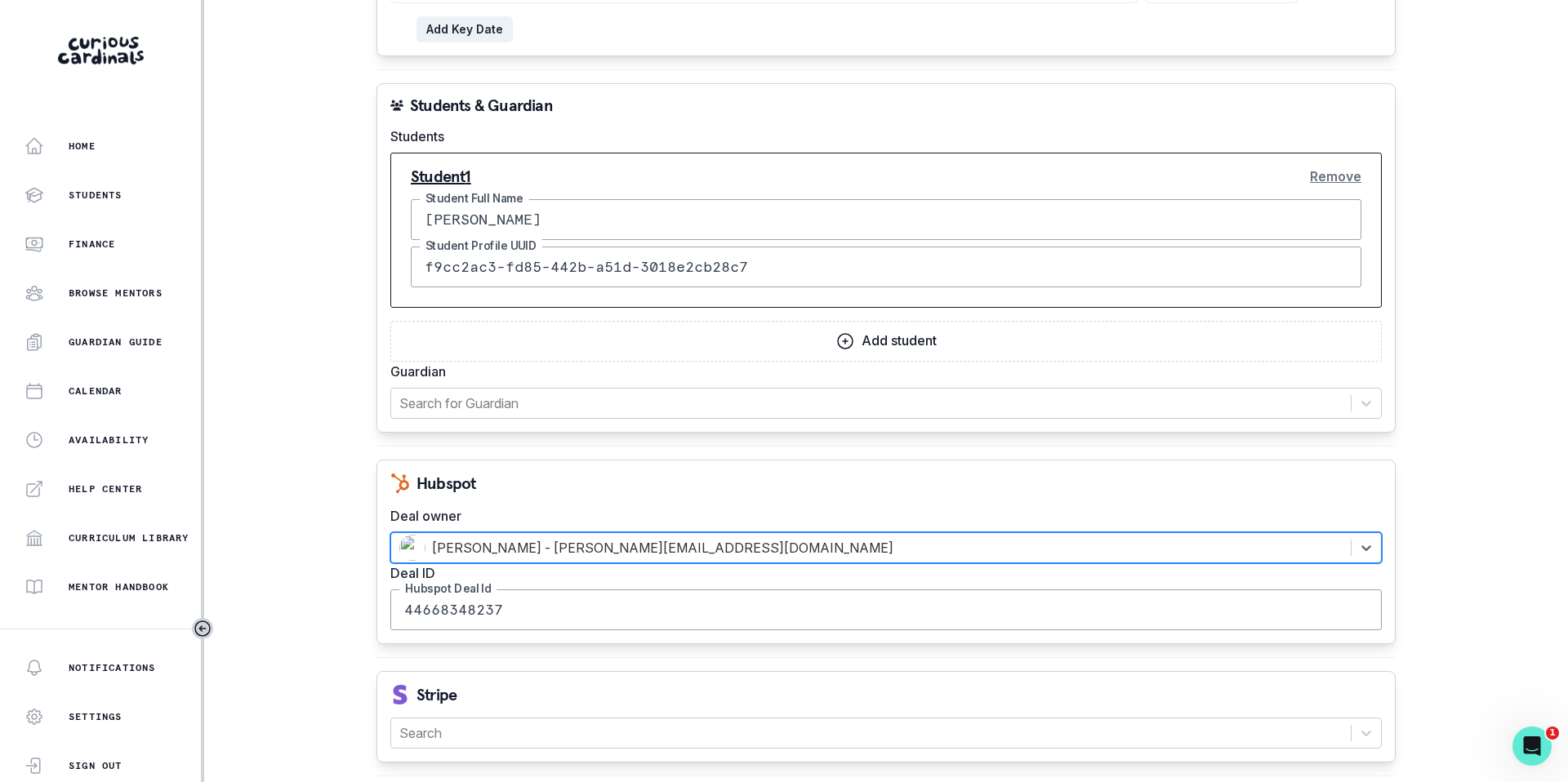
scroll to position [1706, 0]
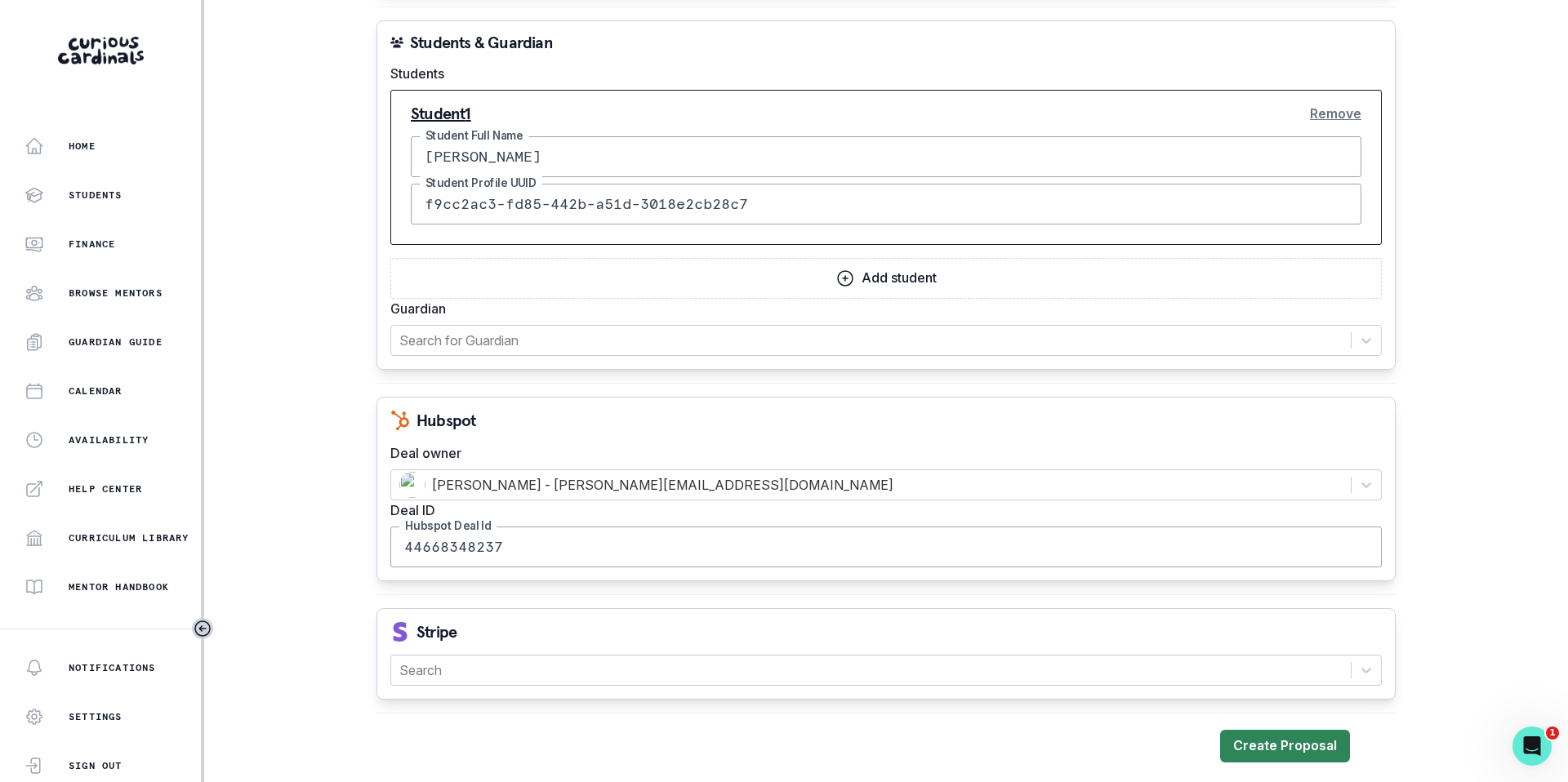
click at [1255, 736] on button "Create Proposal" at bounding box center [1285, 745] width 130 height 32
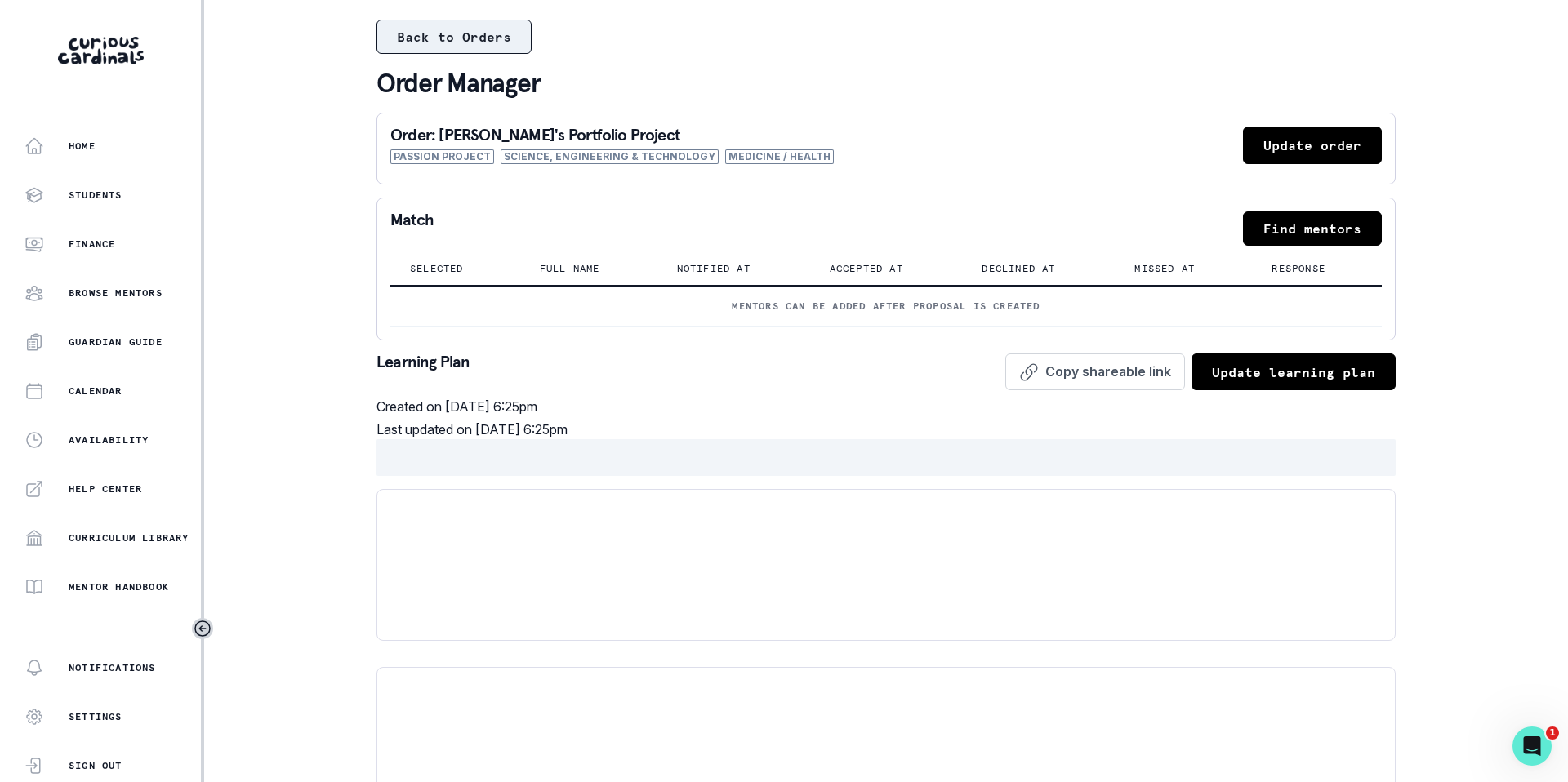
click at [448, 27] on button "Back to Orders" at bounding box center [454, 36] width 155 height 34
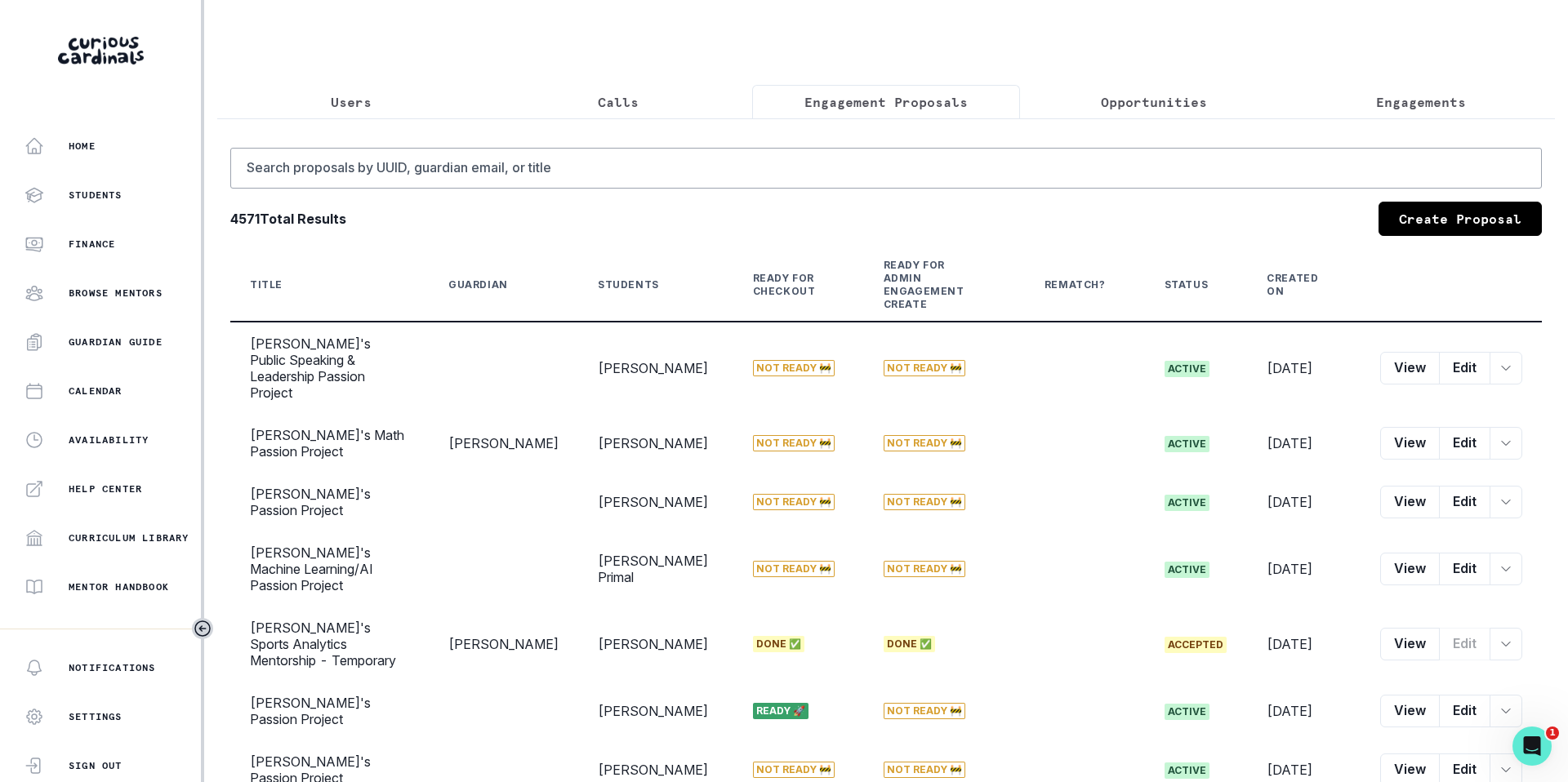
click at [632, 112] on button "Calls" at bounding box center [619, 101] width 268 height 34
click at [868, 107] on p "Engagement Proposals" at bounding box center [885, 102] width 163 height 19
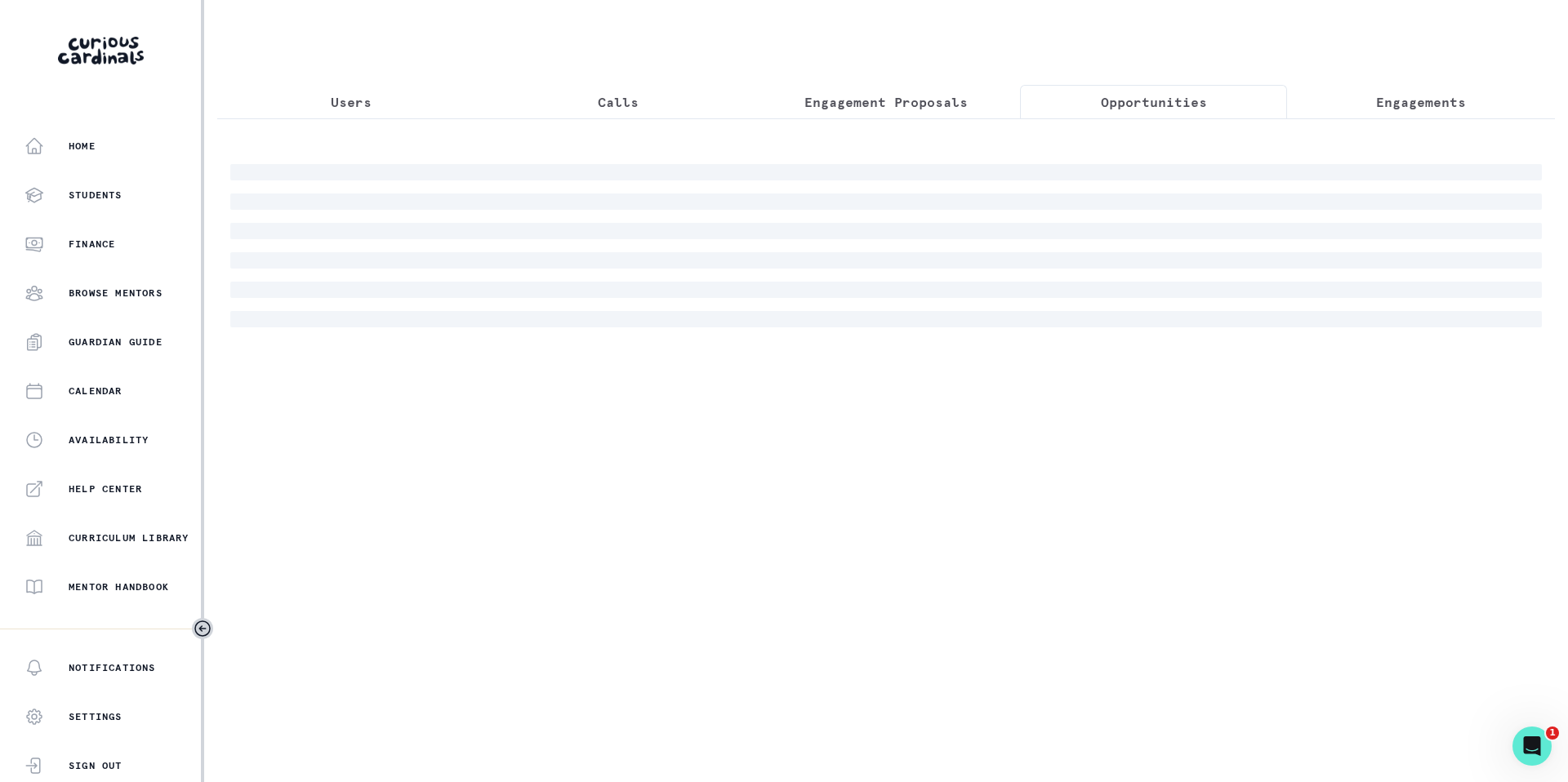
click at [1116, 116] on button "Opportunities" at bounding box center [1153, 101] width 268 height 34
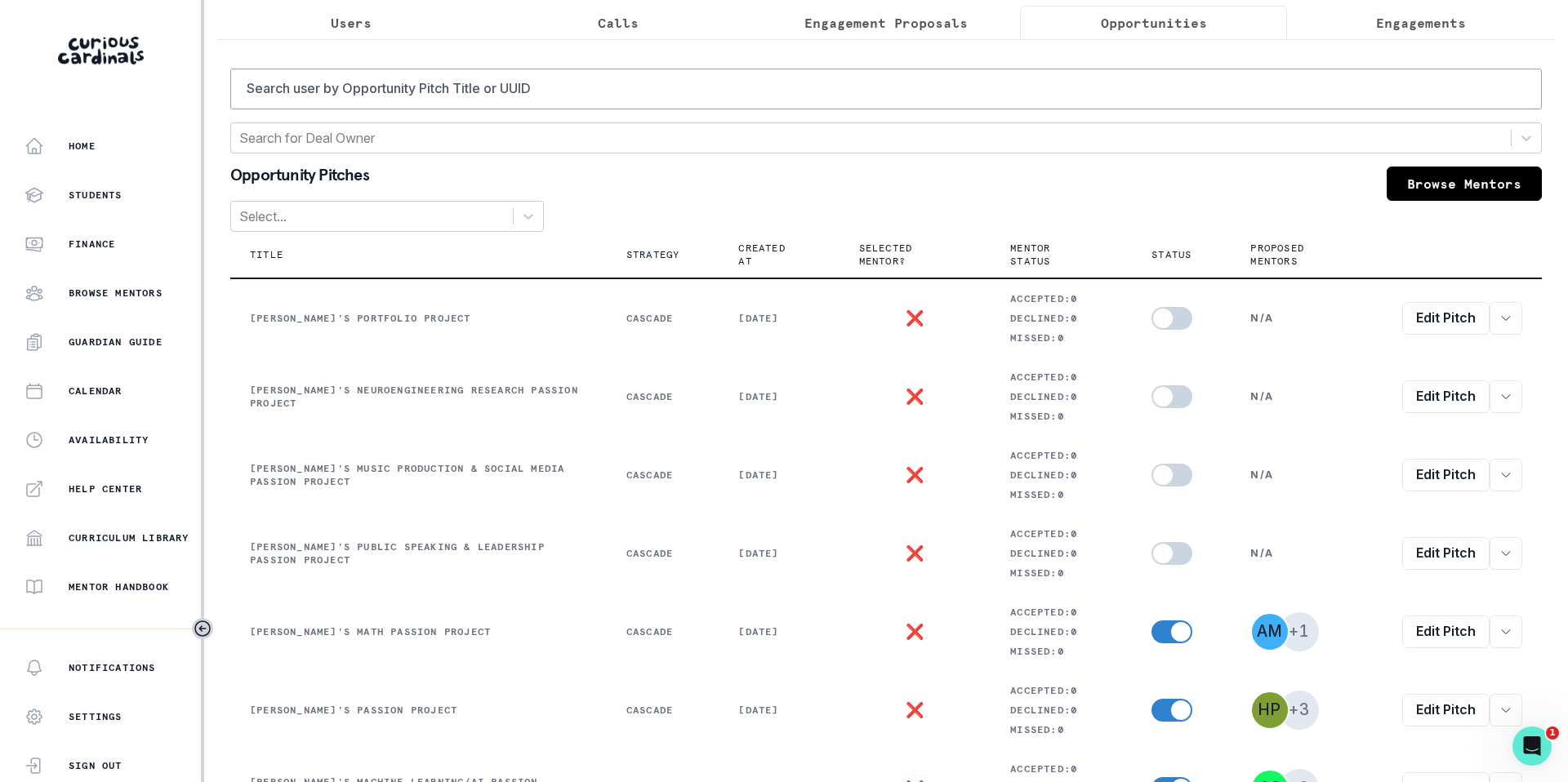
scroll to position [86, 0]
